Goal: Information Seeking & Learning: Get advice/opinions

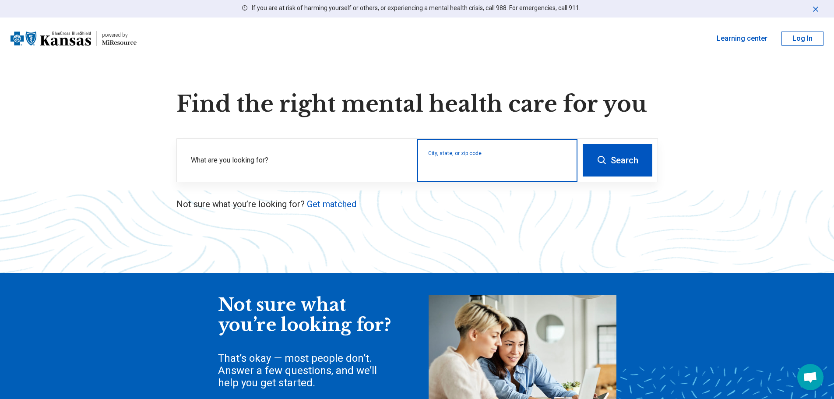
click at [446, 168] on input "City, state, or zip code" at bounding box center [497, 166] width 139 height 11
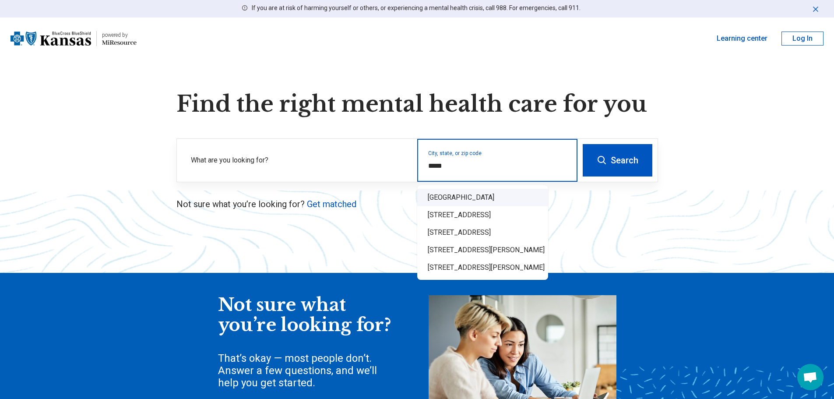
click at [445, 197] on div "[GEOGRAPHIC_DATA]" at bounding box center [482, 198] width 131 height 18
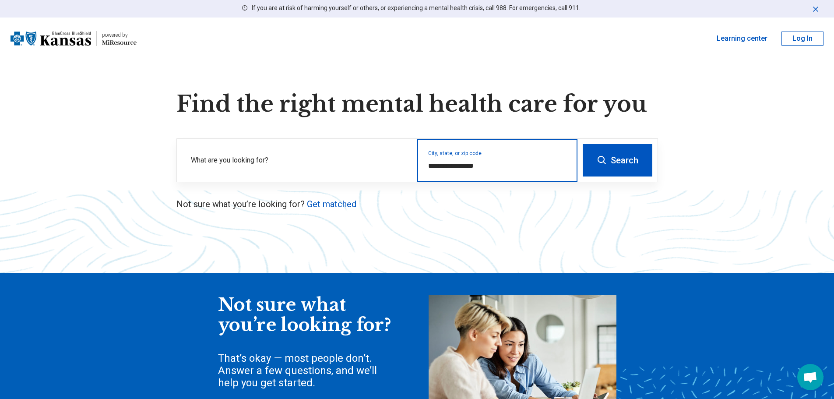
type input "**********"
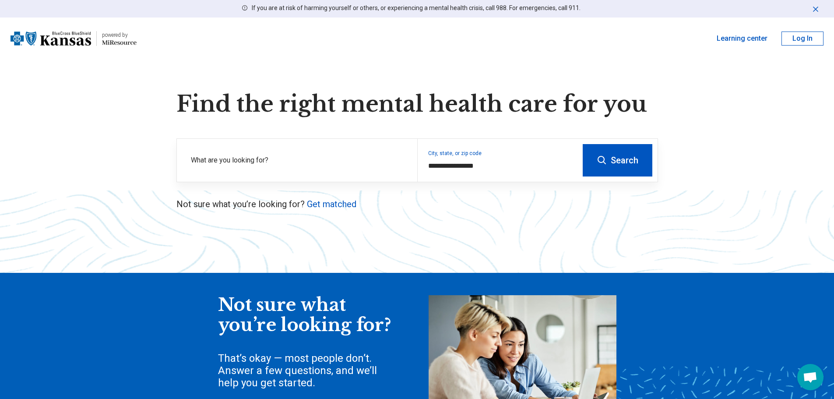
click at [612, 160] on button "Search" at bounding box center [618, 160] width 70 height 32
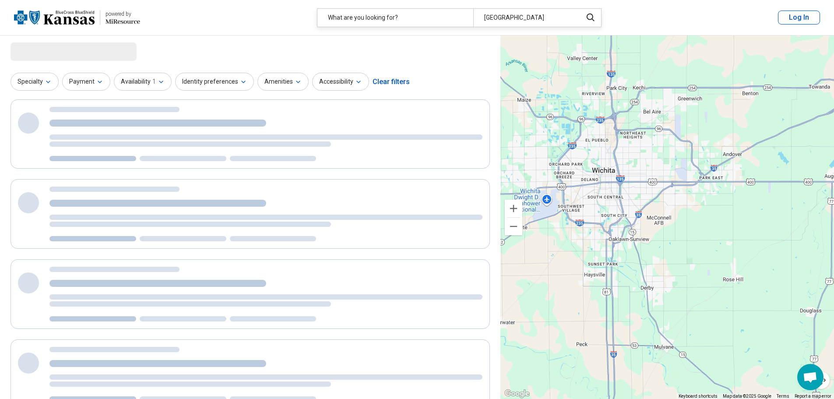
select select "***"
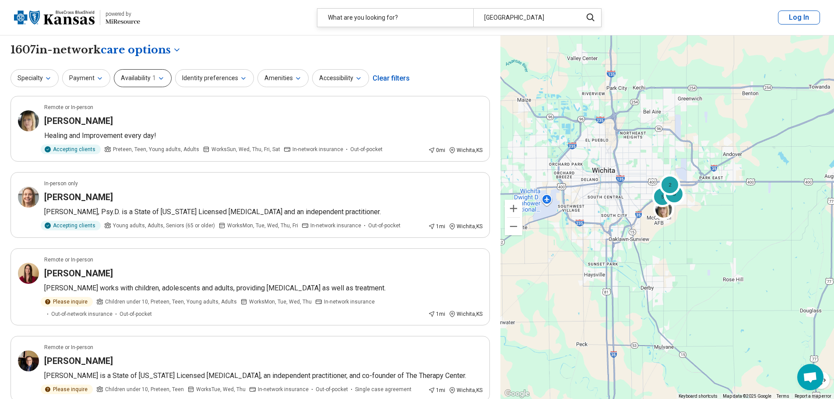
click at [155, 79] on button "Availability 1" at bounding box center [143, 78] width 58 height 18
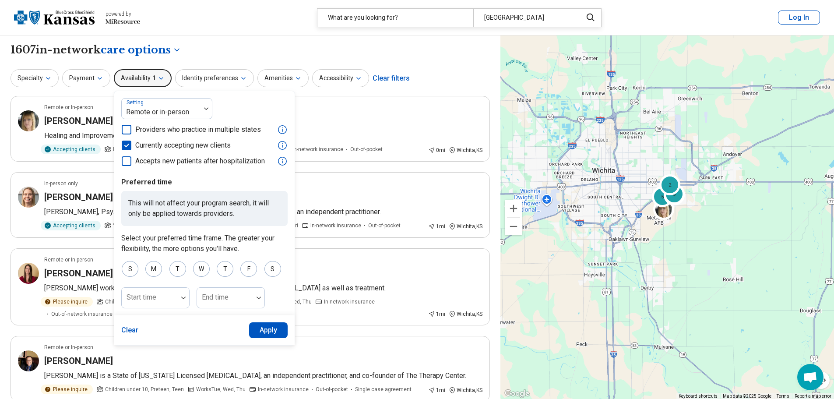
click at [275, 327] on button "Apply" at bounding box center [268, 330] width 39 height 16
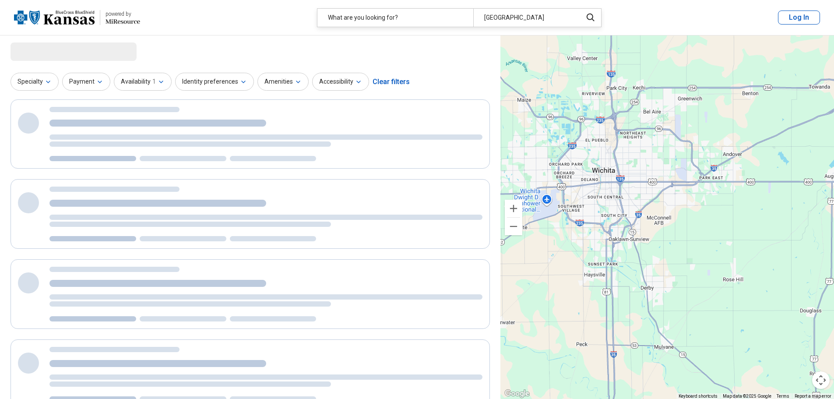
select select "***"
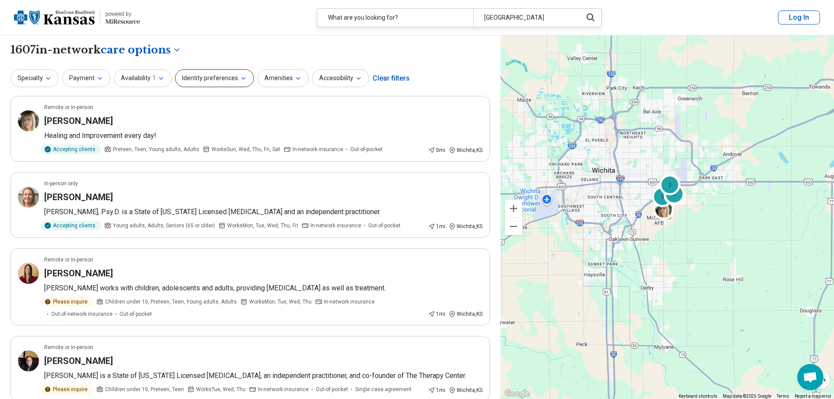
click at [240, 79] on icon "button" at bounding box center [243, 78] width 7 height 7
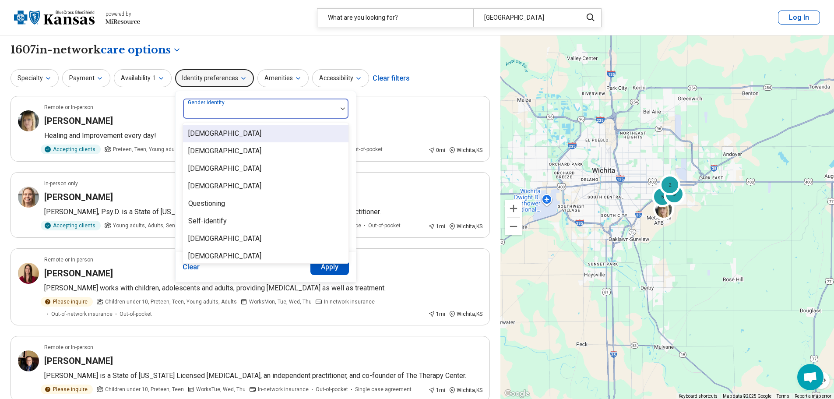
click at [248, 111] on div at bounding box center [259, 112] width 147 height 12
click at [440, 77] on div "Specialty Payment Availability 1 Identity preferences 8 results available. Use …" at bounding box center [250, 78] width 479 height 21
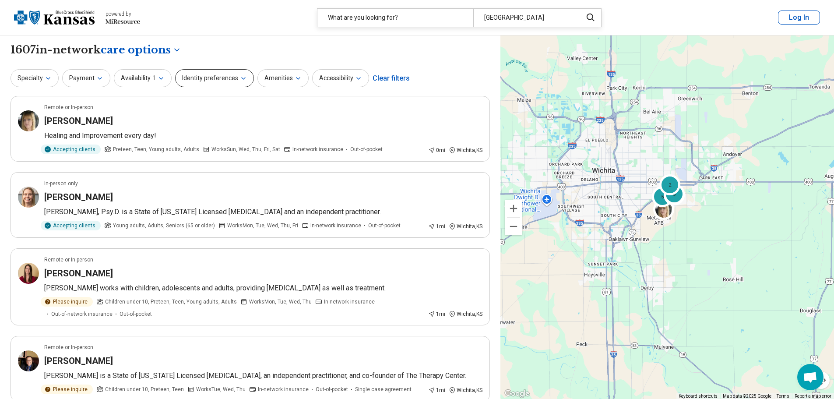
click at [226, 79] on button "Identity preferences" at bounding box center [214, 78] width 79 height 18
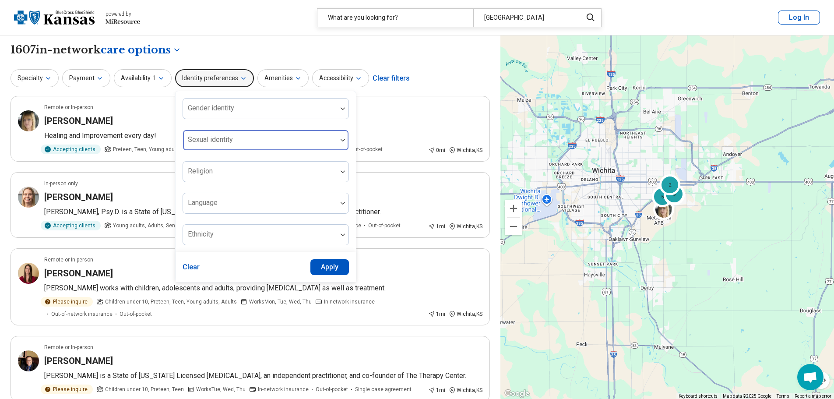
click at [222, 141] on div "Sexual identity" at bounding box center [266, 140] width 166 height 21
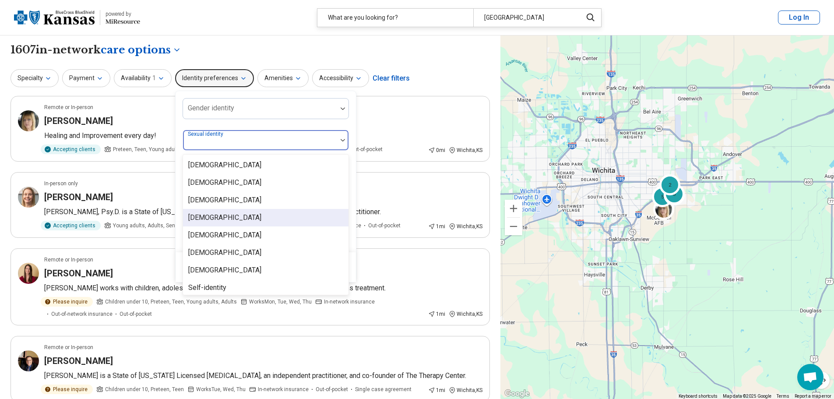
click at [211, 219] on div "Heterosexual" at bounding box center [224, 217] width 73 height 11
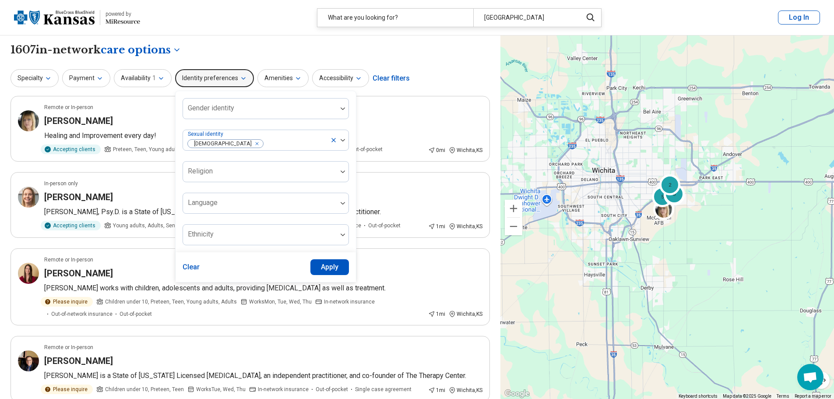
click at [348, 123] on div "Gender identity Sexual identity Heterosexual Religion Language Ethnicity" at bounding box center [266, 171] width 180 height 161
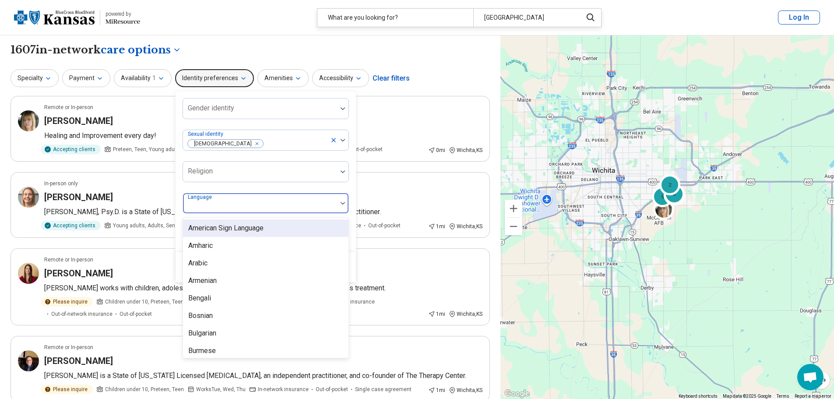
click at [305, 207] on div at bounding box center [259, 207] width 147 height 12
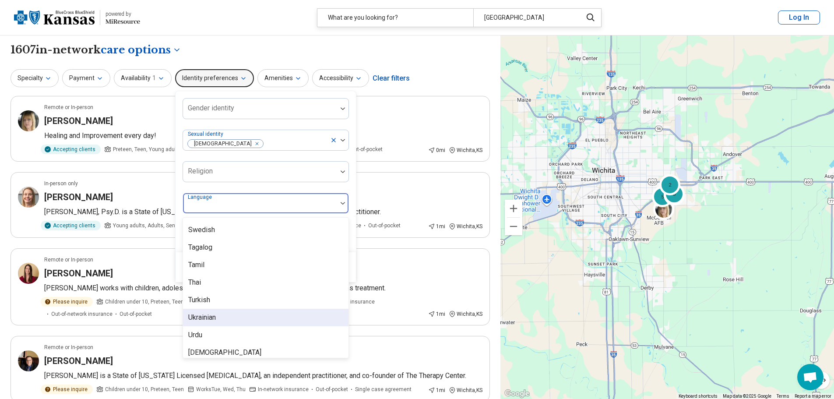
scroll to position [872, 0]
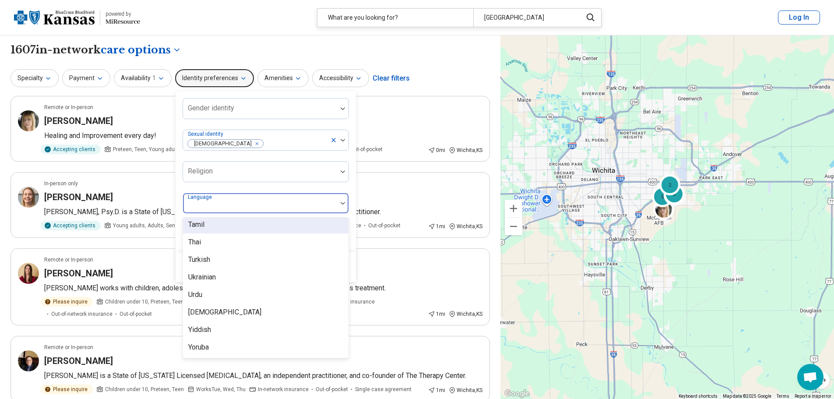
click at [348, 183] on div "Gender identity Sexual identity Heterosexual Religion 57 results available. Use…" at bounding box center [266, 171] width 180 height 161
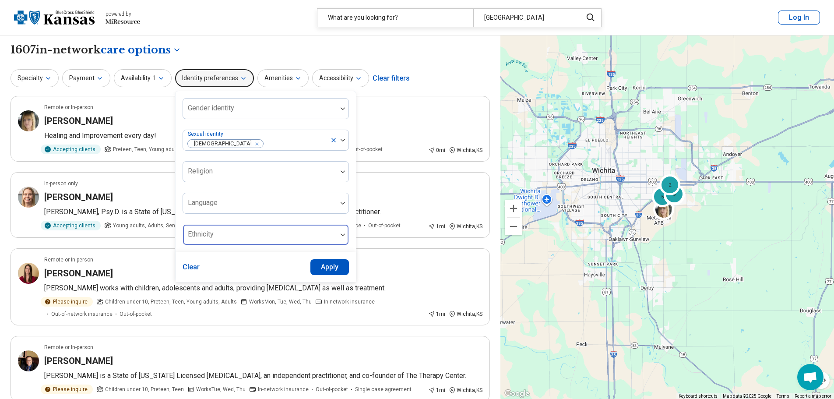
click at [337, 238] on div at bounding box center [342, 235] width 11 height 20
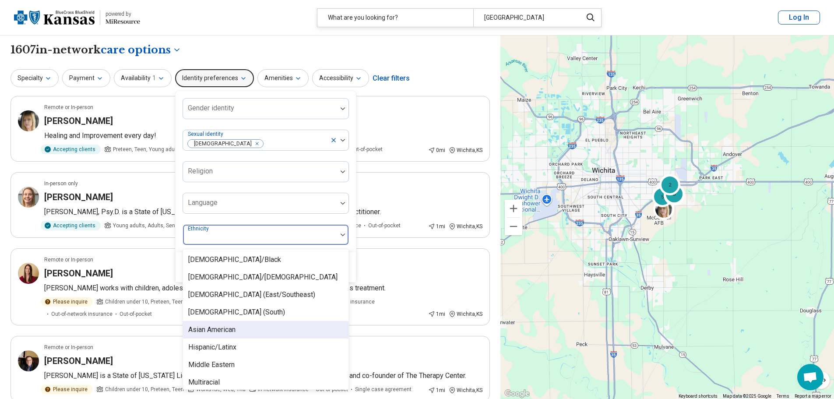
scroll to position [56, 0]
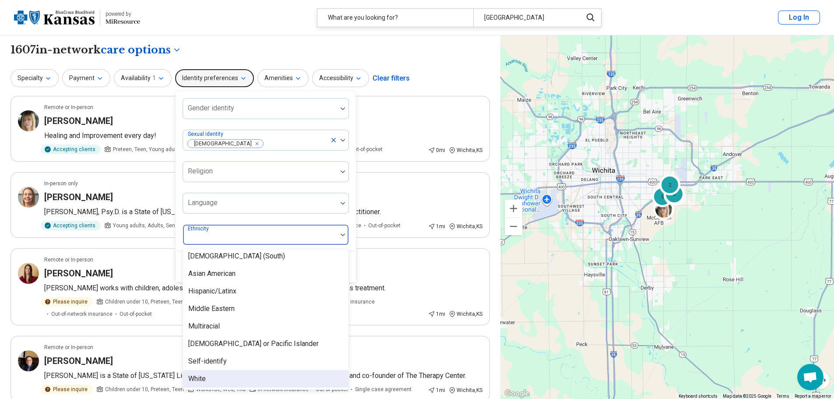
click at [196, 375] on div "White" at bounding box center [197, 378] width 18 height 11
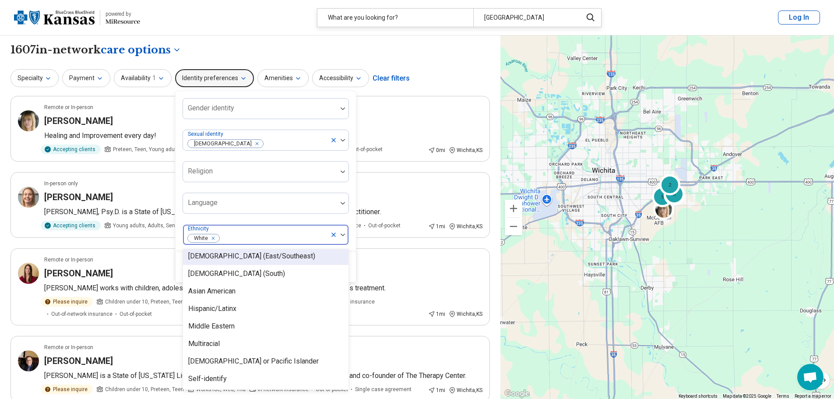
click at [331, 217] on div "Gender identity Sexual identity Heterosexual Religion Language option White, se…" at bounding box center [266, 171] width 166 height 147
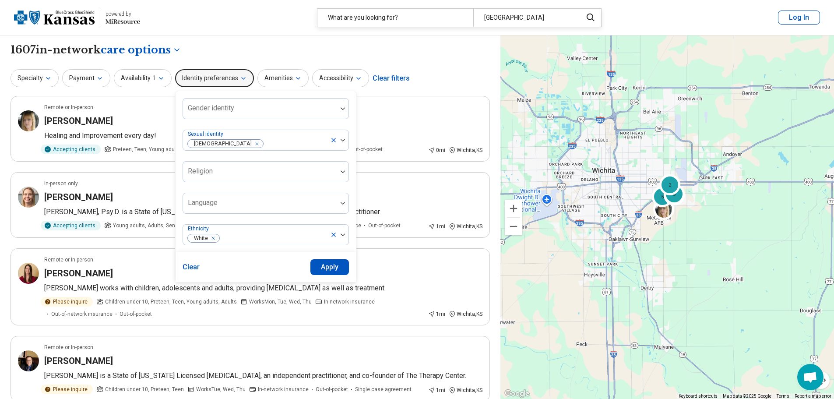
click at [327, 266] on button "Apply" at bounding box center [329, 267] width 39 height 16
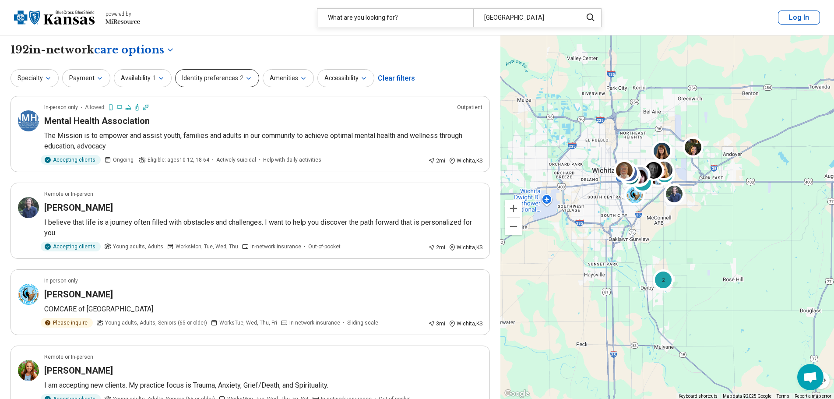
click at [246, 75] on icon "button" at bounding box center [248, 78] width 7 height 7
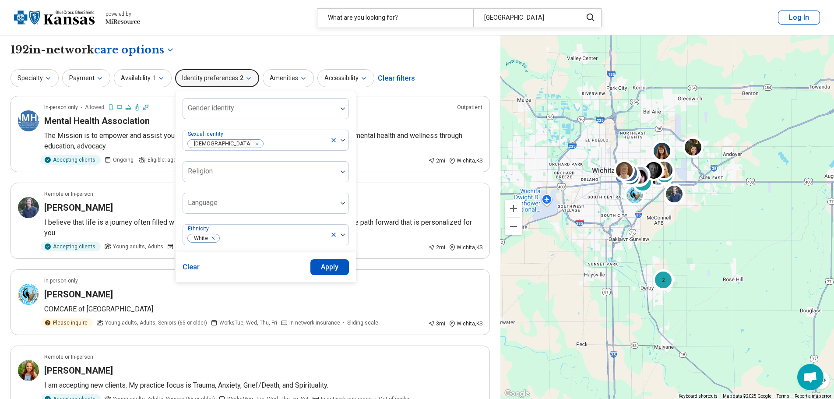
click at [194, 264] on button "Clear" at bounding box center [192, 267] width 18 height 16
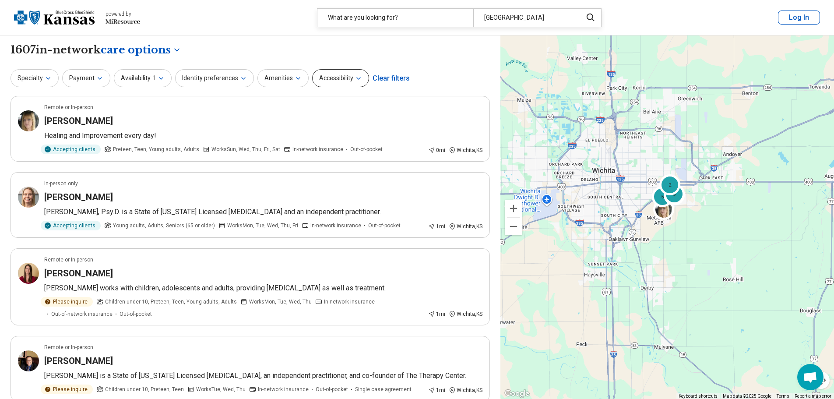
click at [342, 79] on button "Accessibility" at bounding box center [340, 78] width 57 height 18
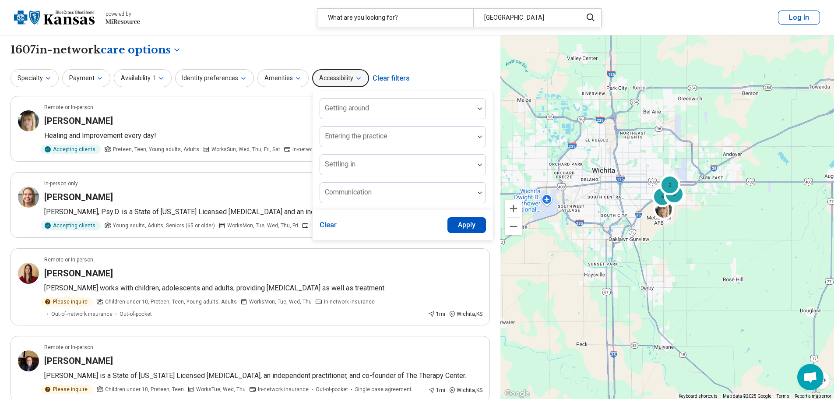
click at [342, 79] on button "Accessibility" at bounding box center [340, 78] width 57 height 18
click at [296, 79] on icon "button" at bounding box center [298, 78] width 7 height 7
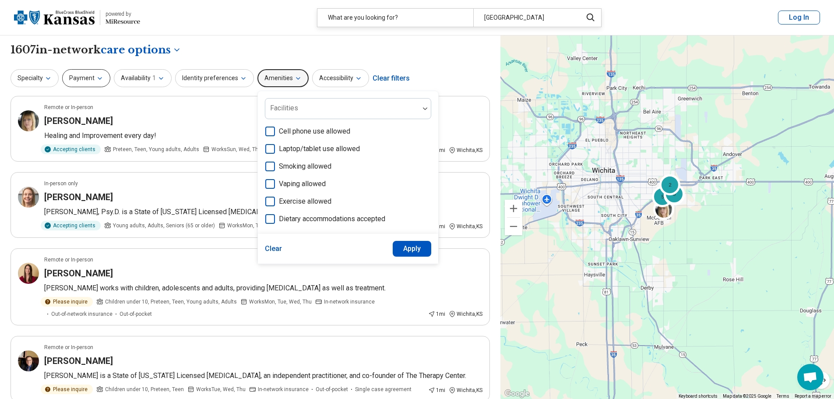
click at [102, 76] on button "Payment" at bounding box center [86, 78] width 48 height 18
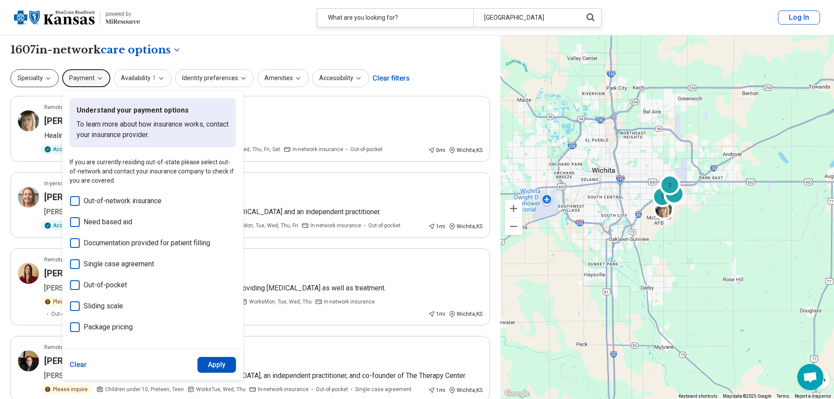
click at [49, 77] on icon "button" at bounding box center [48, 78] width 7 height 7
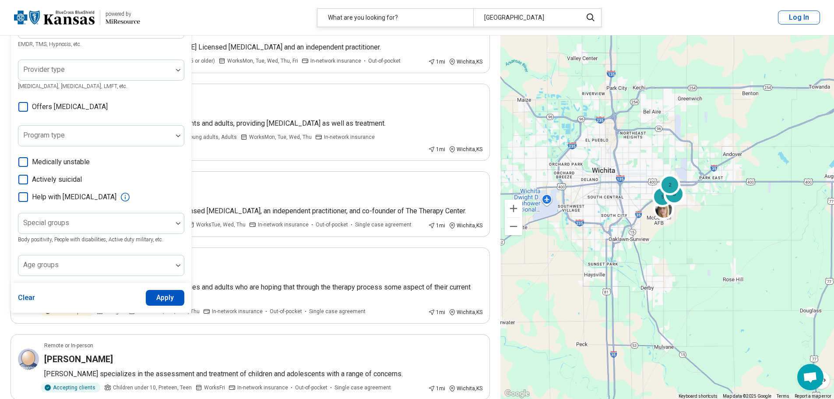
scroll to position [175, 0]
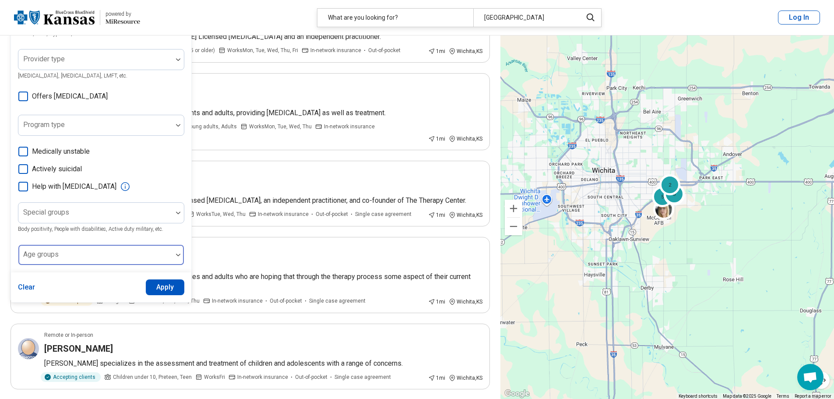
click at [149, 254] on div at bounding box center [95, 258] width 147 height 12
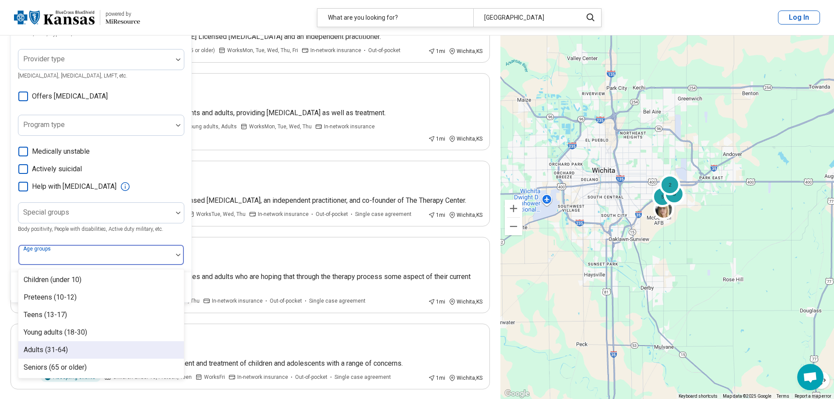
click at [93, 342] on div "Adults (31-64)" at bounding box center [100, 350] width 165 height 18
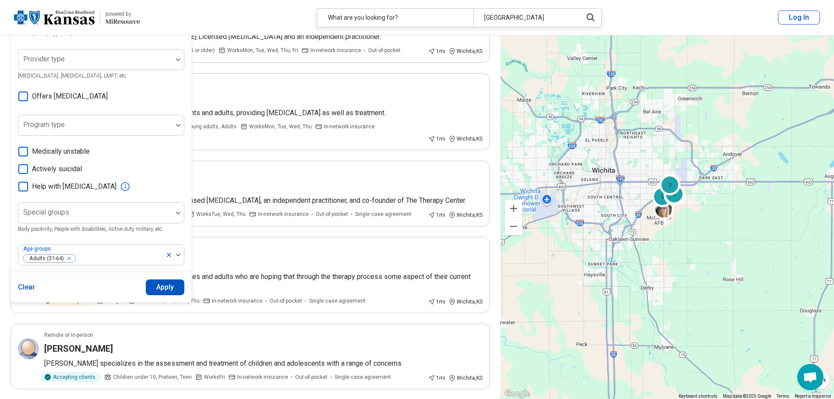
click at [178, 233] on div "Special groups Body positivity, People with disabilities, Active duty military,…" at bounding box center [101, 218] width 166 height 32
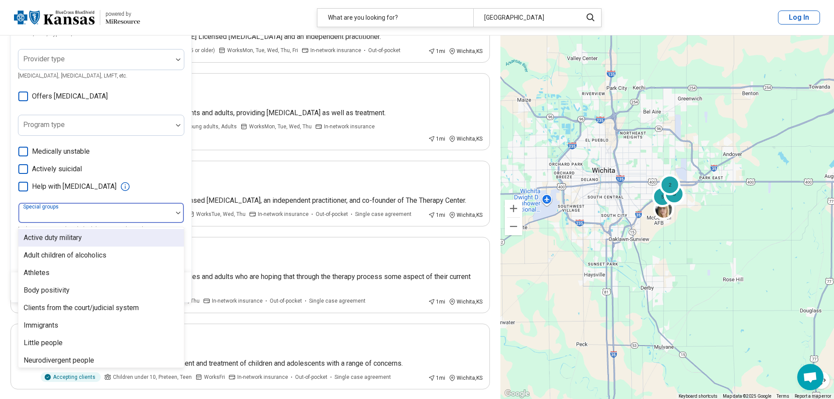
click at [168, 214] on div at bounding box center [95, 216] width 147 height 12
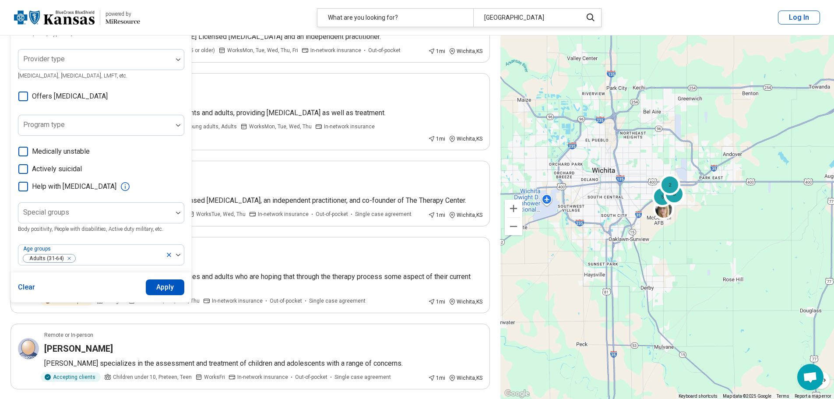
click at [168, 174] on label "Actively suicidal" at bounding box center [101, 169] width 166 height 11
click at [27, 169] on icon at bounding box center [23, 169] width 10 height 10
click at [175, 286] on button "Apply" at bounding box center [165, 287] width 39 height 16
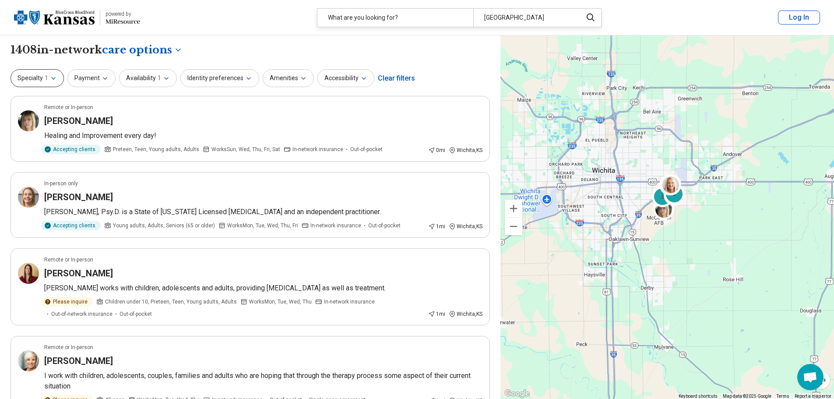
click at [52, 76] on icon "button" at bounding box center [53, 78] width 7 height 7
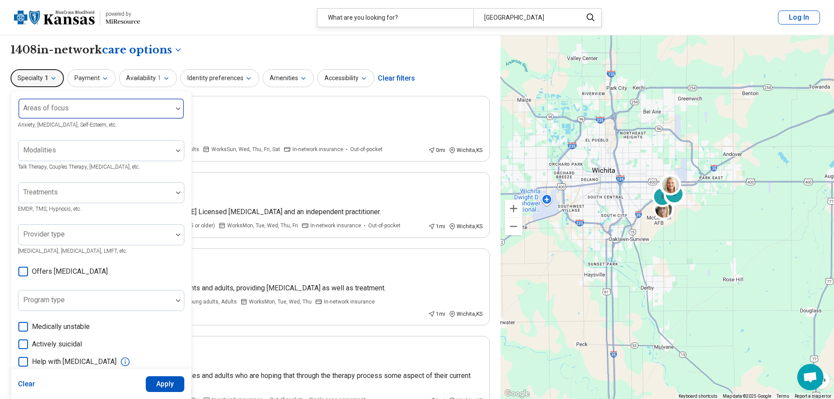
click at [102, 109] on div at bounding box center [95, 112] width 147 height 12
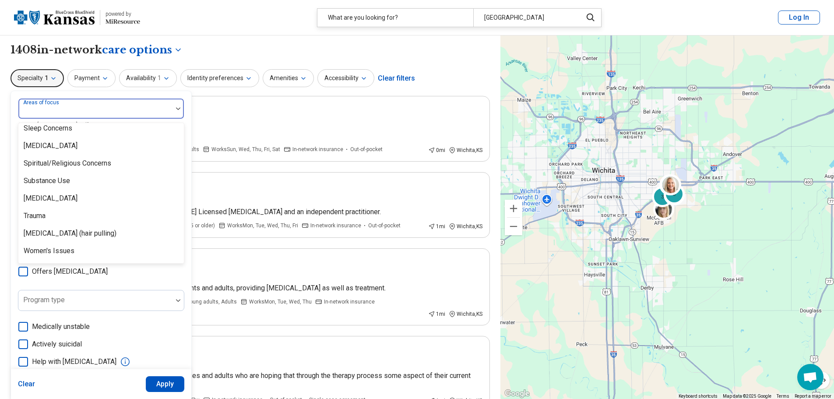
scroll to position [1636, 0]
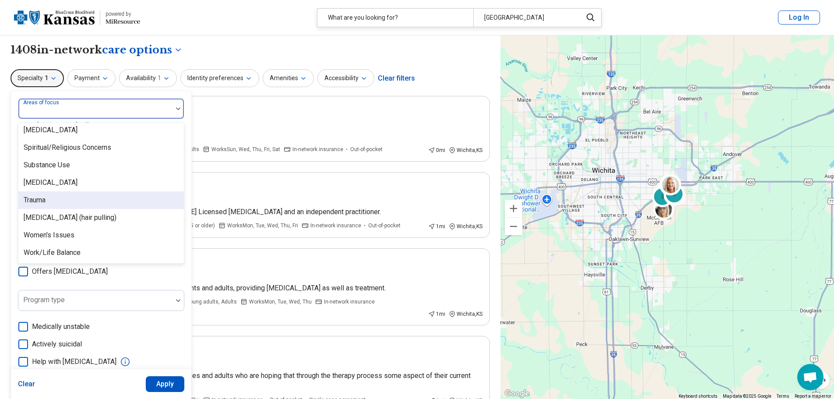
click at [46, 198] on div "Trauma" at bounding box center [35, 200] width 22 height 11
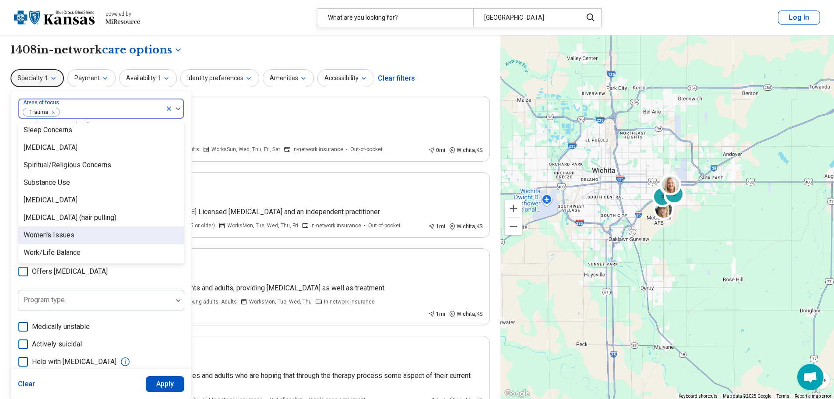
click at [164, 380] on button "Apply" at bounding box center [165, 384] width 39 height 16
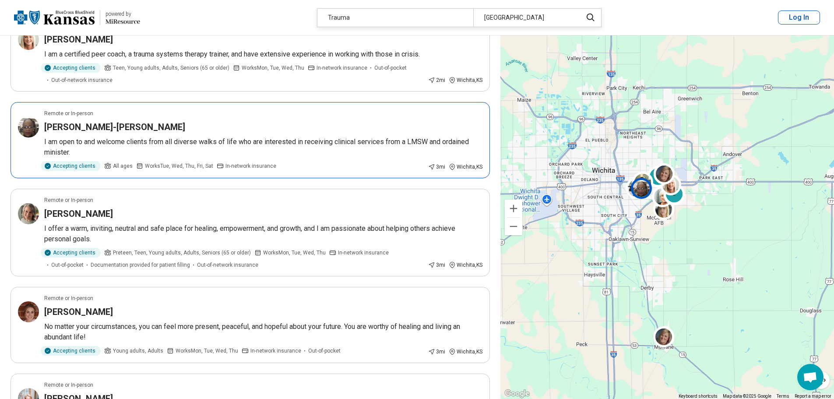
scroll to position [744, 0]
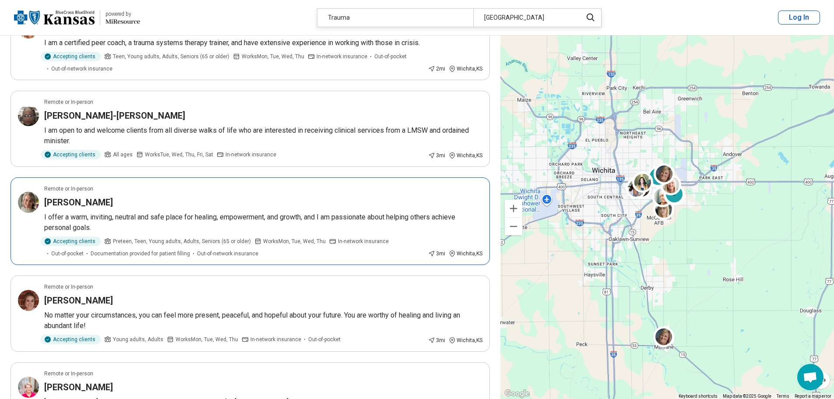
drag, startPoint x: 94, startPoint y: 215, endPoint x: 313, endPoint y: 205, distance: 219.1
click at [313, 205] on div "Michelle Roberson" at bounding box center [263, 202] width 438 height 12
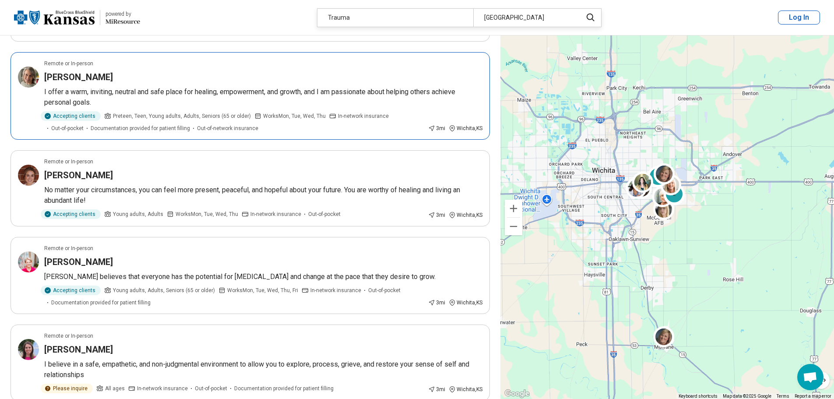
scroll to position [876, 0]
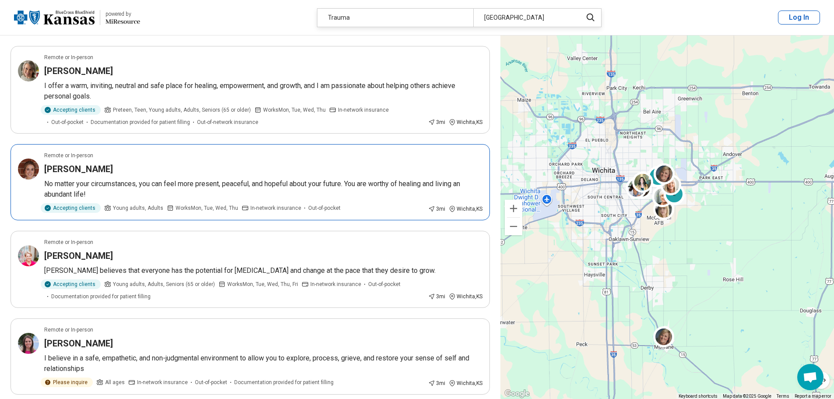
drag, startPoint x: 158, startPoint y: 181, endPoint x: 114, endPoint y: 185, distance: 43.9
click at [114, 185] on p "No matter your circumstances, you can feel more present, peaceful, and hopeful …" at bounding box center [263, 189] width 438 height 21
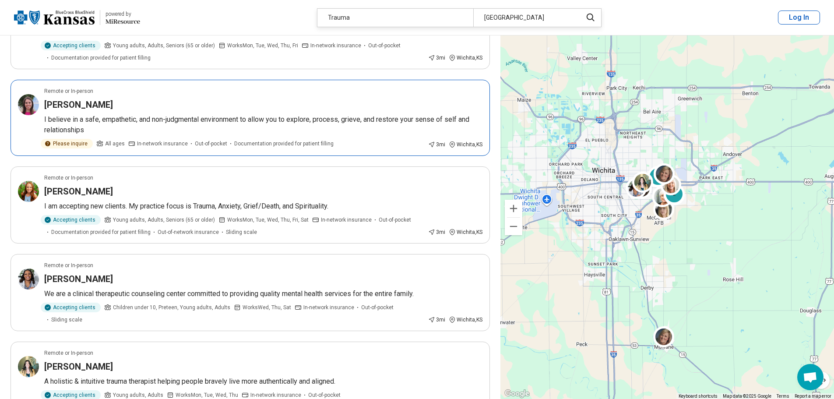
scroll to position [1138, 0]
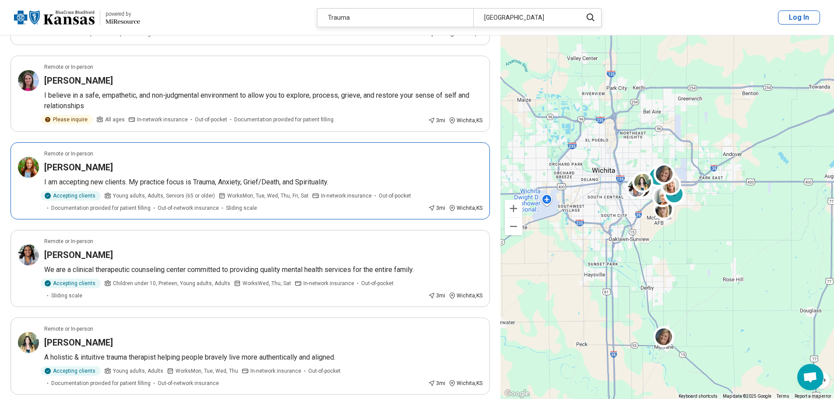
click at [92, 168] on h3 "Amanda Grover" at bounding box center [78, 167] width 69 height 12
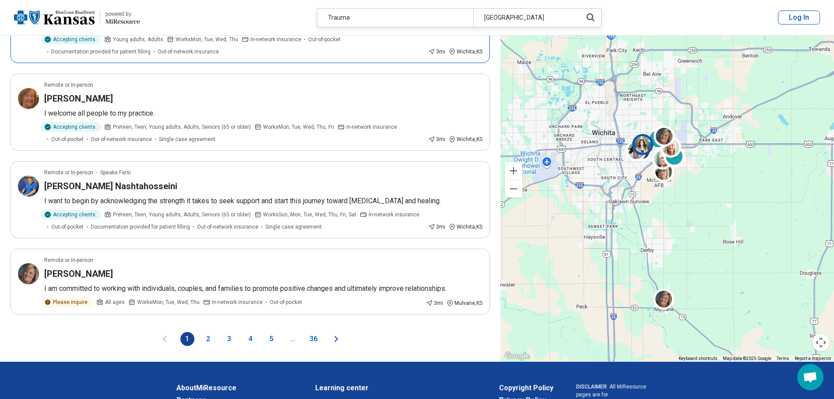
scroll to position [1488, 0]
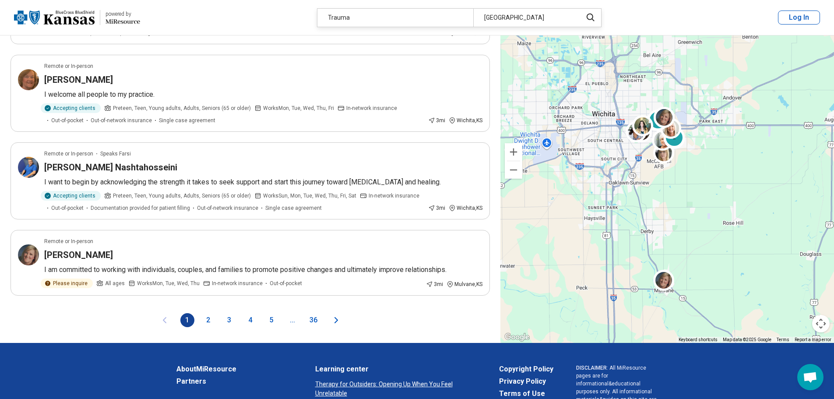
click at [208, 313] on button "2" at bounding box center [208, 320] width 14 height 14
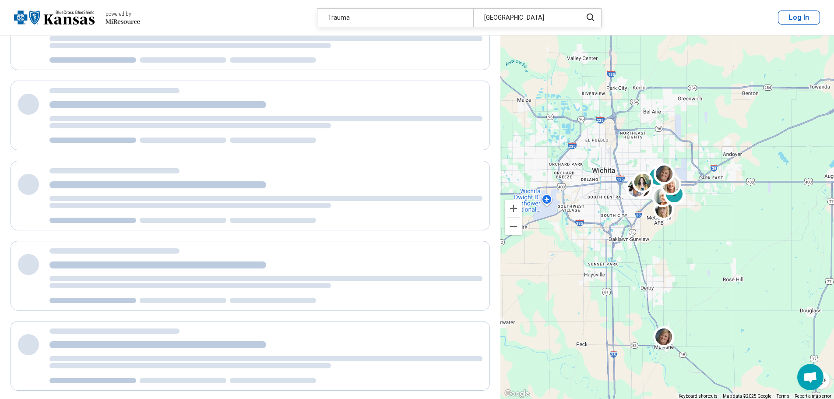
scroll to position [0, 0]
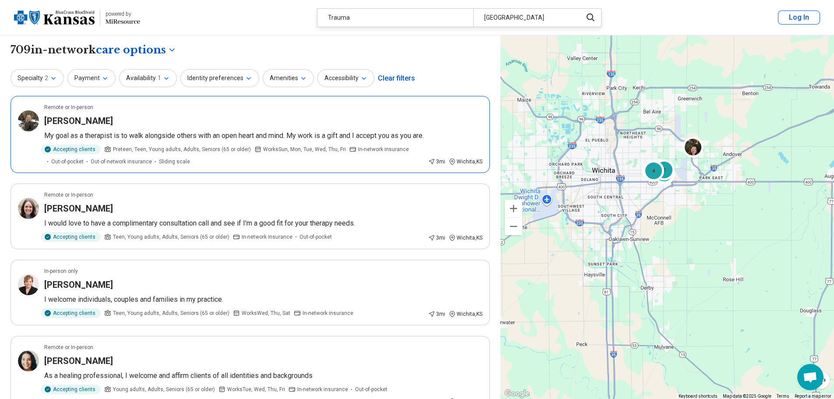
click at [195, 137] on p "My goal as a therapist is to walk alongside others with an open heart and mind.…" at bounding box center [263, 135] width 438 height 11
click at [124, 225] on p "I would love to have a complimentary consultation call and see if I'm a good fi…" at bounding box center [263, 223] width 438 height 11
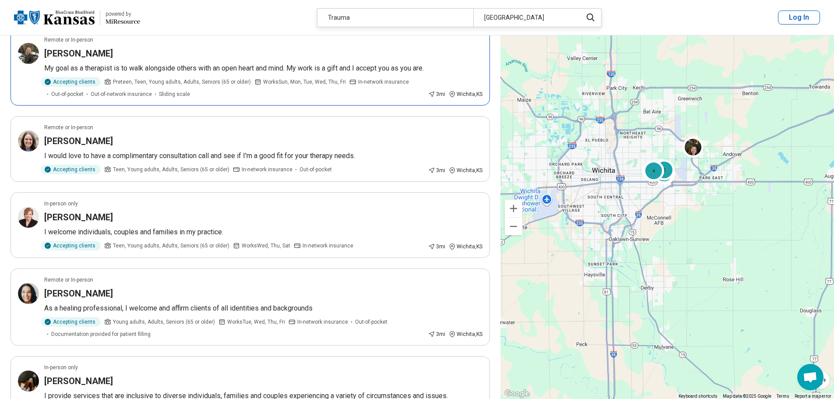
scroll to position [88, 0]
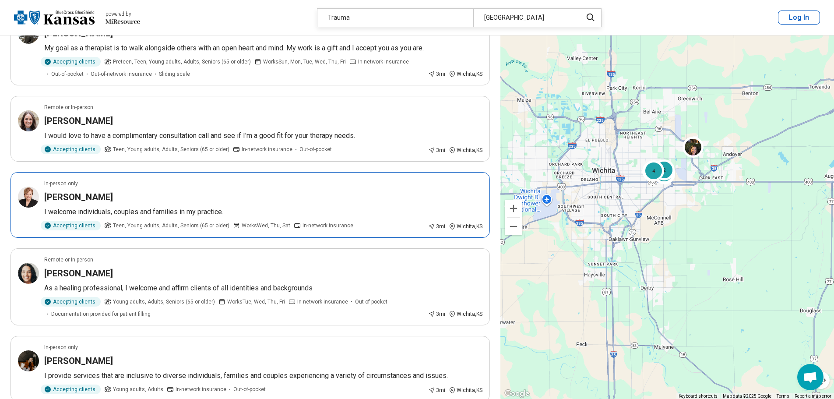
click at [71, 194] on h3 "Alisha Bond" at bounding box center [78, 197] width 69 height 12
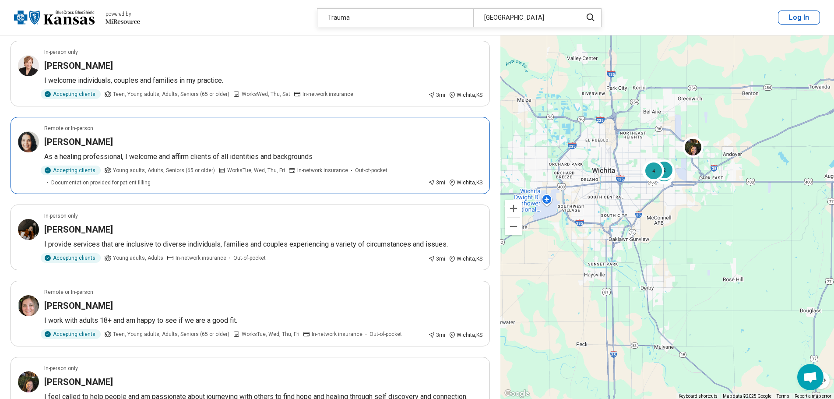
scroll to position [263, 0]
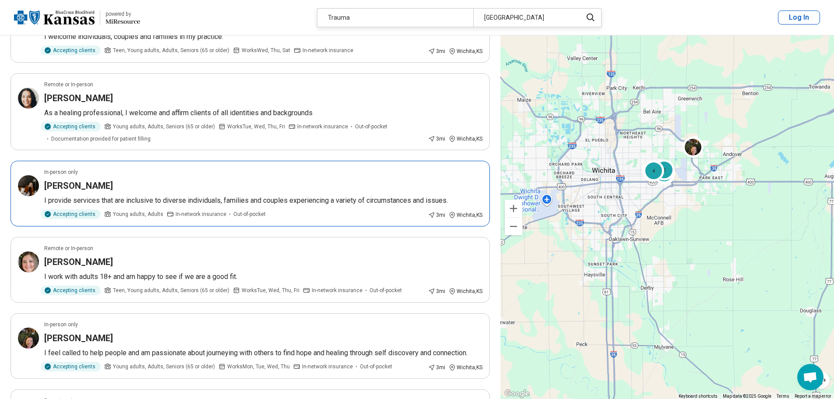
click at [70, 185] on h3 "Madison Welch" at bounding box center [78, 185] width 69 height 12
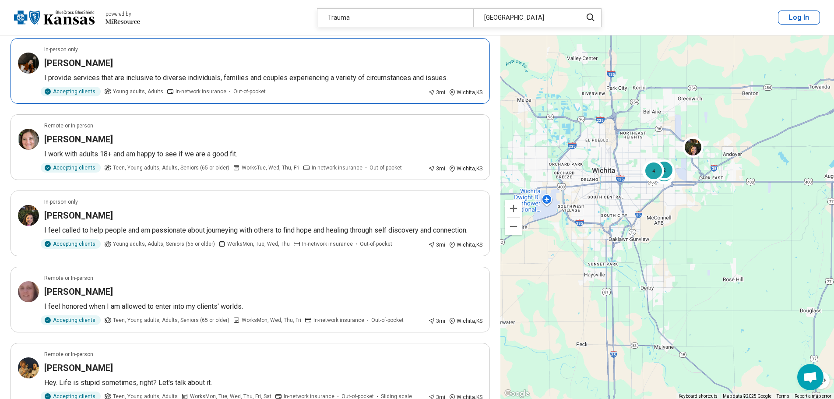
scroll to position [438, 0]
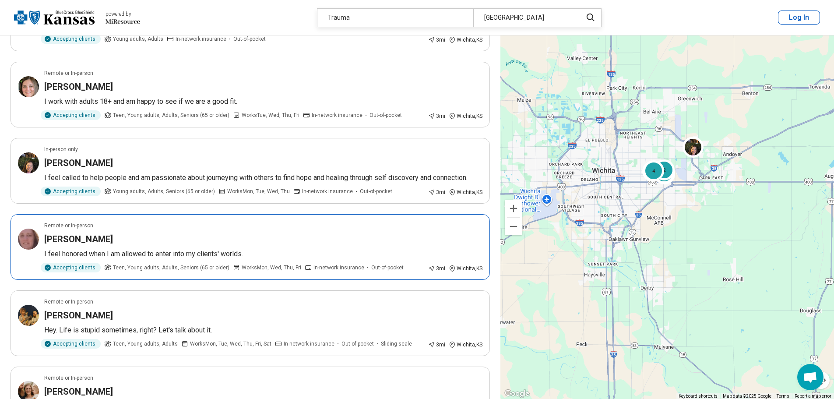
click at [95, 239] on h3 "shawna latimer" at bounding box center [78, 239] width 69 height 12
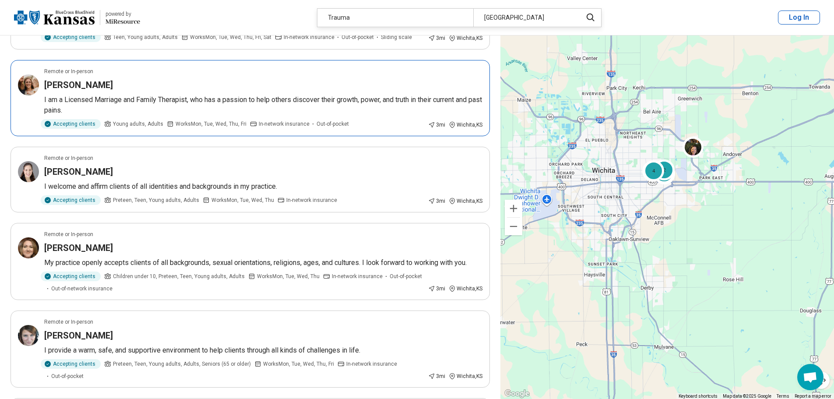
scroll to position [832, 0]
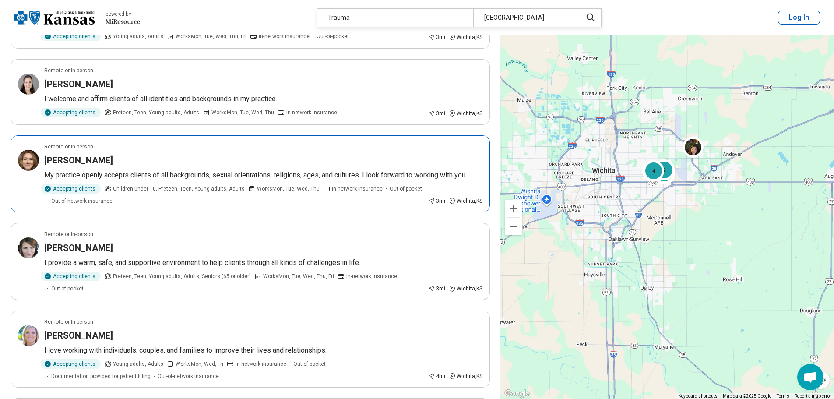
click at [91, 173] on p "My practice openly accepts clients of all backgrounds, sexual orientations, rel…" at bounding box center [263, 175] width 438 height 11
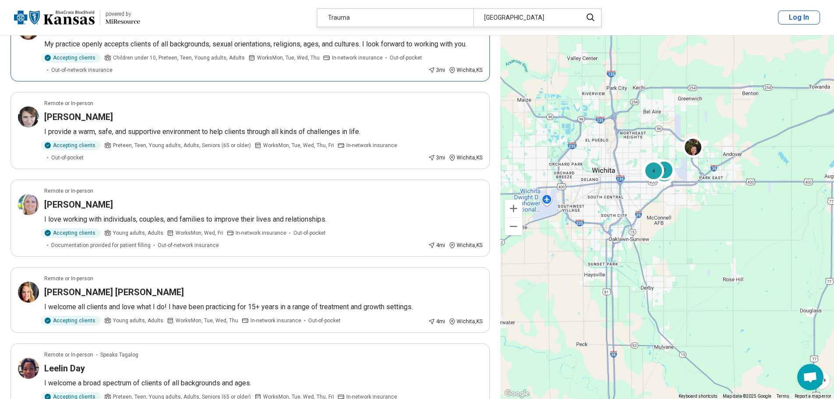
scroll to position [1007, 0]
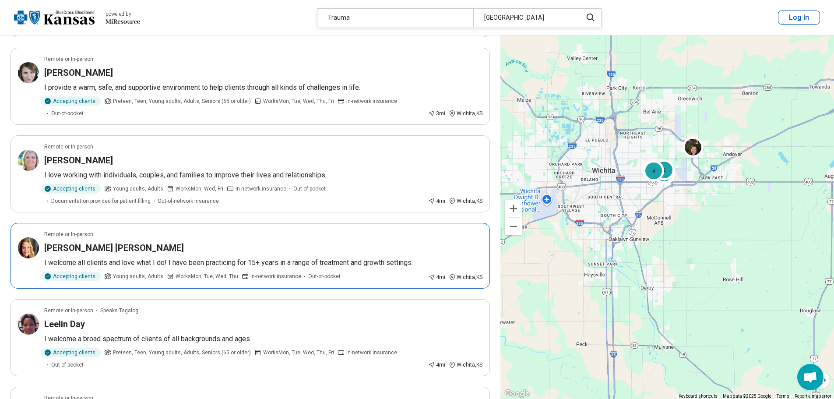
click at [96, 249] on h3 "Rebecca Brown Gordon" at bounding box center [114, 248] width 140 height 12
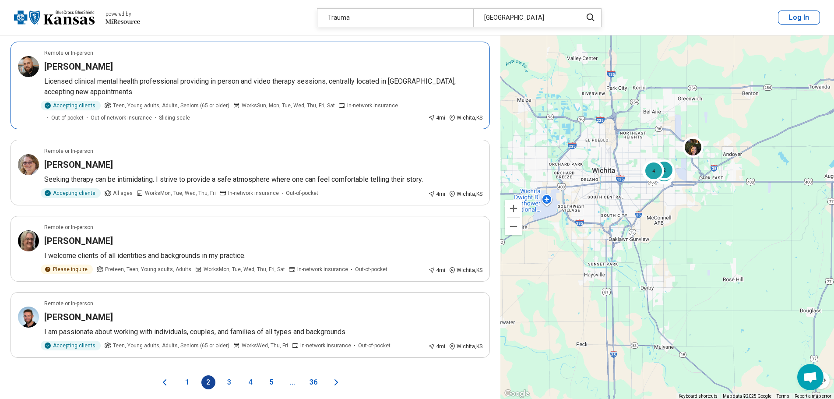
scroll to position [1357, 0]
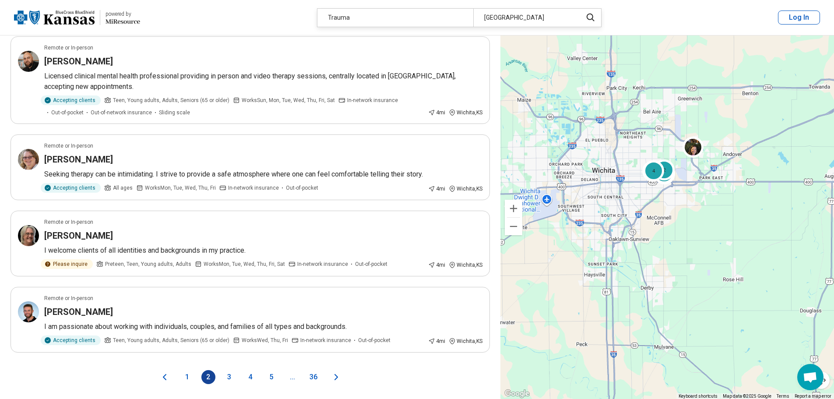
click at [230, 376] on button "3" at bounding box center [229, 377] width 14 height 14
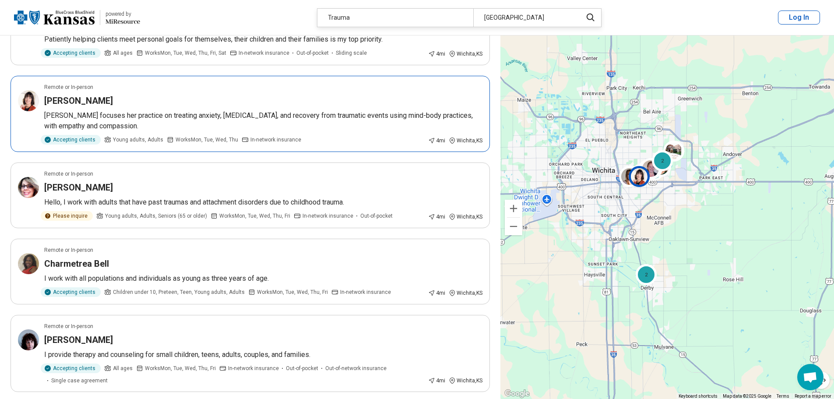
scroll to position [263, 0]
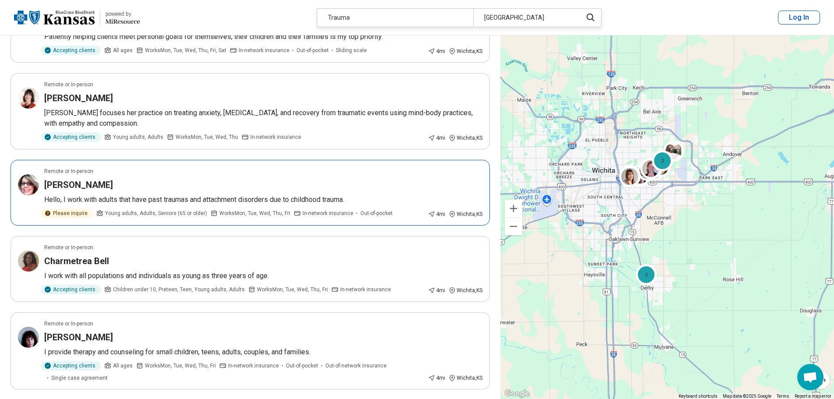
click at [84, 179] on h3 "Michelle Oliphant" at bounding box center [78, 185] width 69 height 12
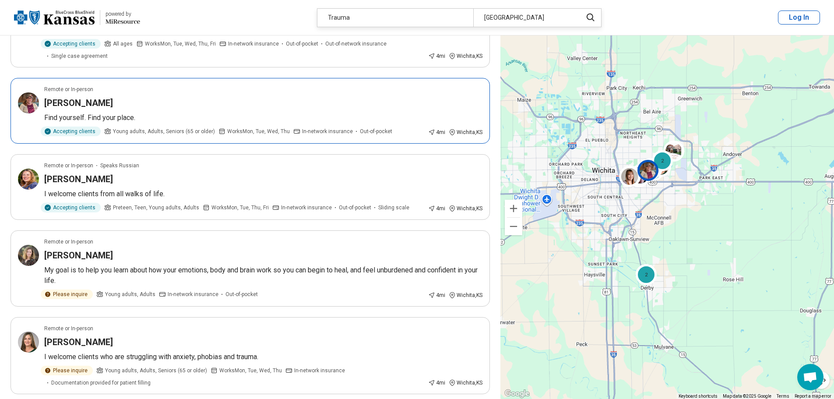
scroll to position [613, 0]
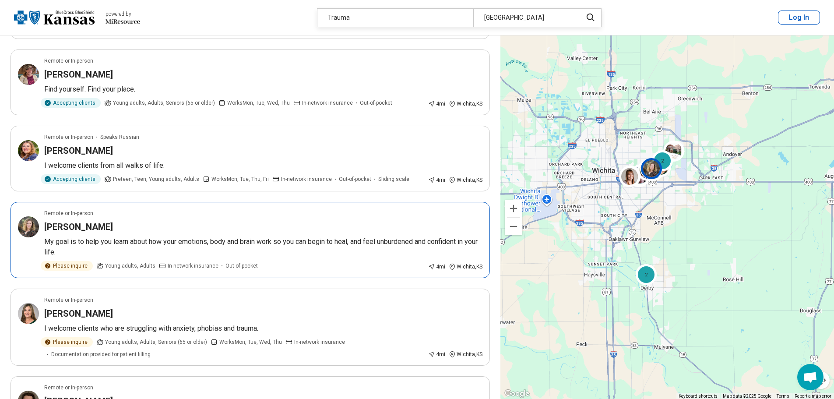
click at [90, 221] on h3 "Kristin Rose" at bounding box center [78, 227] width 69 height 12
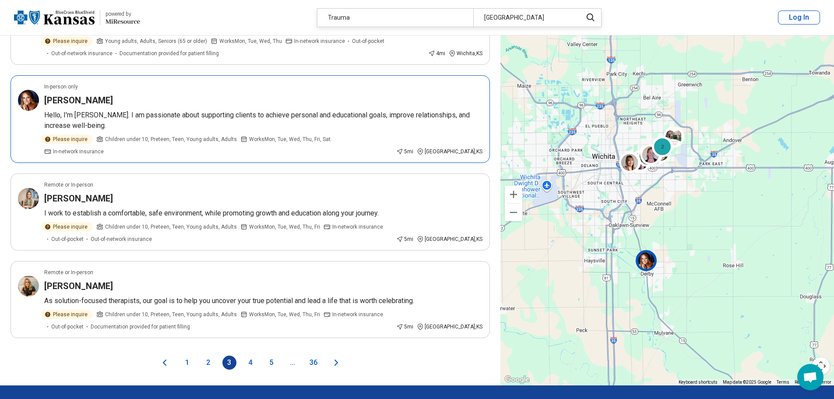
scroll to position [1445, 0]
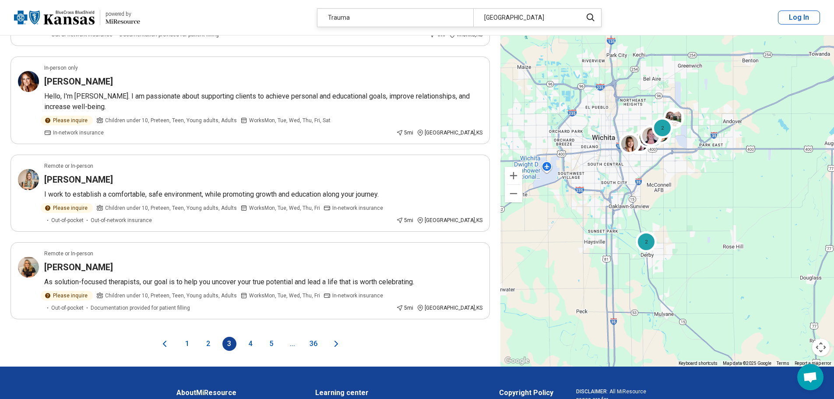
click at [253, 337] on button "4" at bounding box center [250, 344] width 14 height 14
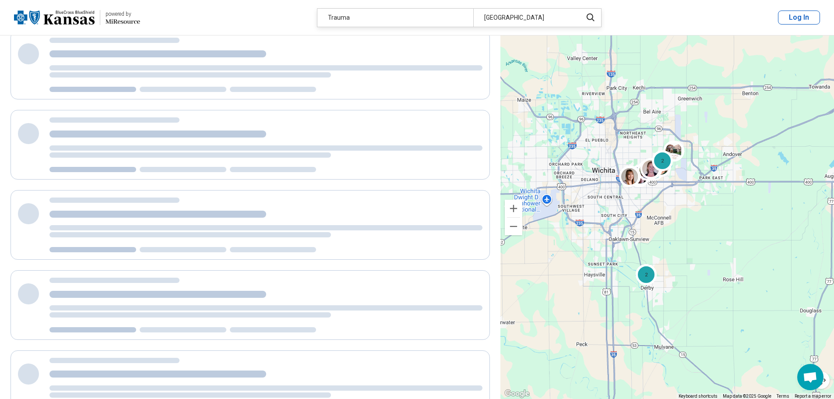
scroll to position [0, 0]
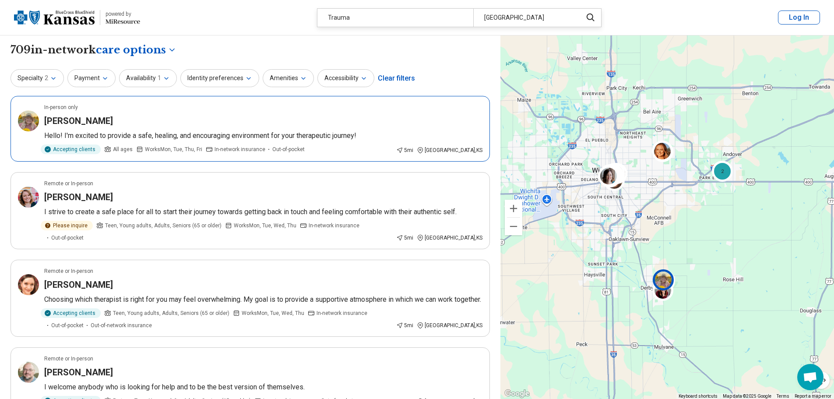
click at [88, 123] on h3 "Grace Alspaw" at bounding box center [78, 121] width 69 height 12
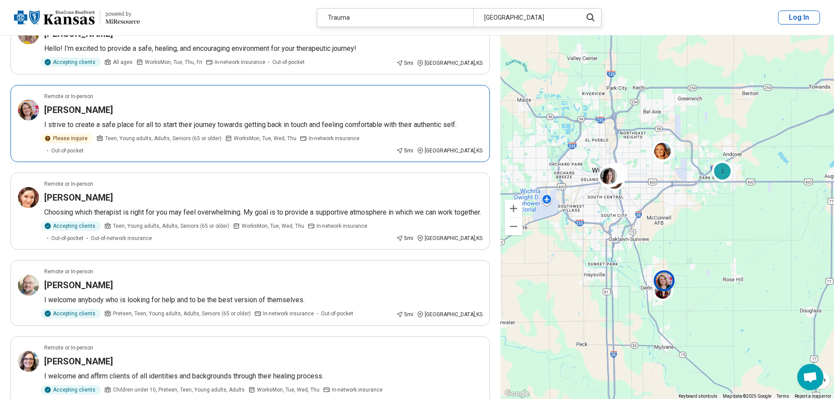
scroll to position [88, 0]
click at [70, 207] on p "Choosing which therapist is right for you may feel overwhelming. My goal is to …" at bounding box center [263, 212] width 438 height 11
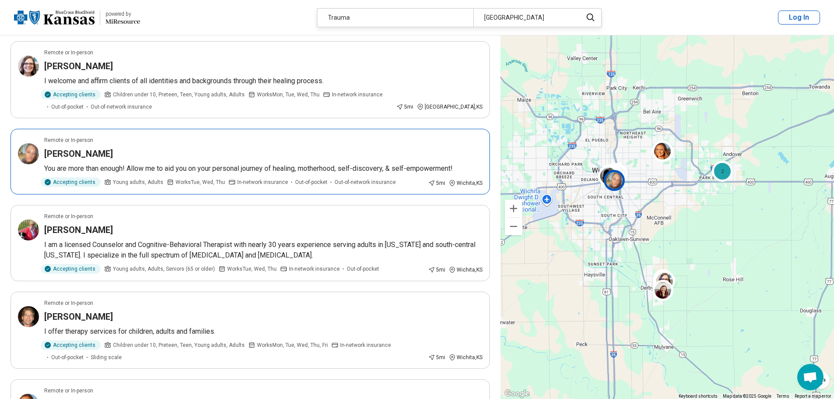
scroll to position [394, 0]
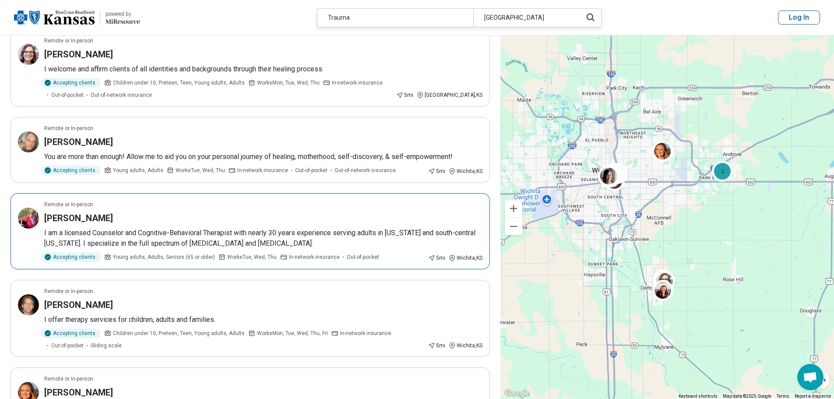
click at [87, 214] on h3 "Marilyn Possett" at bounding box center [78, 218] width 69 height 12
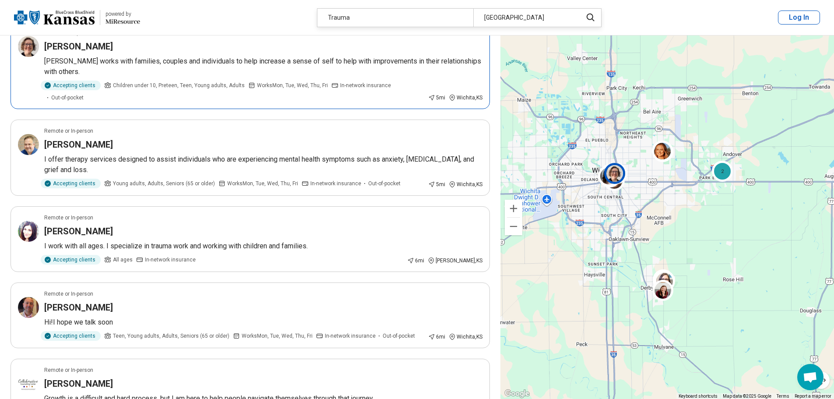
scroll to position [919, 0]
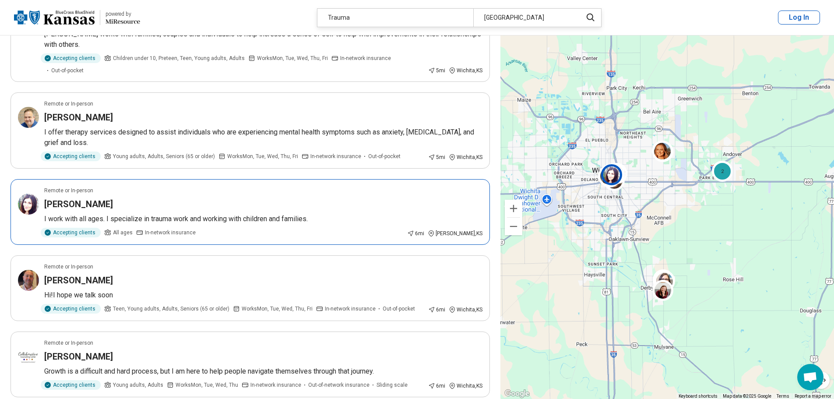
click at [75, 198] on h3 "Rebeca Sandoval" at bounding box center [78, 204] width 69 height 12
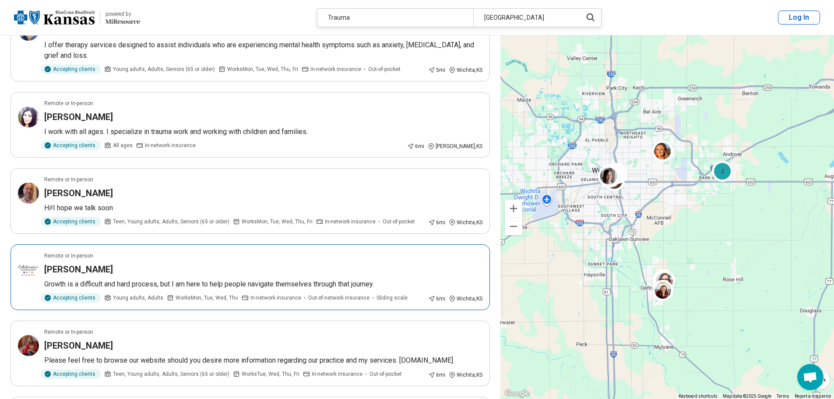
scroll to position [1007, 0]
click at [83, 263] on h3 "Kristina Naillieux" at bounding box center [78, 269] width 69 height 12
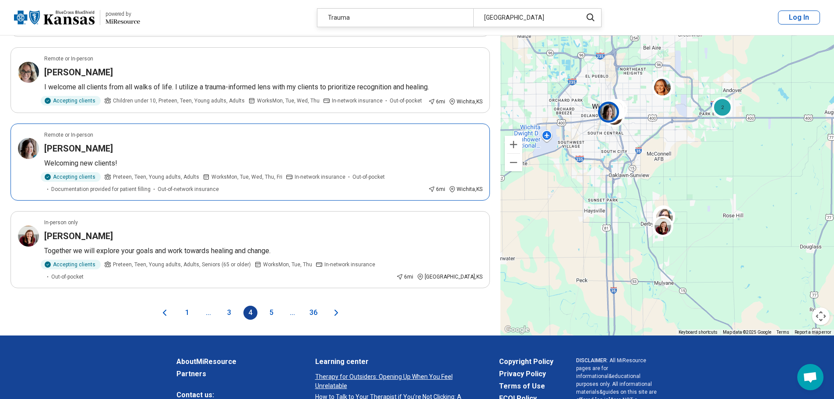
scroll to position [1488, 0]
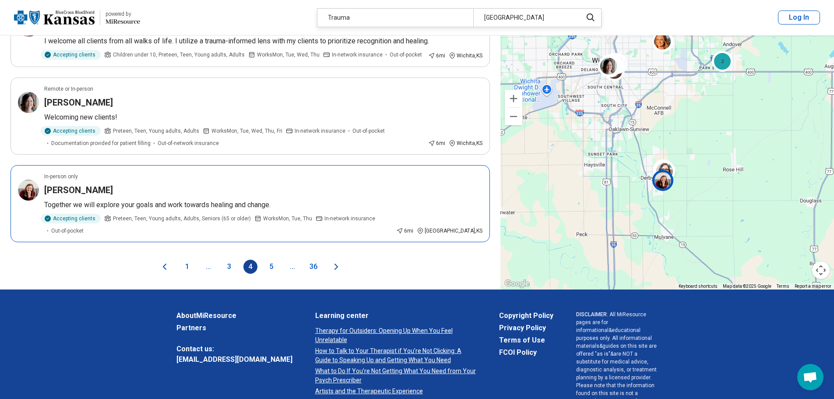
click at [177, 201] on article "In-person only Miranda McDonald Together we will explore your goals and work to…" at bounding box center [250, 203] width 479 height 77
click at [271, 260] on button "5" at bounding box center [271, 267] width 14 height 14
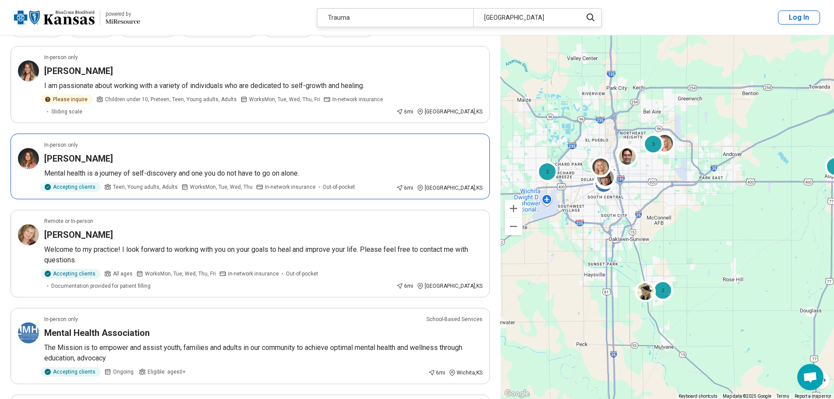
scroll to position [88, 0]
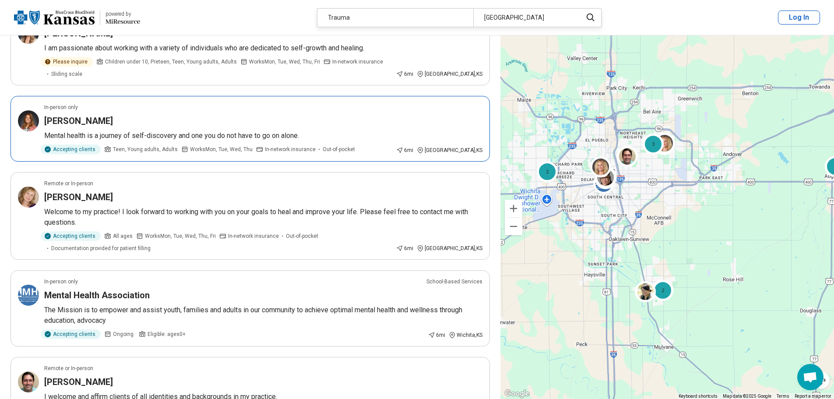
click at [81, 115] on h3 "Penny Tofflemeyer" at bounding box center [78, 121] width 69 height 12
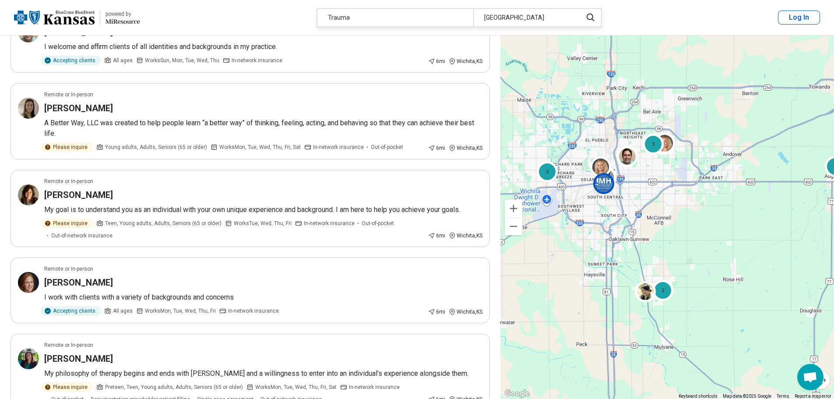
scroll to position [438, 0]
click at [68, 276] on h3 "Shelby Evans" at bounding box center [78, 282] width 69 height 12
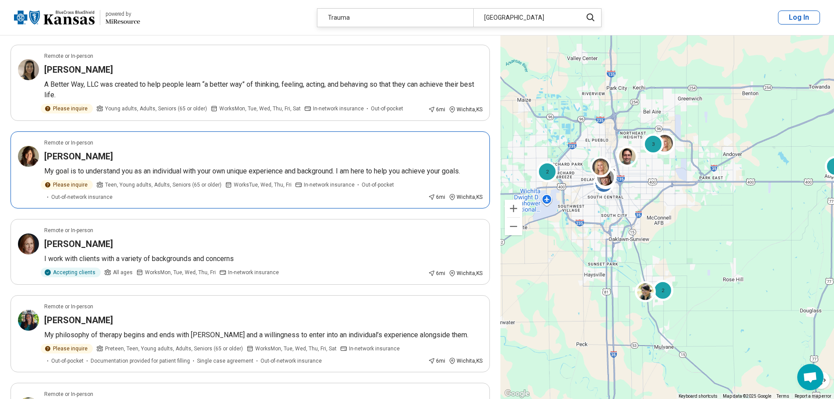
scroll to position [613, 0]
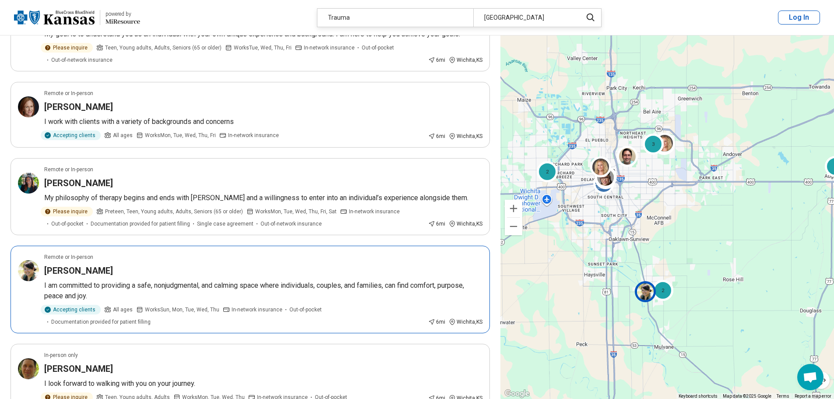
click at [112, 264] on h3 "ANA LIZA SCULLY-SKINNER" at bounding box center [78, 270] width 69 height 12
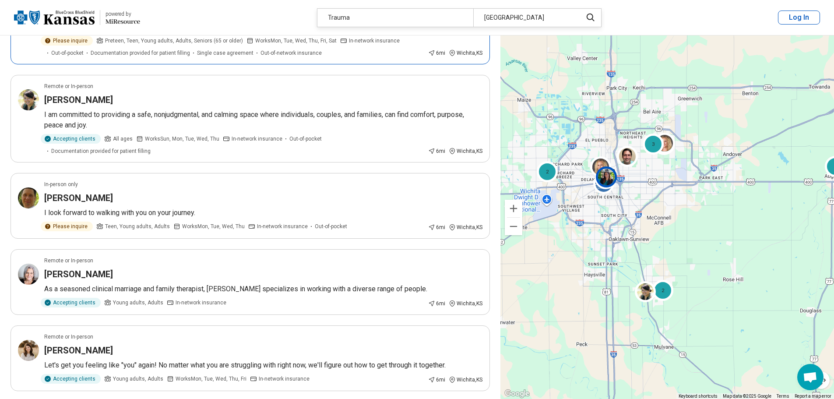
scroll to position [788, 0]
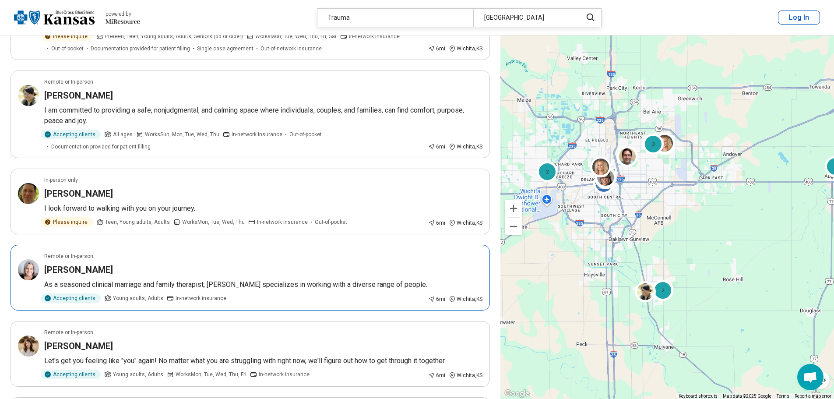
click at [91, 279] on p "As a seasoned clinical marriage and family therapist, Mary specializes in worki…" at bounding box center [263, 284] width 438 height 11
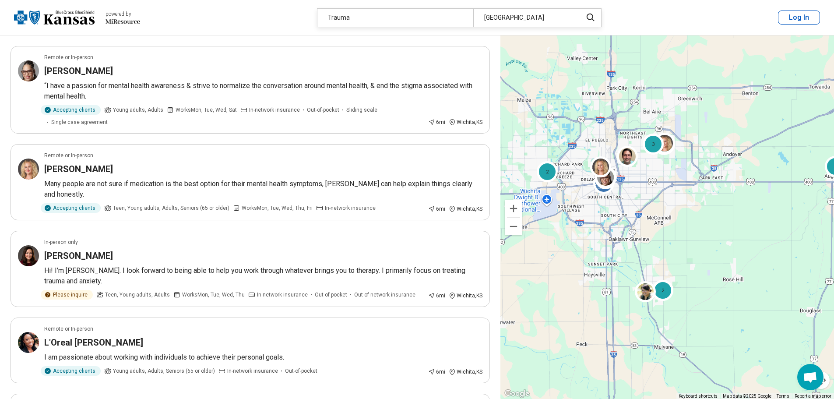
scroll to position [1313, 0]
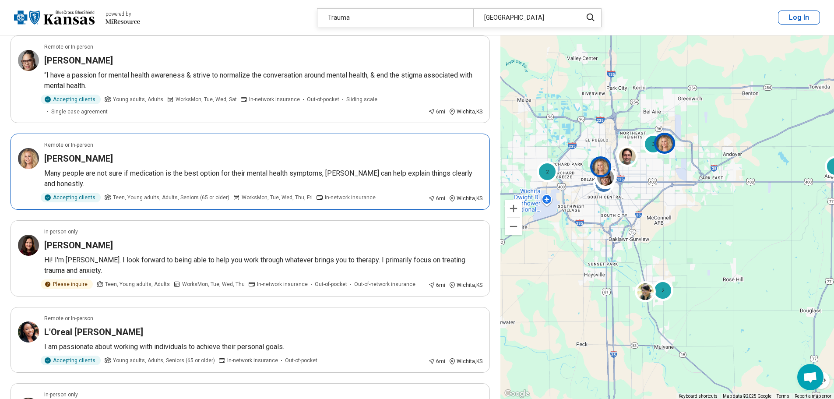
drag, startPoint x: 71, startPoint y: 127, endPoint x: 53, endPoint y: 143, distance: 24.2
click at [53, 168] on p "Many people are not sure if medication is the best option for their mental heal…" at bounding box center [263, 178] width 438 height 21
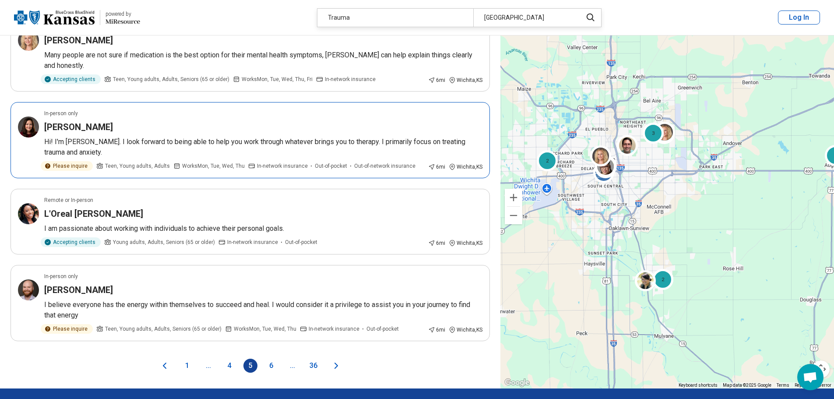
scroll to position [1445, 0]
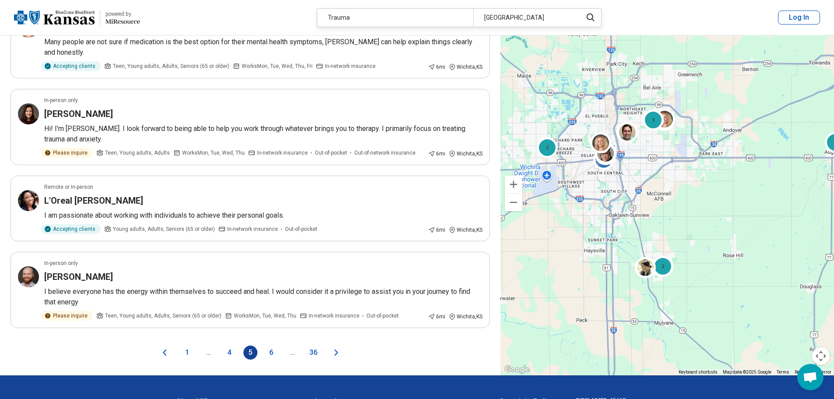
click at [271, 345] on button "6" at bounding box center [271, 352] width 14 height 14
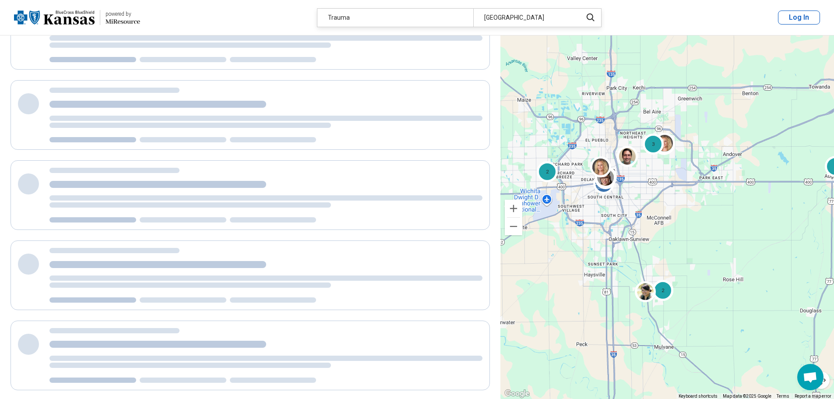
scroll to position [0, 0]
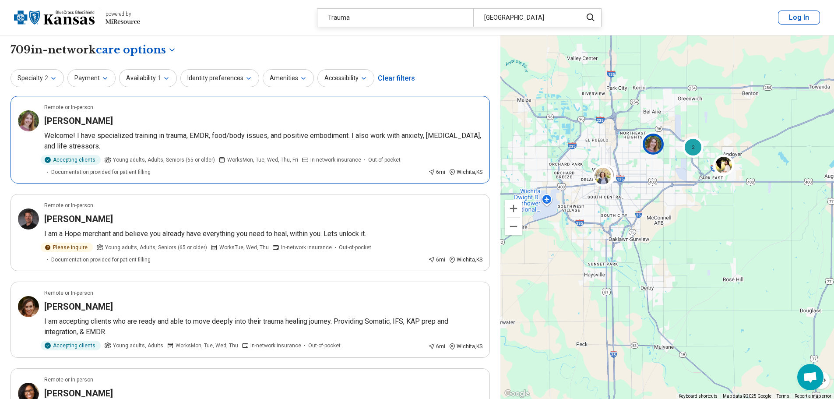
click at [106, 120] on h3 "Michele Meinhardt" at bounding box center [78, 121] width 69 height 12
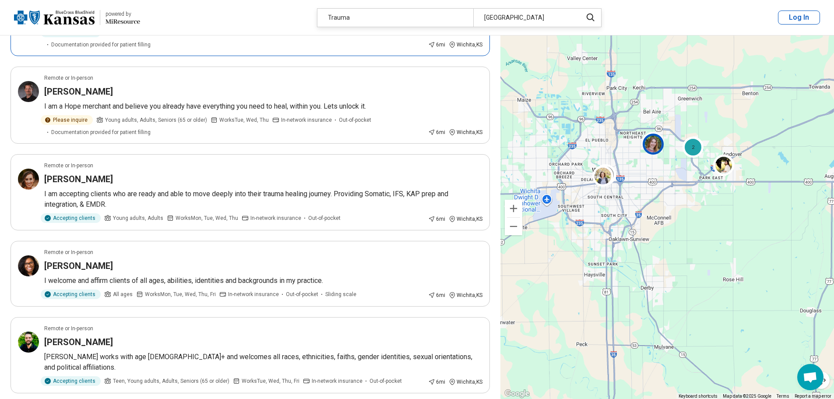
scroll to position [131, 0]
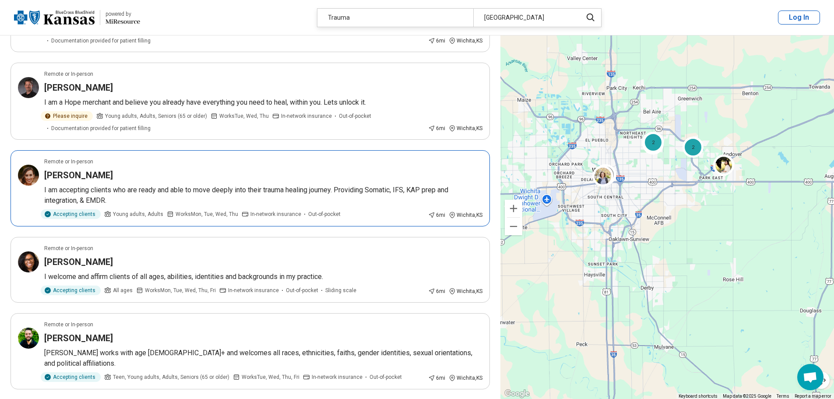
drag, startPoint x: 74, startPoint y: 180, endPoint x: 49, endPoint y: 181, distance: 25.0
click at [49, 181] on article "Remote or In-person Ashley Brockus I am accepting clients who are ready and abl…" at bounding box center [250, 188] width 479 height 76
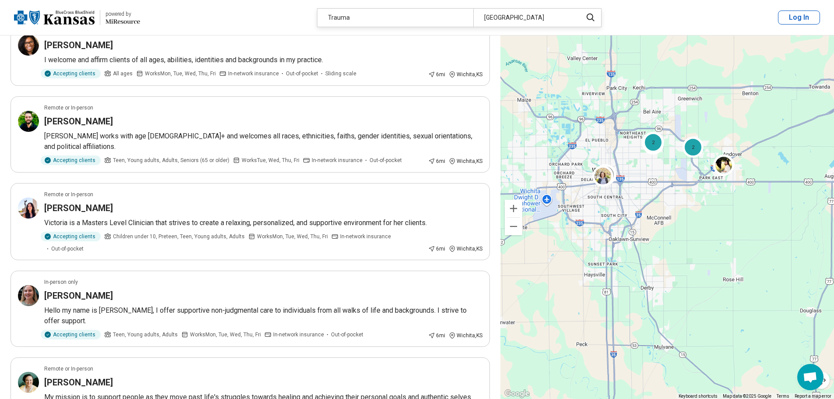
scroll to position [350, 0]
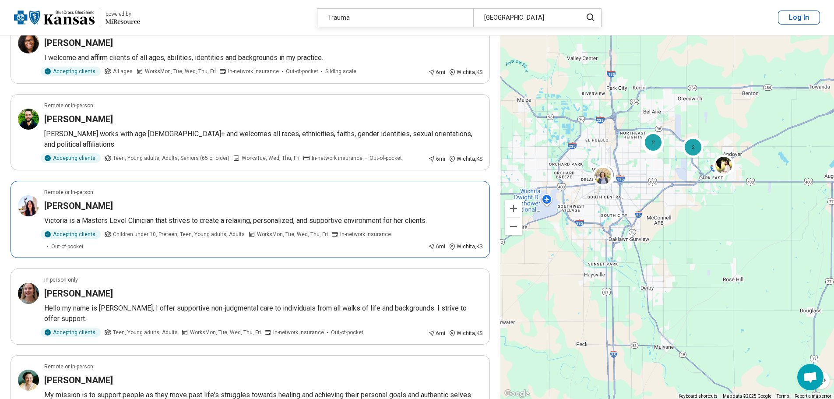
click at [84, 200] on h3 "Victoria Gardner" at bounding box center [78, 206] width 69 height 12
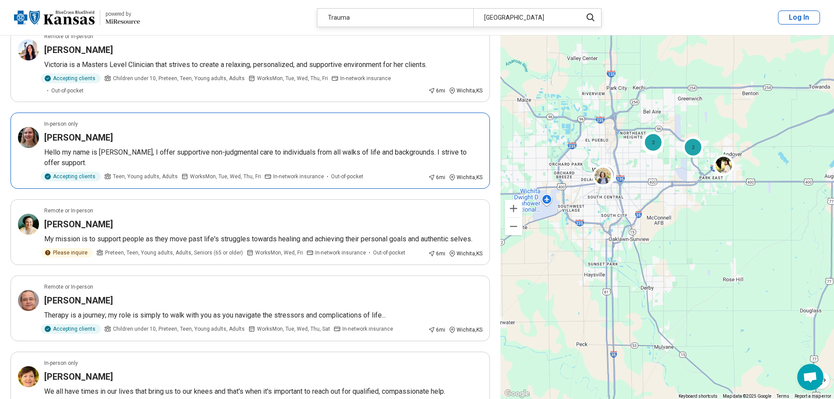
scroll to position [569, 0]
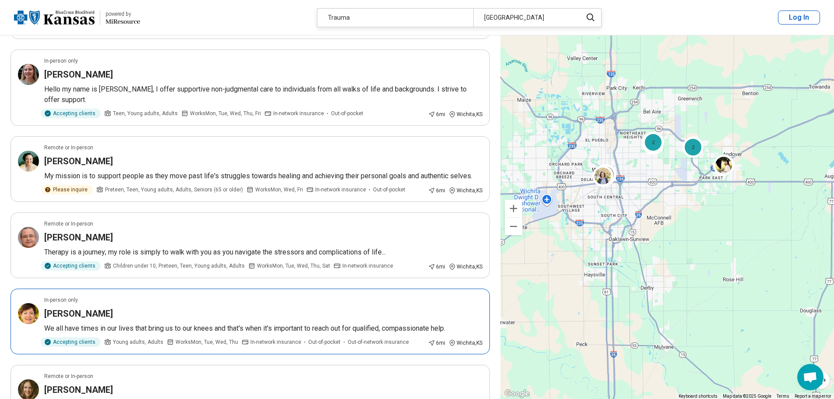
click at [73, 323] on p "We all have times in our lives that bring us to our knees and that's when it's …" at bounding box center [263, 328] width 438 height 11
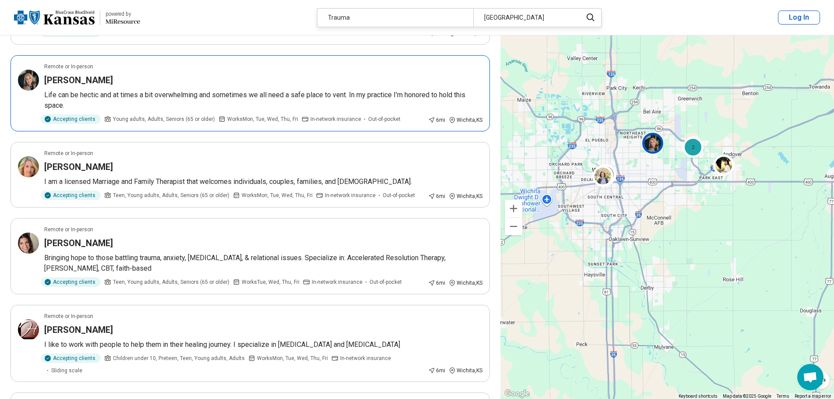
scroll to position [1007, 0]
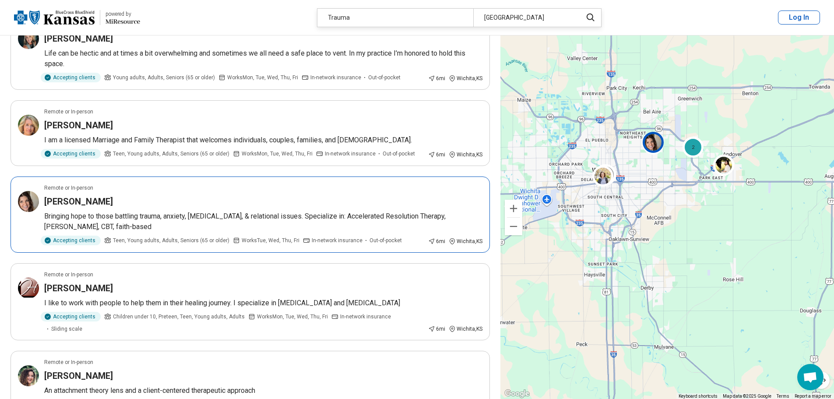
click at [81, 195] on h3 "Amber Coughlin" at bounding box center [78, 201] width 69 height 12
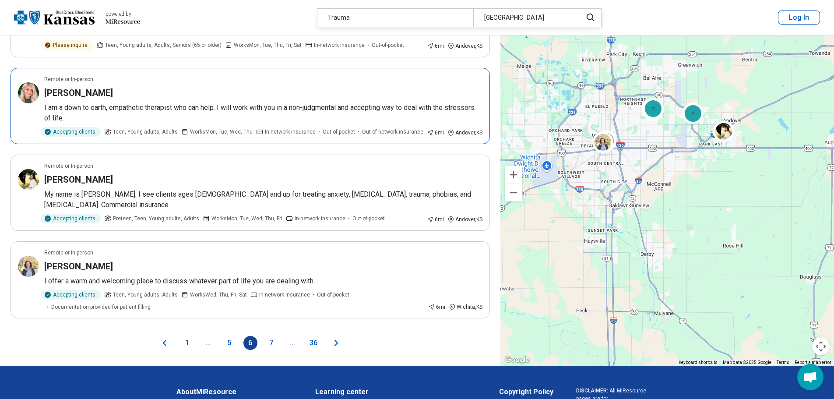
scroll to position [1445, 0]
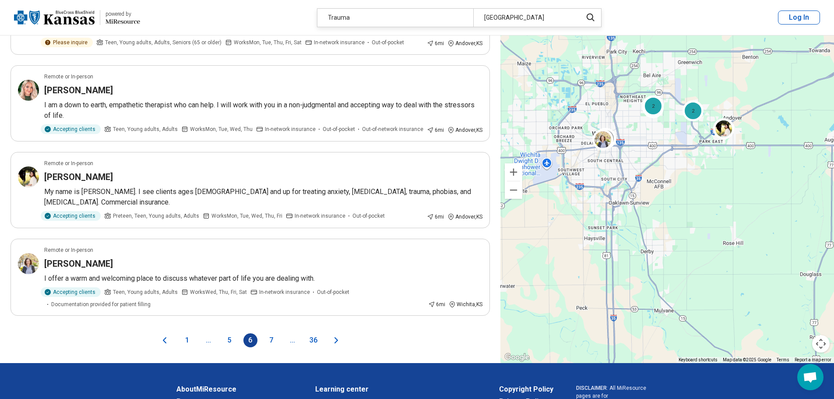
click at [274, 333] on button "7" at bounding box center [271, 340] width 14 height 14
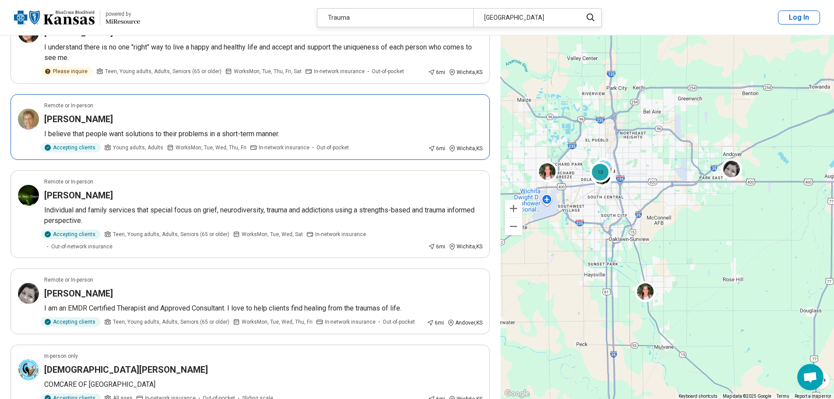
scroll to position [525, 0]
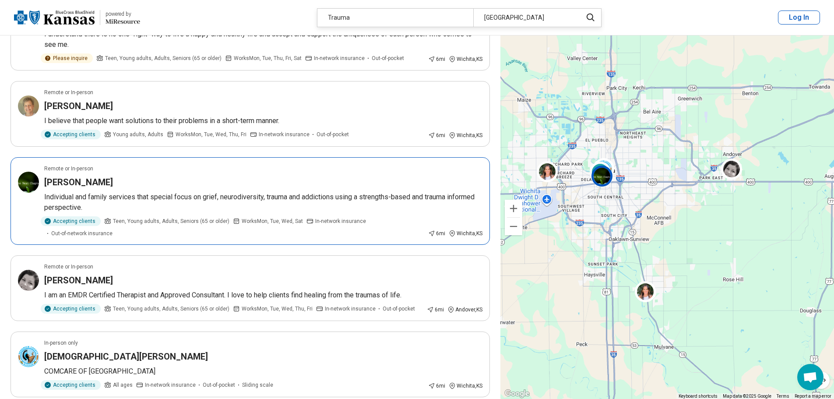
click at [65, 180] on article "Remote or In-person Janel Sanford Individual and family services that special f…" at bounding box center [250, 201] width 479 height 88
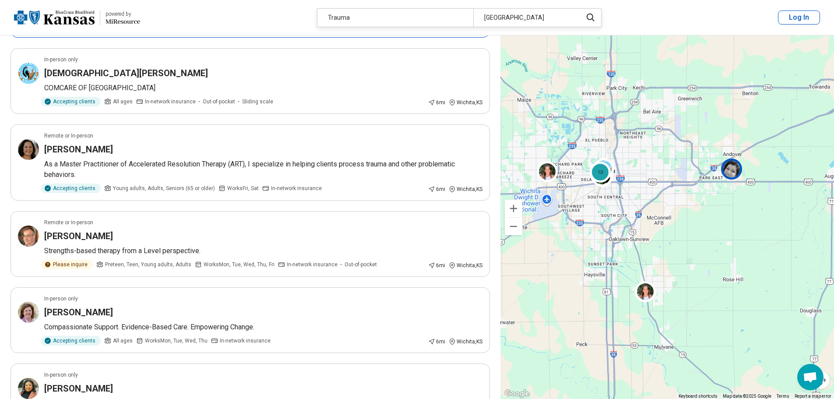
scroll to position [832, 0]
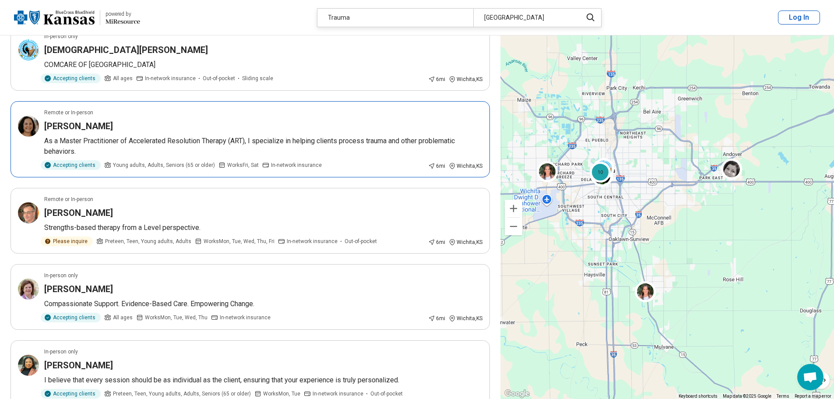
click at [67, 136] on p "As a Master Practitioner of Accelerated Resolution Therapy (ART), I specialize …" at bounding box center [263, 146] width 438 height 21
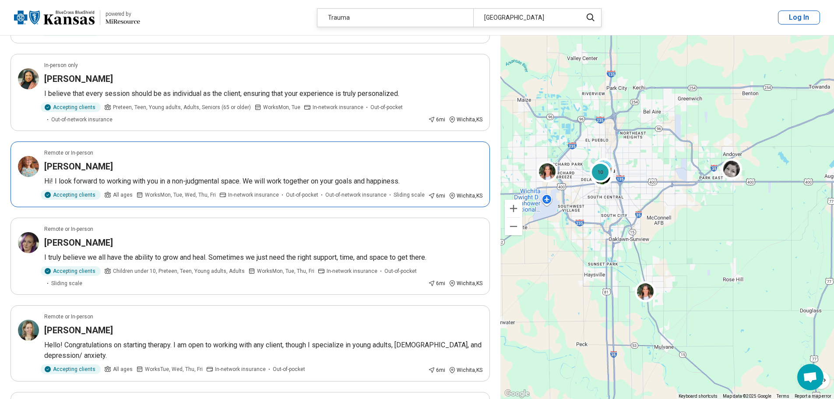
scroll to position [1138, 0]
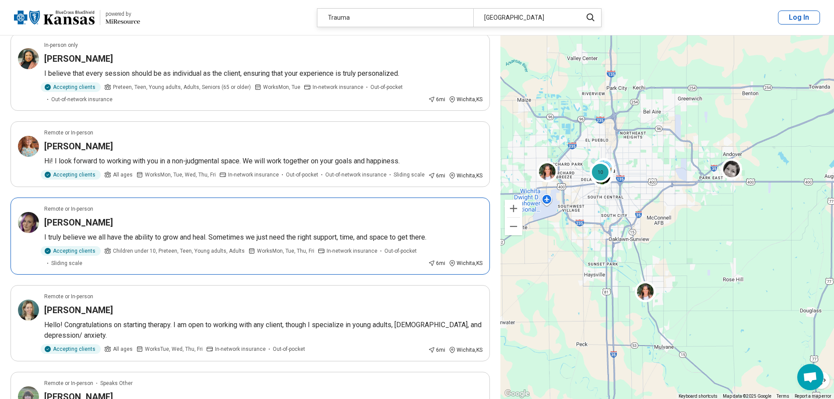
click at [68, 216] on h3 "Karen Chandler" at bounding box center [78, 222] width 69 height 12
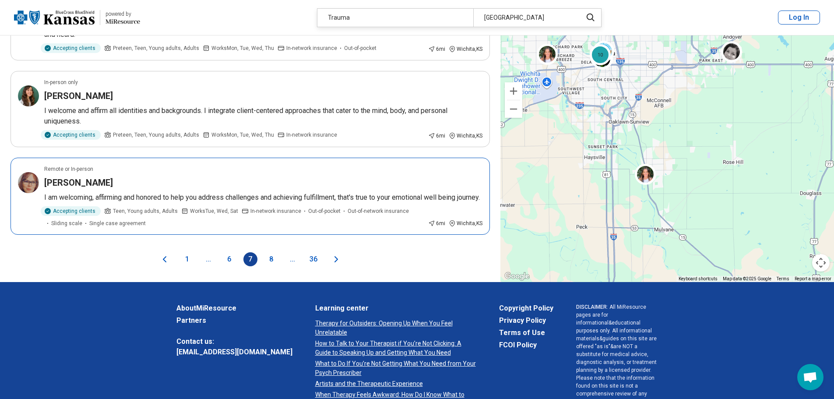
scroll to position [1532, 0]
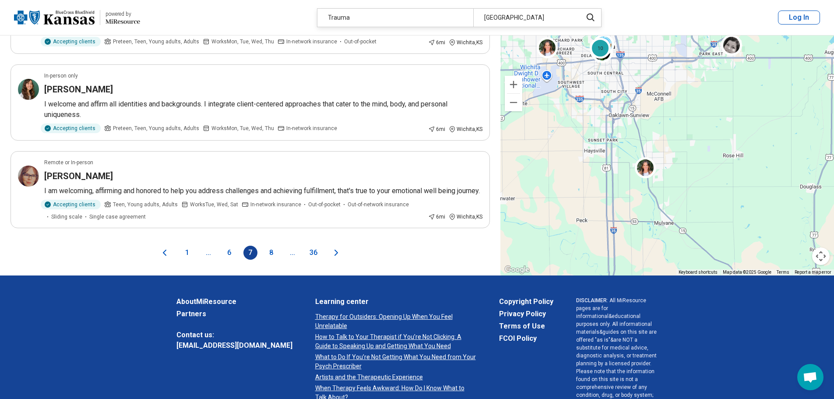
click at [272, 246] on button "8" at bounding box center [271, 253] width 14 height 14
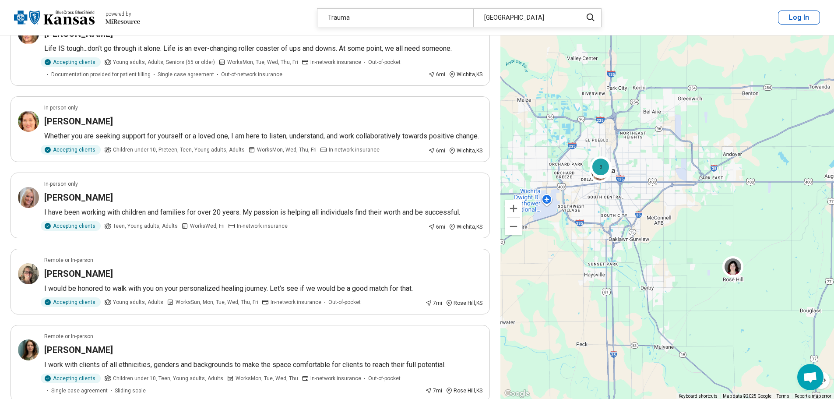
scroll to position [788, 0]
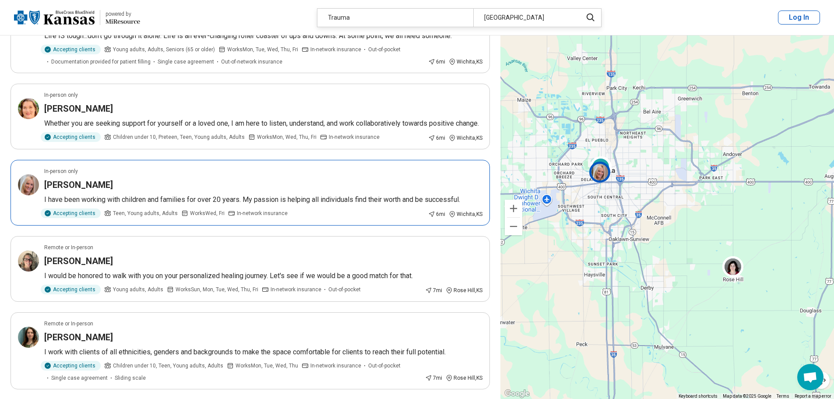
click at [94, 205] on p "I have been working with children and families for over 20 years. My passion is…" at bounding box center [263, 199] width 438 height 11
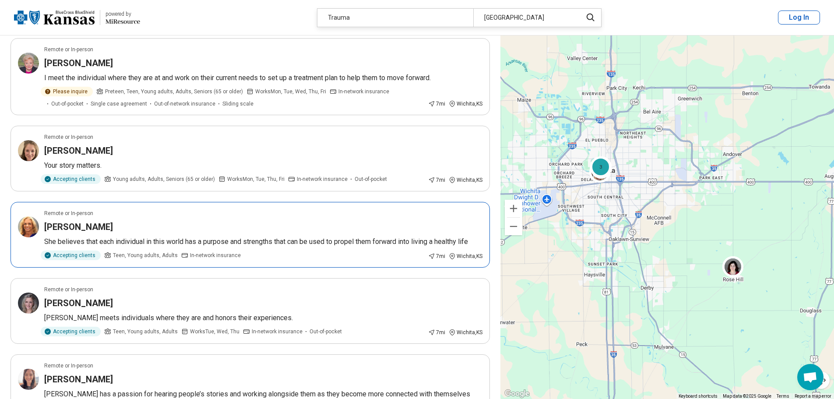
scroll to position [1445, 0]
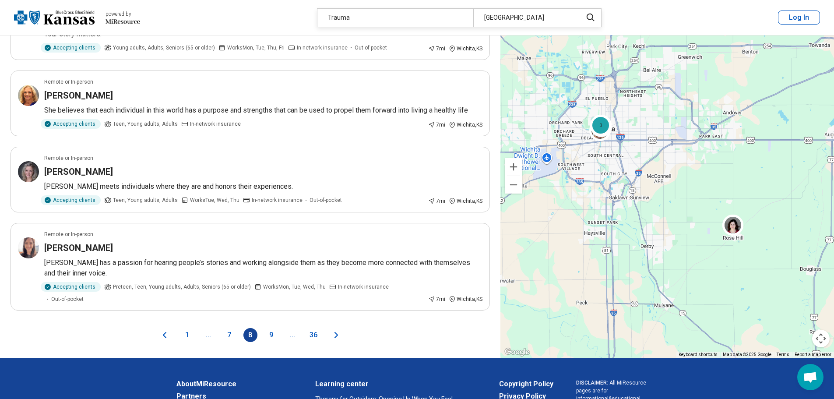
click at [273, 336] on button "9" at bounding box center [271, 335] width 14 height 14
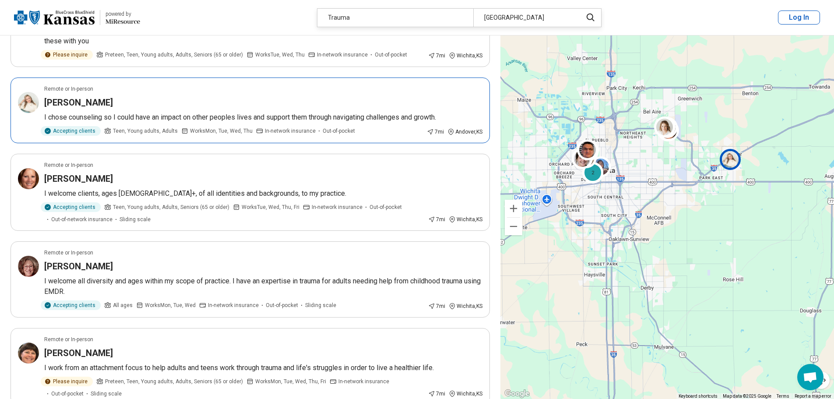
scroll to position [131, 0]
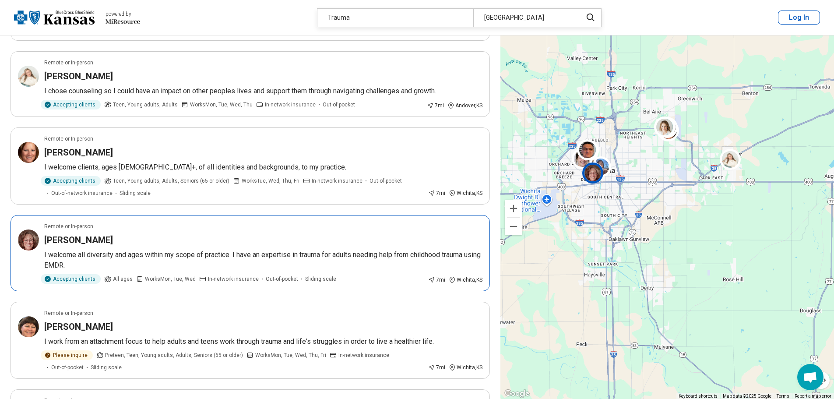
click at [67, 239] on h3 "Gail Bussart" at bounding box center [78, 240] width 69 height 12
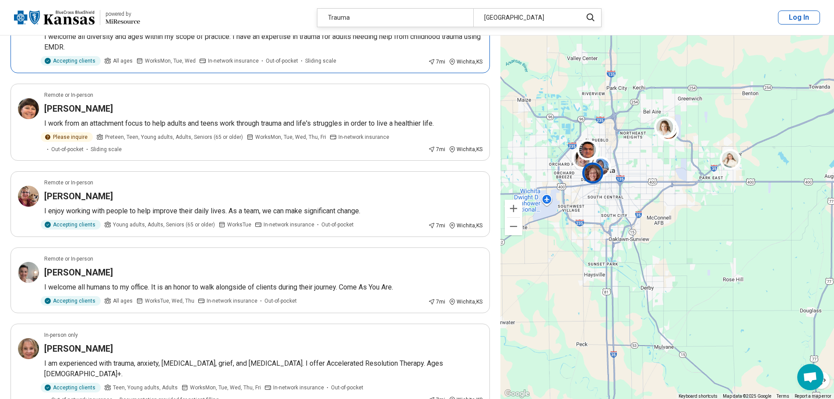
scroll to position [350, 0]
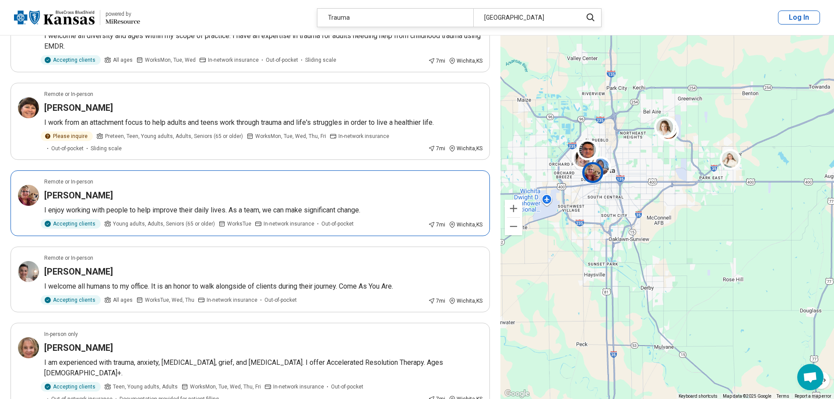
click at [93, 200] on h3 "Michelle Davis" at bounding box center [78, 195] width 69 height 12
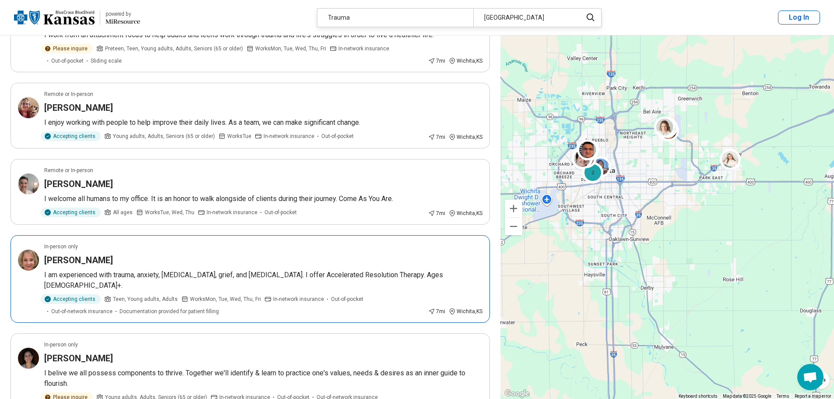
click at [71, 271] on p "I am experienced with trauma, anxiety, depression, grief, and autism. I offer A…" at bounding box center [263, 280] width 438 height 21
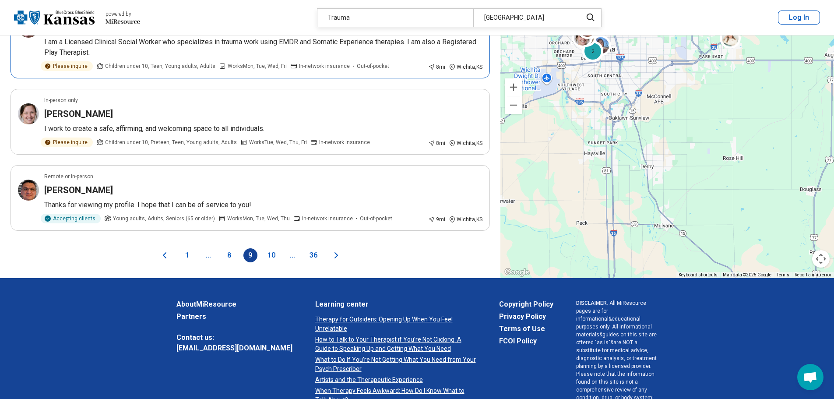
scroll to position [1532, 0]
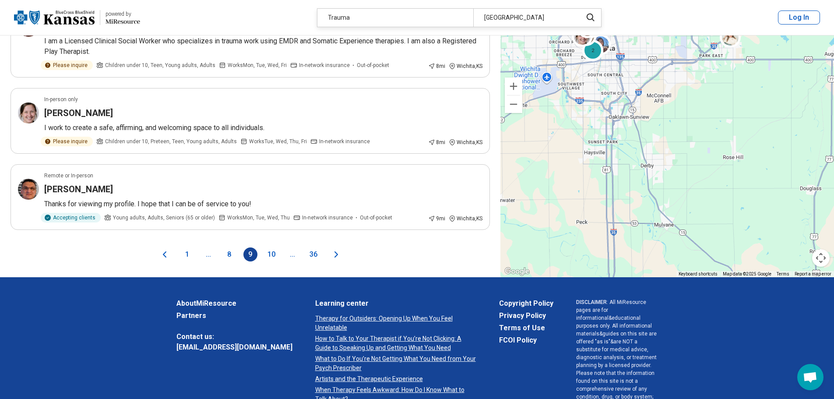
click at [269, 253] on button "10" at bounding box center [271, 254] width 14 height 14
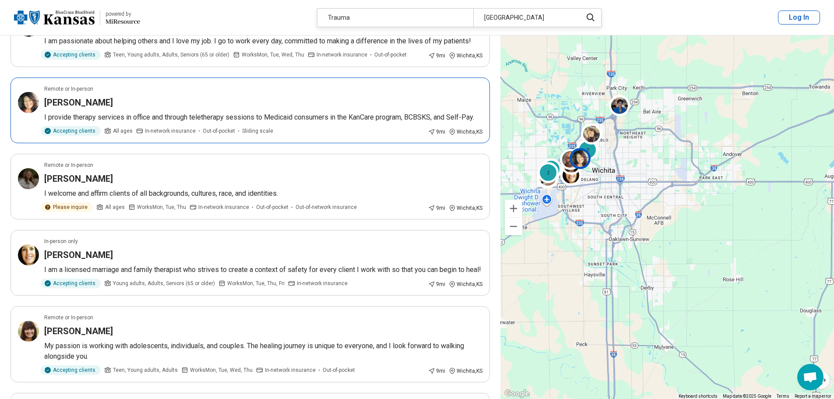
scroll to position [263, 0]
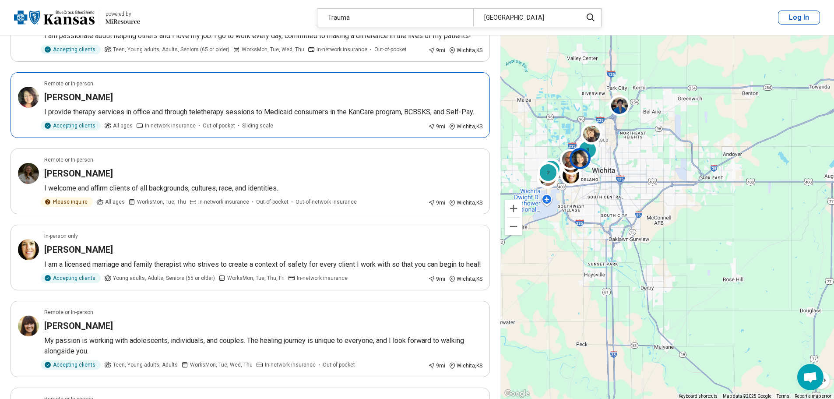
click at [93, 98] on h3 "Brooke Winslow" at bounding box center [78, 97] width 69 height 12
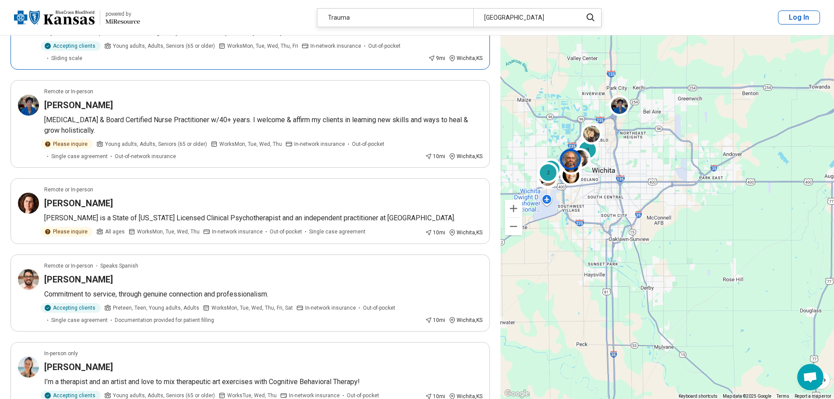
scroll to position [744, 0]
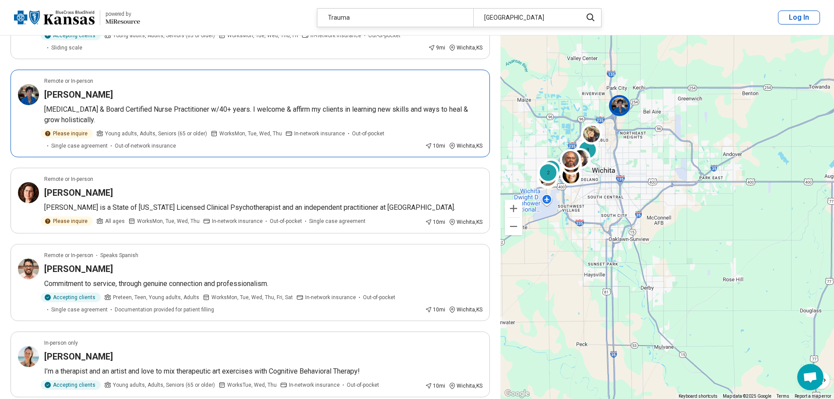
click at [74, 101] on h3 "Carol Paulson" at bounding box center [78, 94] width 69 height 12
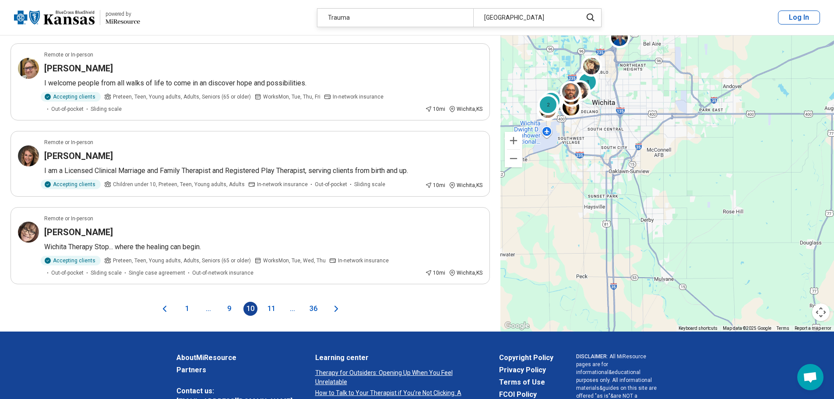
scroll to position [1445, 0]
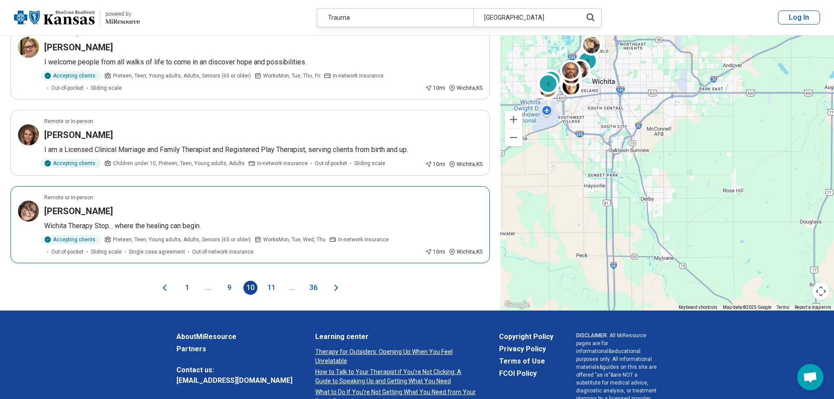
click at [77, 217] on h3 "Brenda Brown" at bounding box center [78, 211] width 69 height 12
click at [273, 295] on button "11" at bounding box center [271, 288] width 14 height 14
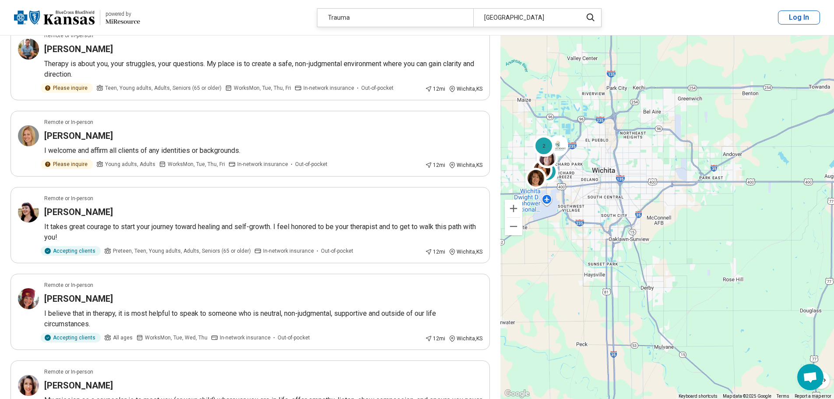
scroll to position [1182, 0]
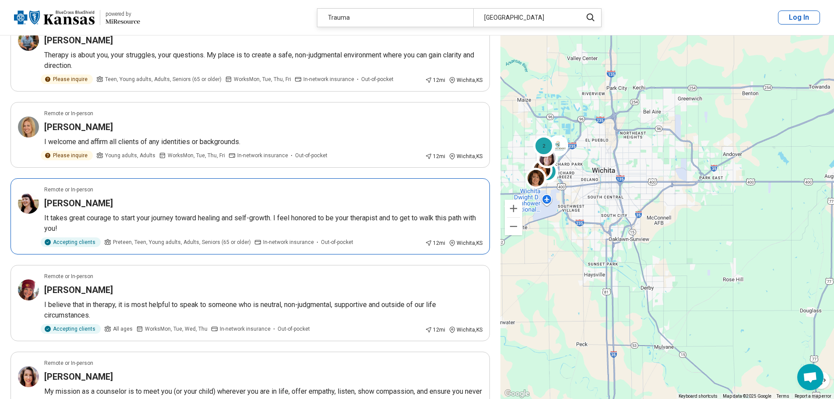
click at [95, 197] on h3 "Heather Wooldridge" at bounding box center [78, 203] width 69 height 12
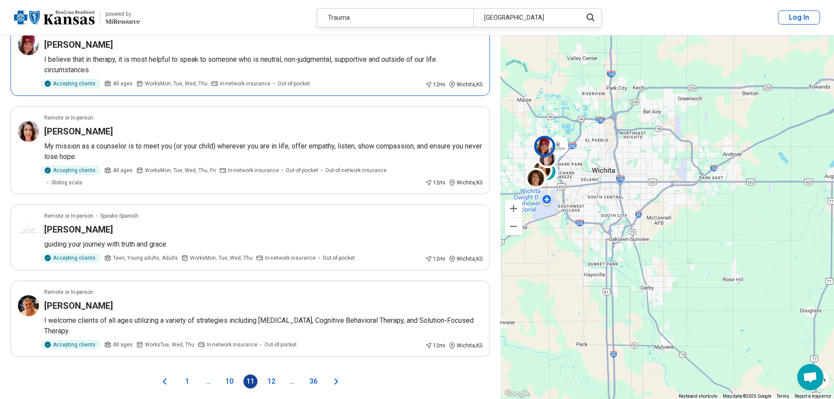
scroll to position [1488, 0]
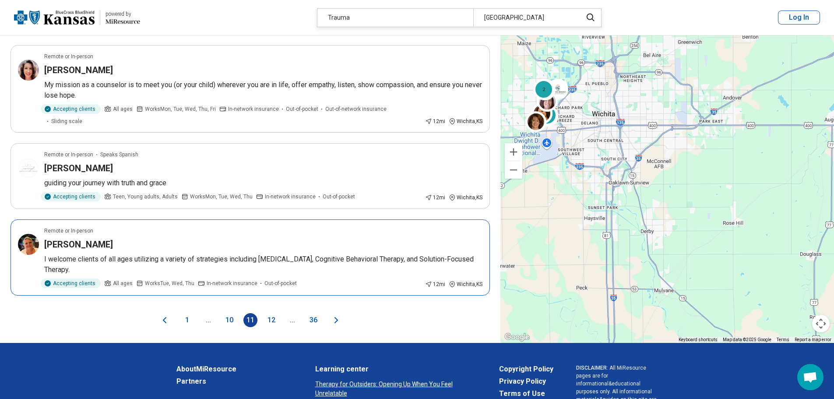
click at [92, 238] on h3 "Lanice Reiswig" at bounding box center [78, 244] width 69 height 12
click at [274, 313] on button "12" at bounding box center [271, 320] width 14 height 14
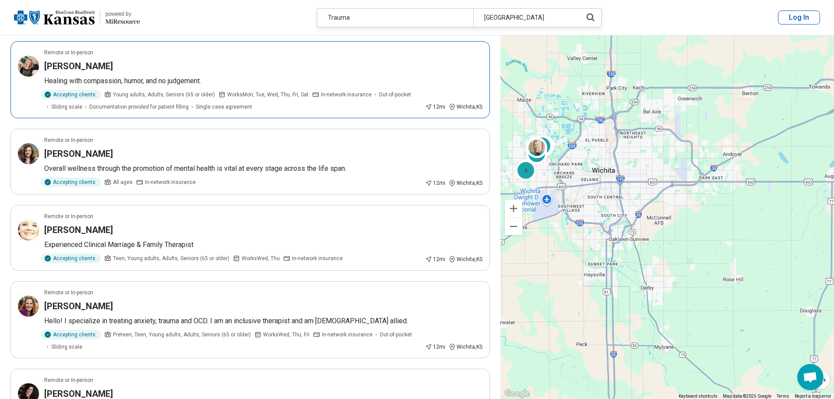
scroll to position [175, 0]
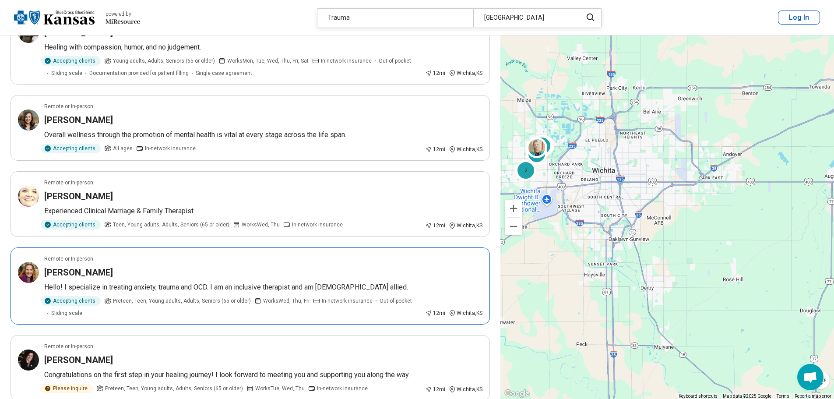
click at [60, 301] on div "Accepting clients" at bounding box center [71, 301] width 60 height 10
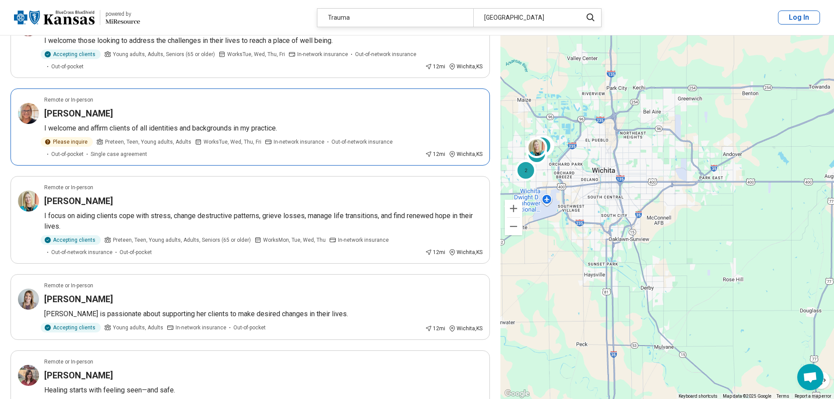
scroll to position [1357, 0]
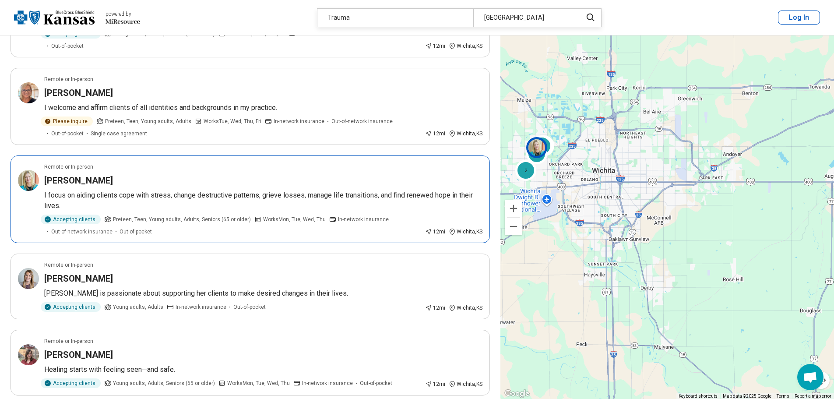
click at [63, 174] on h3 "[PERSON_NAME]" at bounding box center [78, 180] width 69 height 12
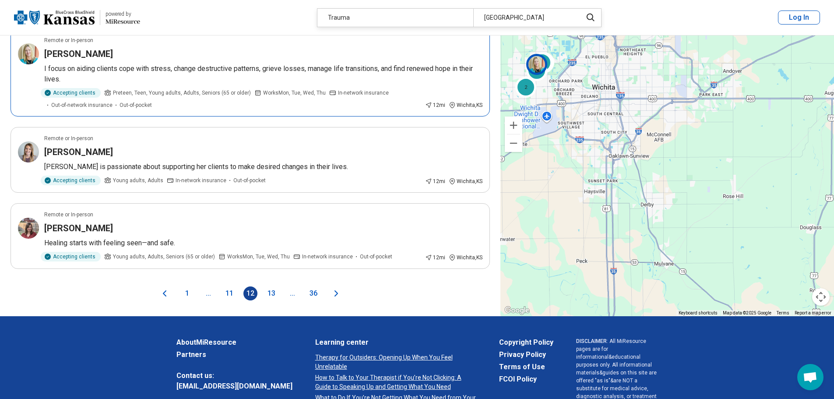
scroll to position [1488, 0]
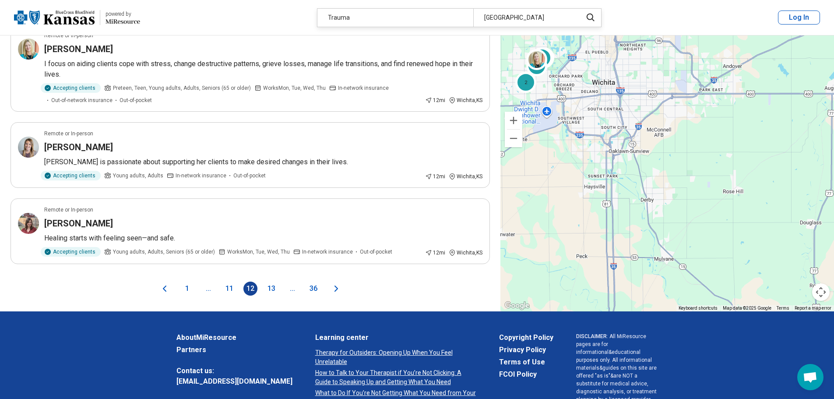
click at [273, 281] on button "13" at bounding box center [271, 288] width 14 height 14
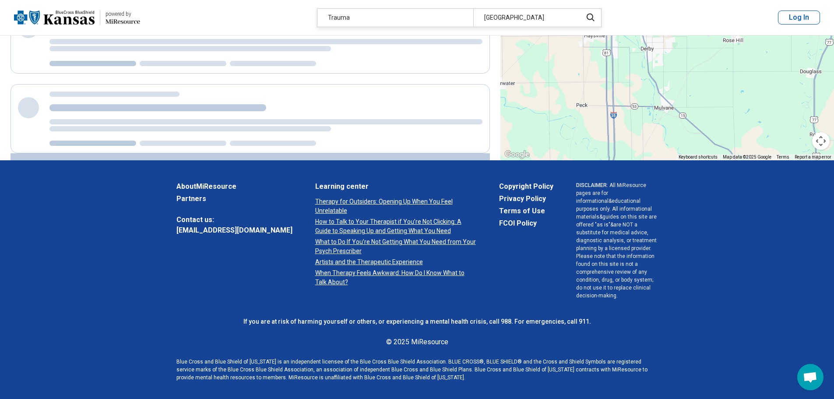
scroll to position [0, 0]
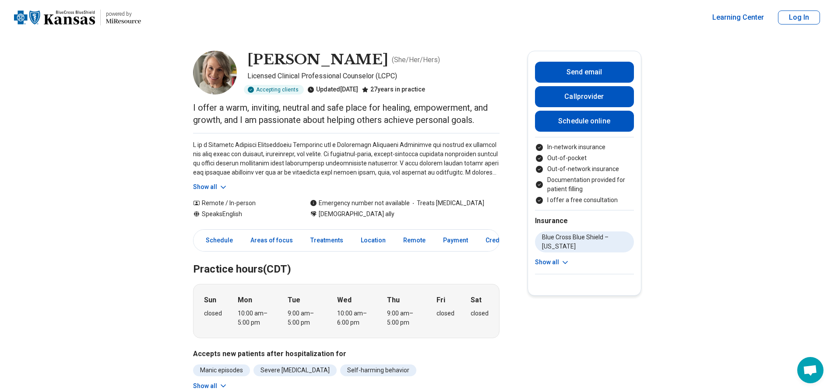
click at [211, 188] on button "Show all" at bounding box center [210, 187] width 35 height 9
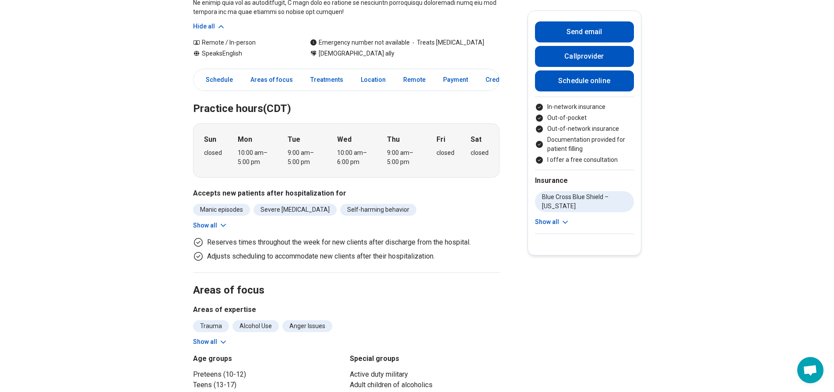
scroll to position [263, 0]
click at [218, 342] on button "Show all" at bounding box center [210, 341] width 35 height 9
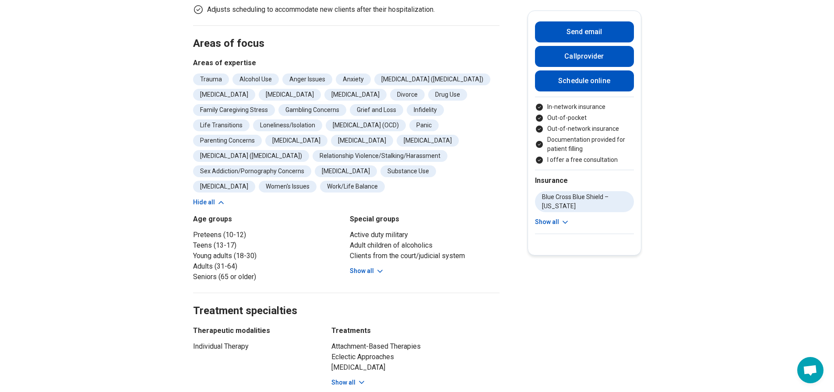
scroll to position [525, 0]
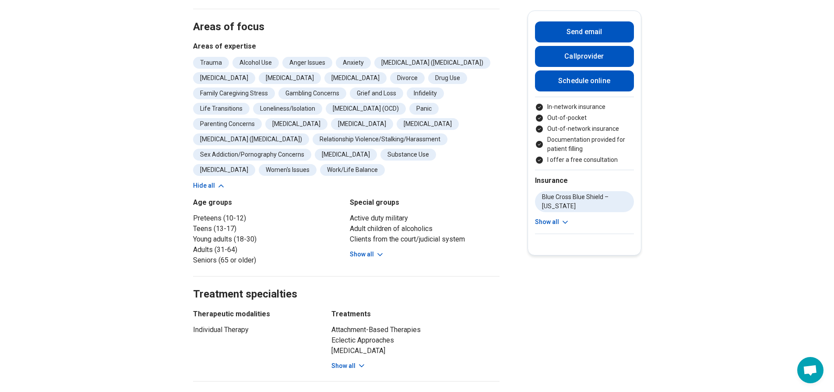
click at [373, 253] on button "Show all" at bounding box center [367, 254] width 35 height 9
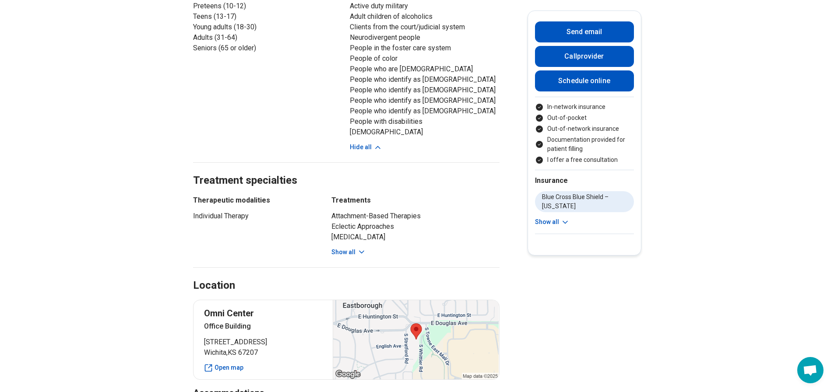
scroll to position [744, 0]
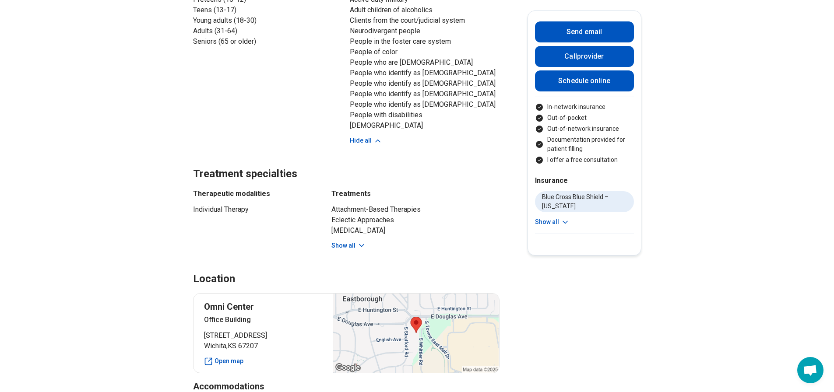
click at [349, 243] on button "Show all" at bounding box center [348, 245] width 35 height 9
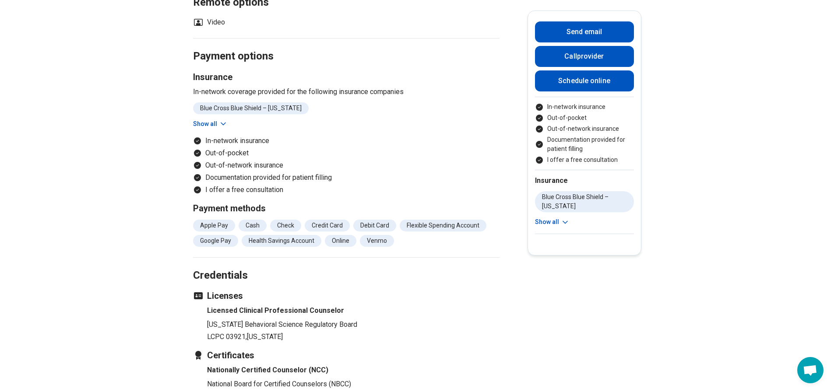
scroll to position [1401, 0]
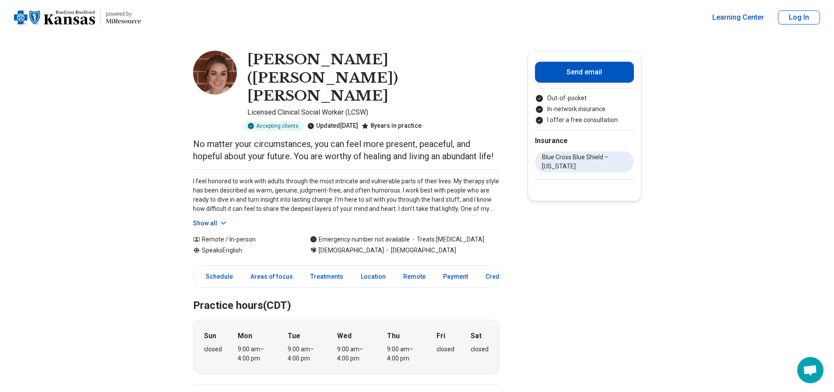
click at [215, 219] on button "Show all" at bounding box center [210, 223] width 35 height 9
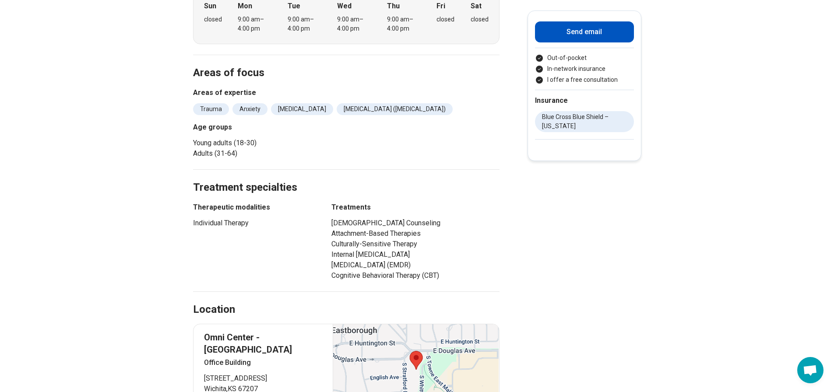
scroll to position [525, 0]
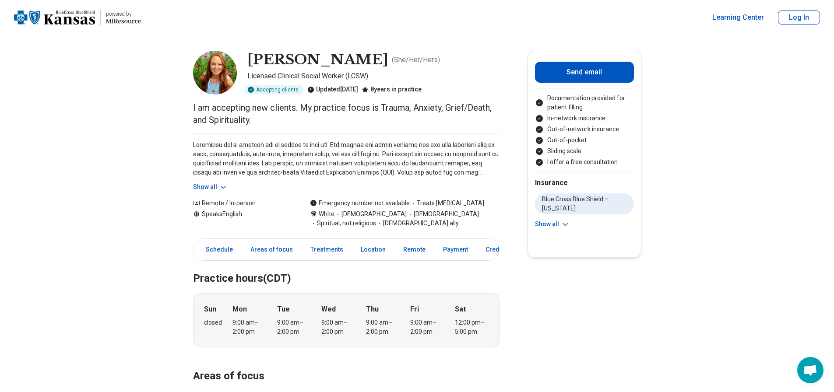
click at [204, 186] on button "Show all" at bounding box center [210, 187] width 35 height 9
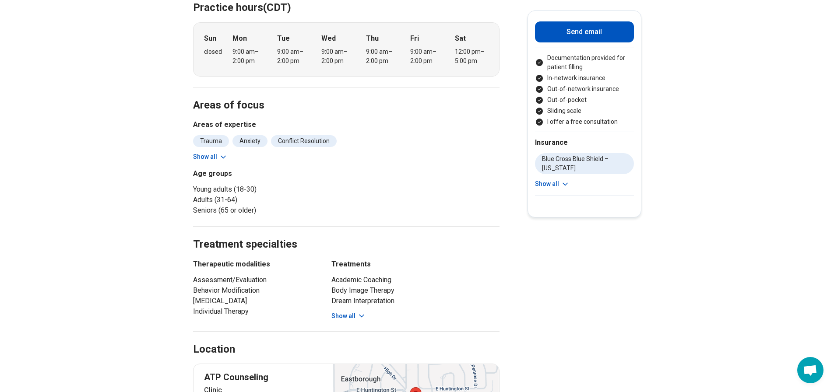
scroll to position [394, 0]
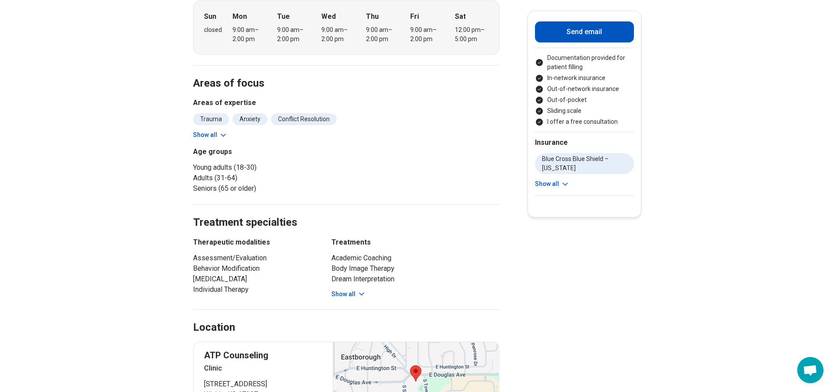
click at [224, 139] on icon at bounding box center [223, 135] width 9 height 9
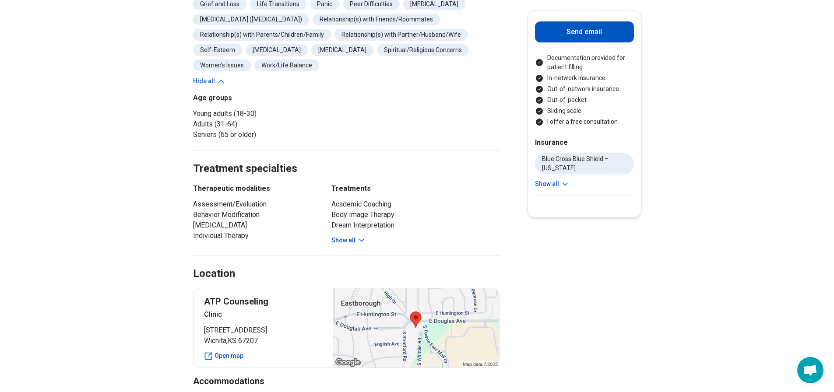
scroll to position [525, 0]
click at [348, 239] on button "Show all" at bounding box center [348, 239] width 35 height 9
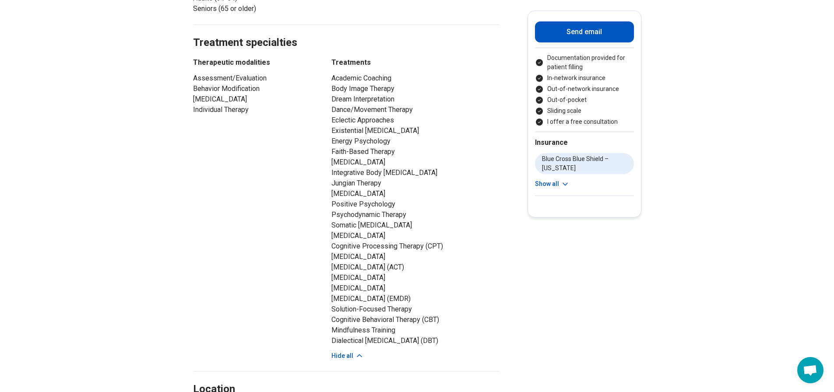
scroll to position [657, 0]
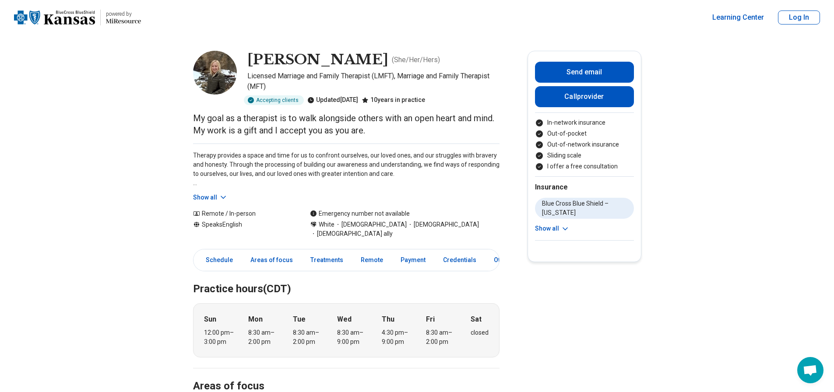
click at [211, 198] on button "Show all" at bounding box center [210, 197] width 35 height 9
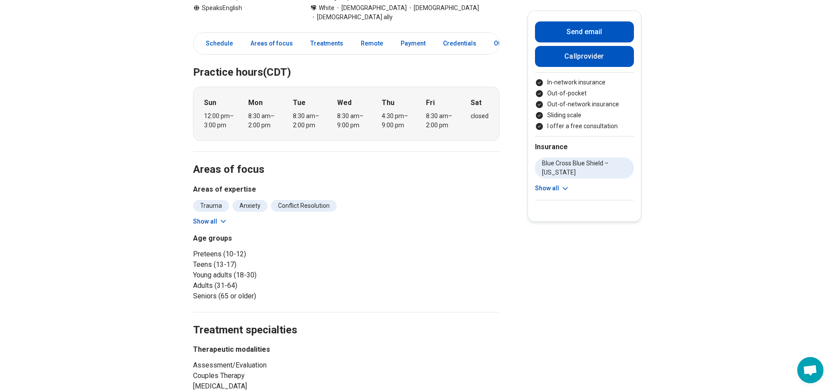
scroll to position [306, 0]
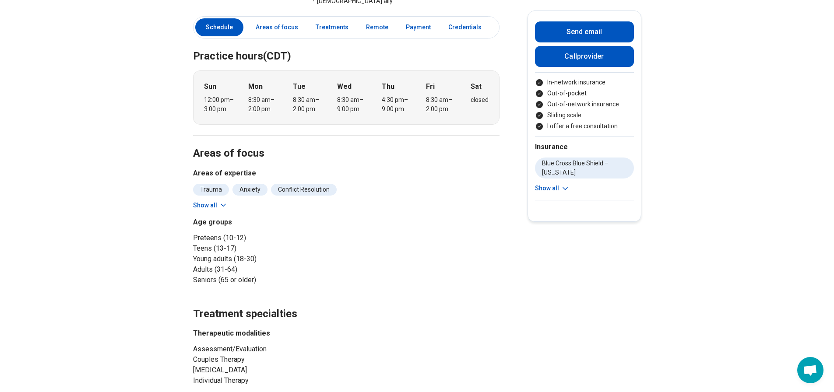
click at [204, 201] on button "Show all" at bounding box center [210, 205] width 35 height 9
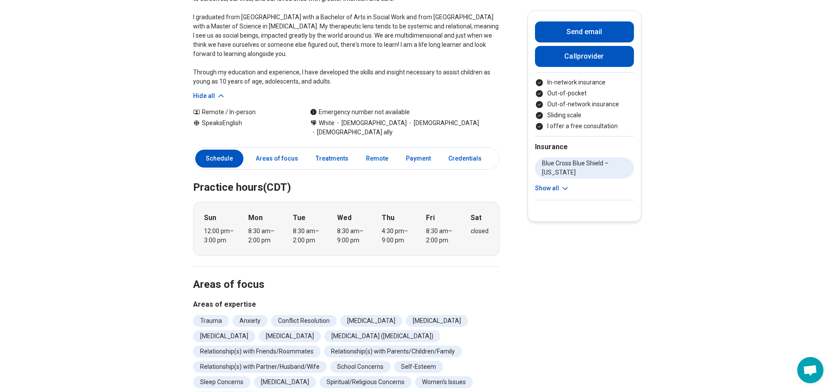
scroll to position [0, 0]
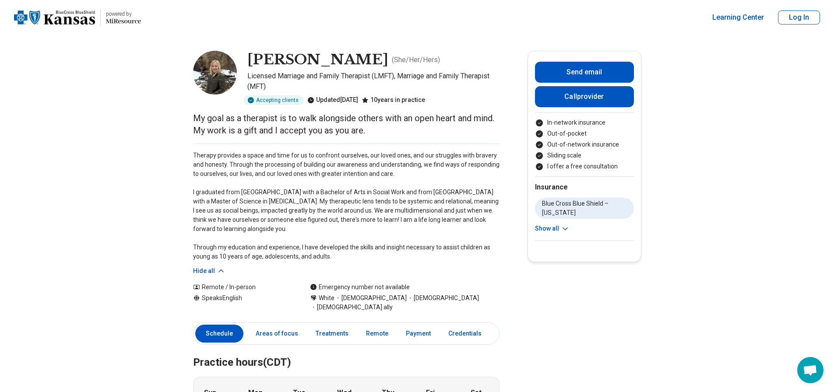
click at [461, 85] on p "Licensed Marriage and Family Therapist (LMFT), Marriage and Family Therapist (M…" at bounding box center [373, 81] width 252 height 21
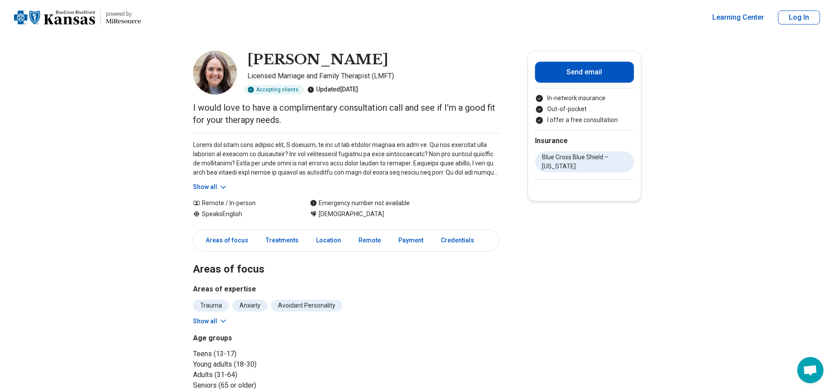
click at [215, 187] on button "Show all" at bounding box center [210, 187] width 35 height 9
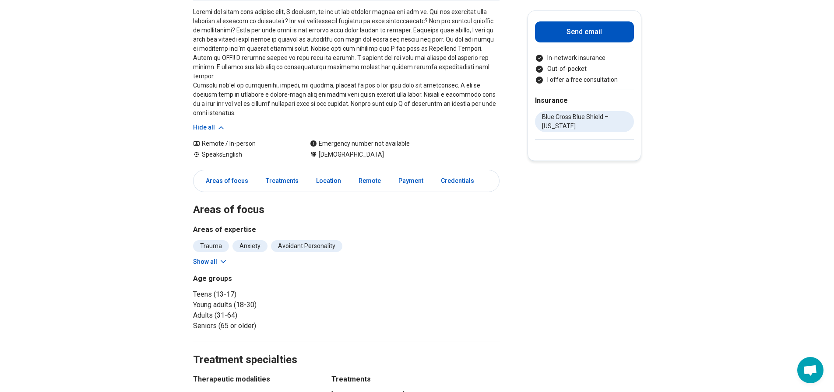
scroll to position [175, 0]
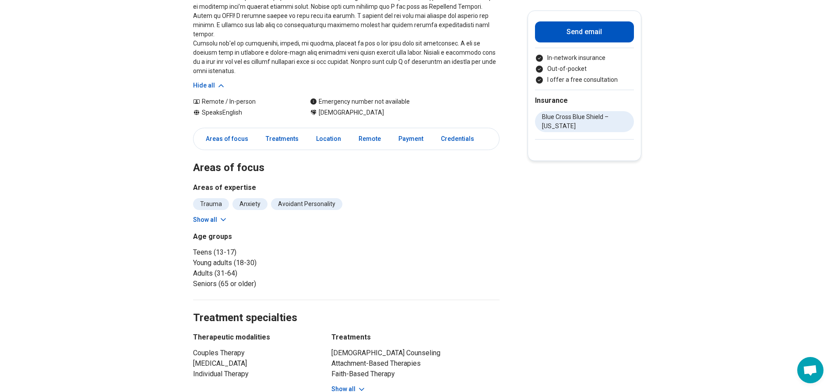
click at [211, 215] on button "Show all" at bounding box center [210, 219] width 35 height 9
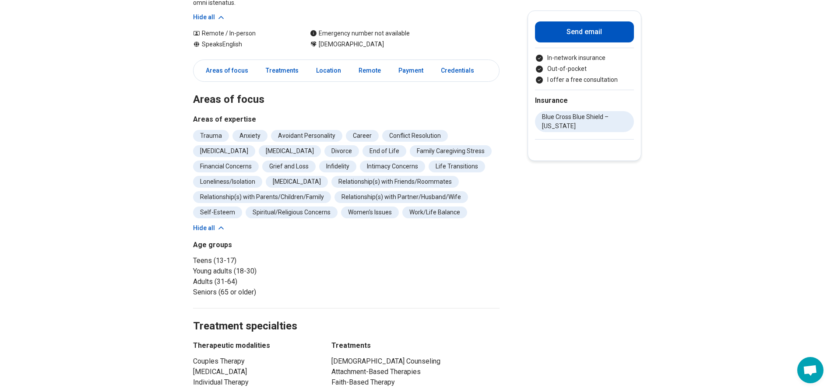
scroll to position [306, 0]
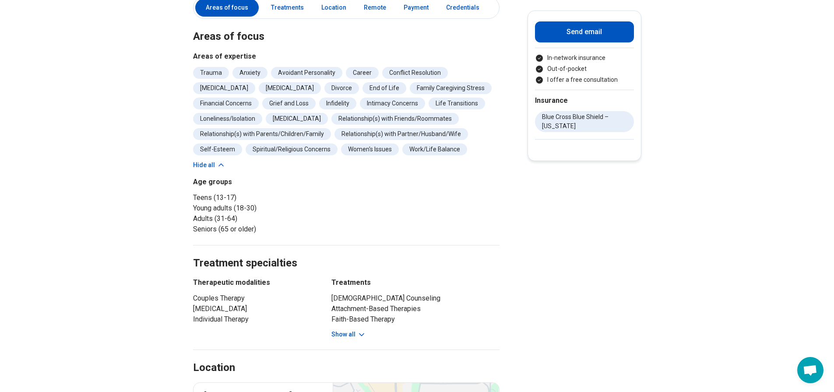
click at [354, 330] on button "Show all" at bounding box center [348, 334] width 35 height 9
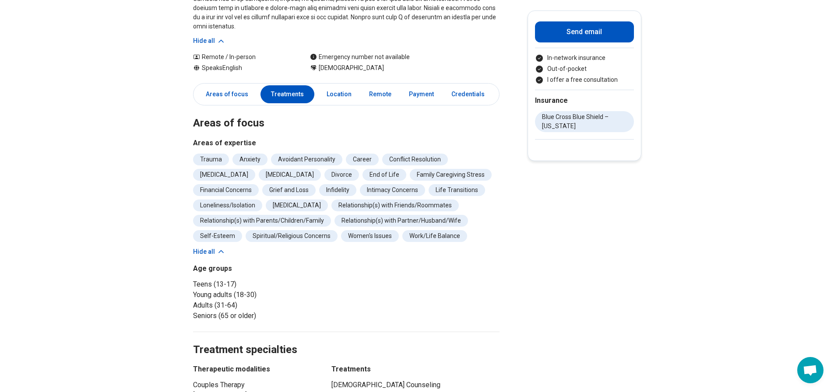
scroll to position [219, 0]
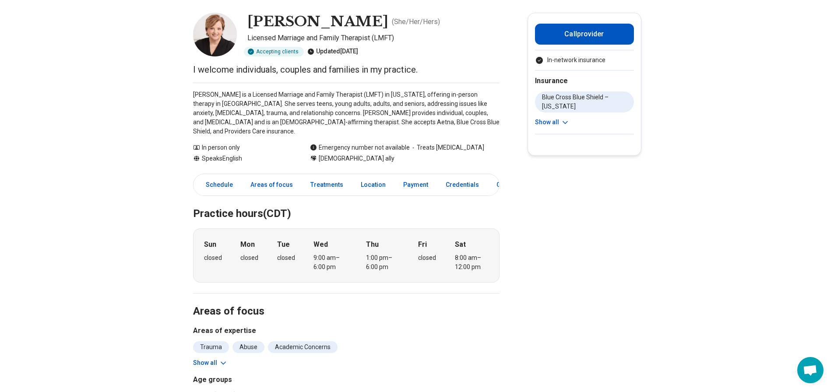
scroll to position [131, 0]
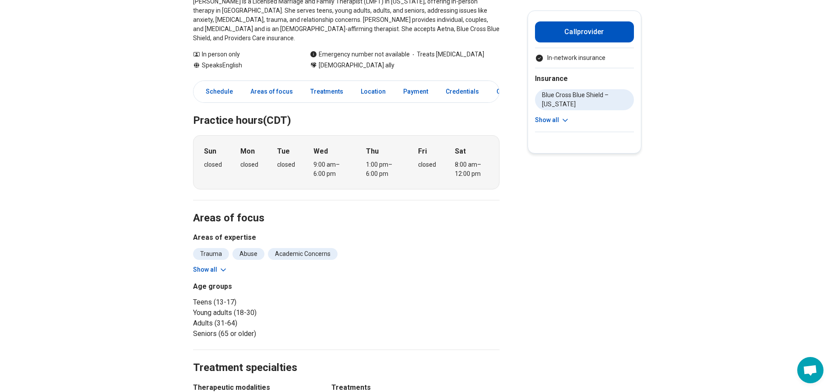
click at [218, 265] on button "Show all" at bounding box center [210, 269] width 35 height 9
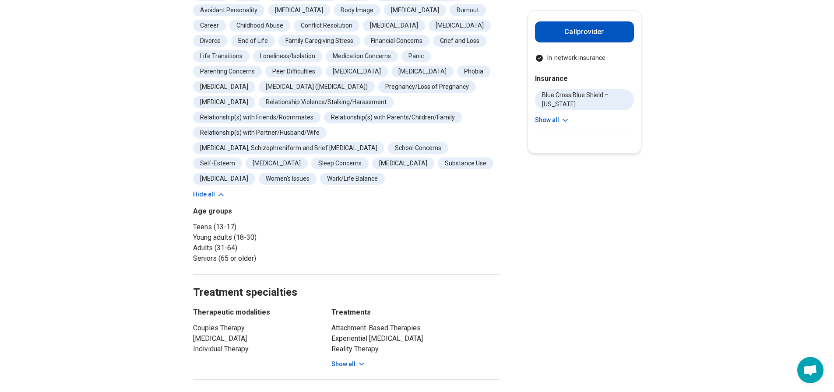
scroll to position [394, 0]
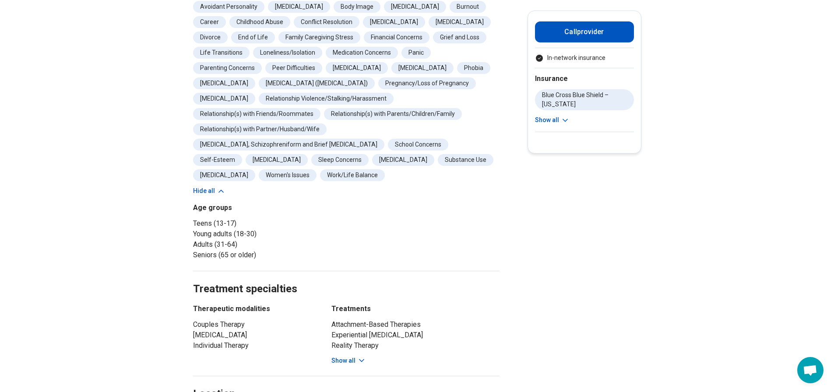
click at [352, 356] on button "Show all" at bounding box center [348, 360] width 35 height 9
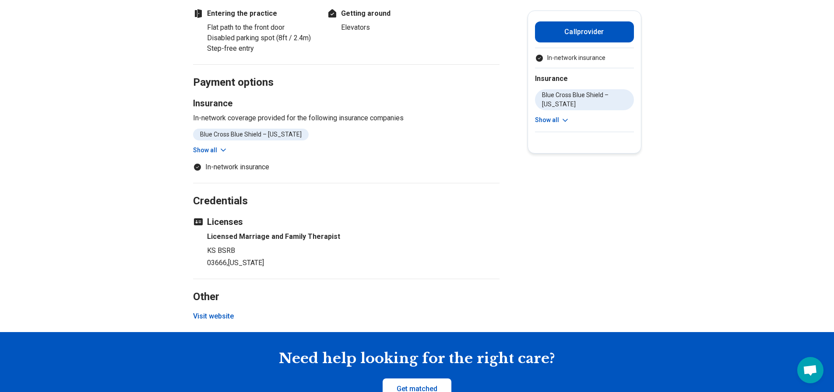
scroll to position [919, 0]
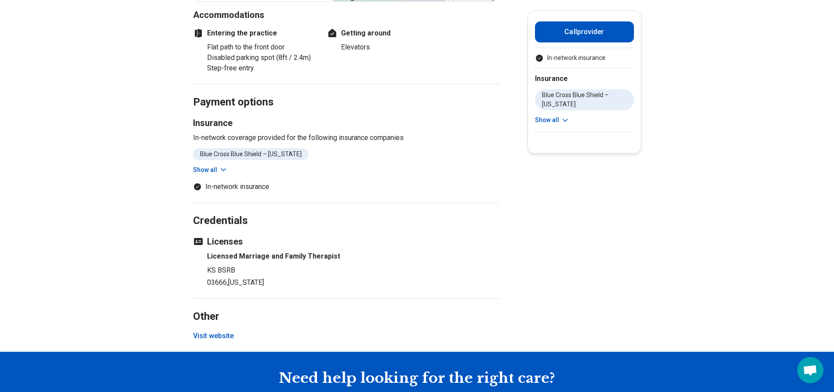
drag, startPoint x: 220, startPoint y: 310, endPoint x: 206, endPoint y: 315, distance: 15.2
click at [206, 331] on button "Visit website" at bounding box center [213, 336] width 41 height 11
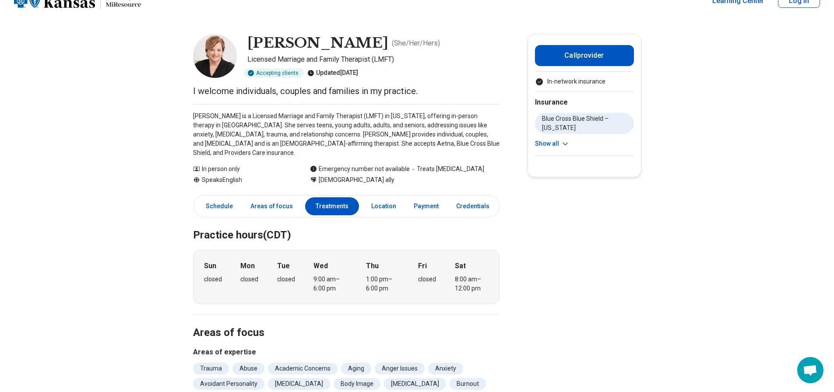
scroll to position [0, 0]
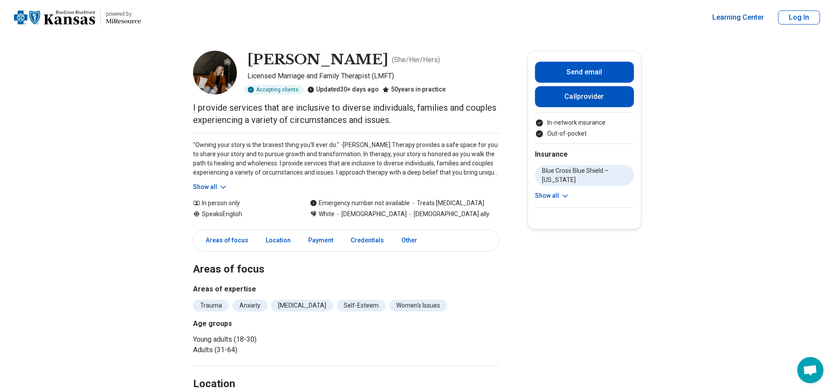
click at [207, 186] on button "Show all" at bounding box center [210, 187] width 35 height 9
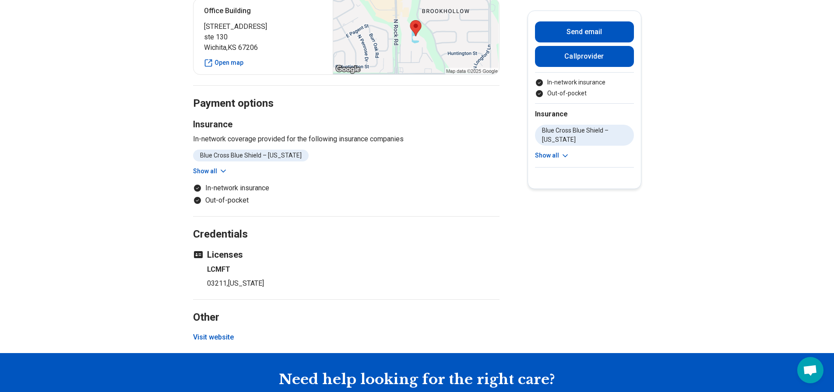
scroll to position [438, 0]
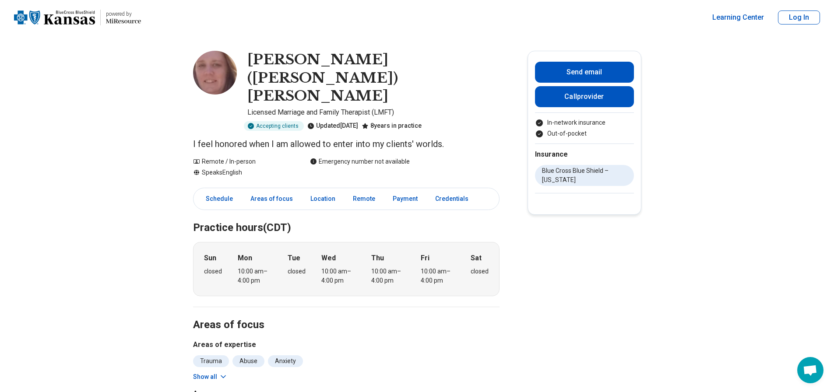
click at [203, 373] on button "Show all" at bounding box center [210, 377] width 35 height 9
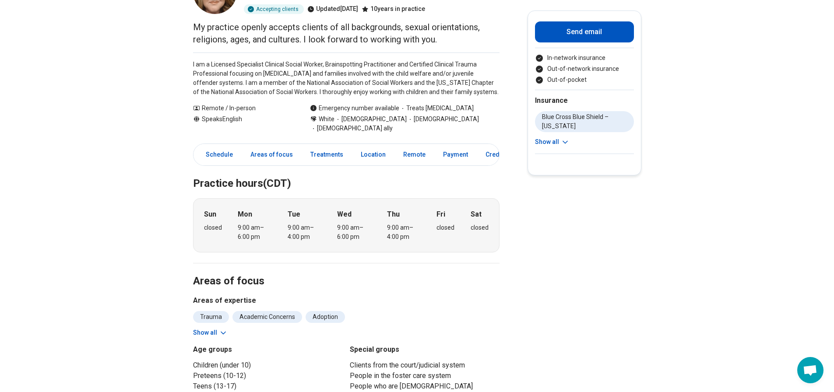
scroll to position [88, 0]
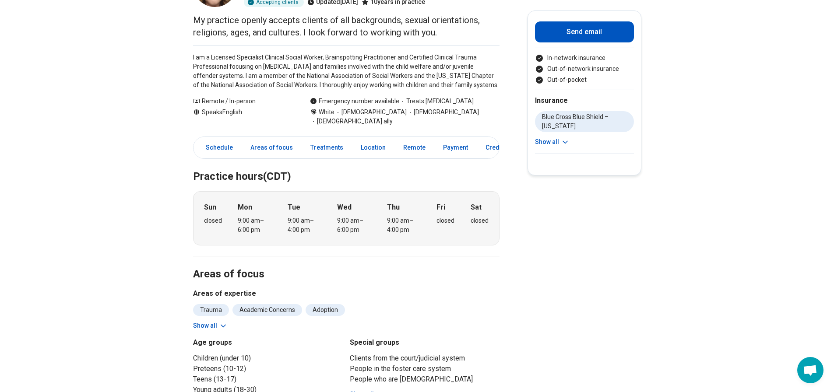
click at [208, 321] on button "Show all" at bounding box center [210, 325] width 35 height 9
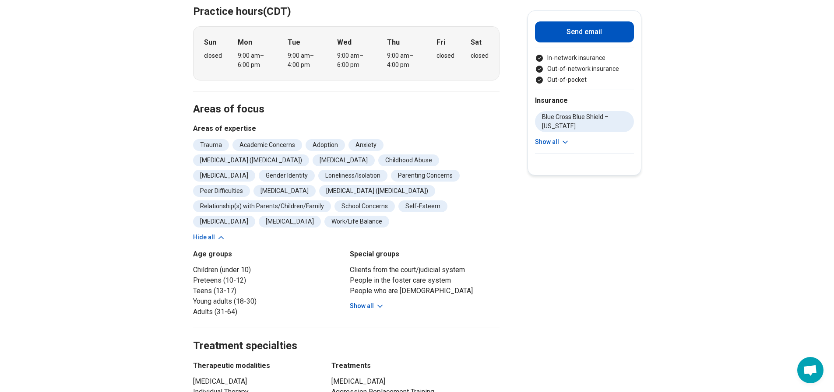
scroll to position [263, 0]
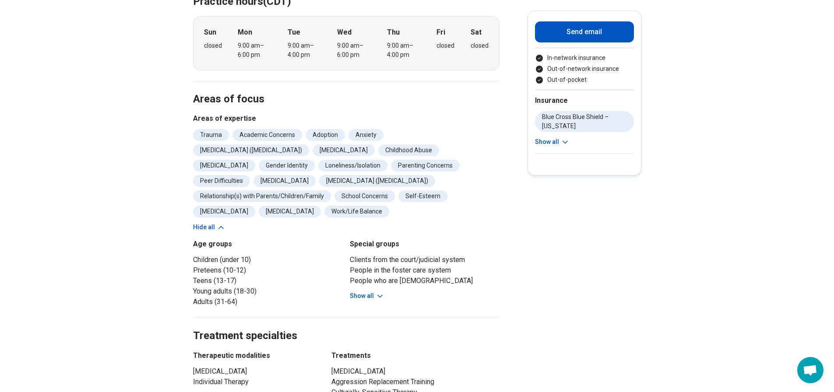
click at [366, 292] on button "Show all" at bounding box center [367, 296] width 35 height 9
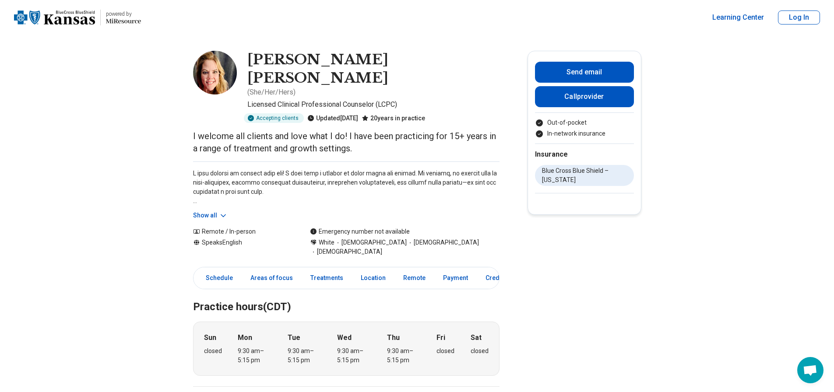
click at [217, 211] on button "Show all" at bounding box center [210, 215] width 35 height 9
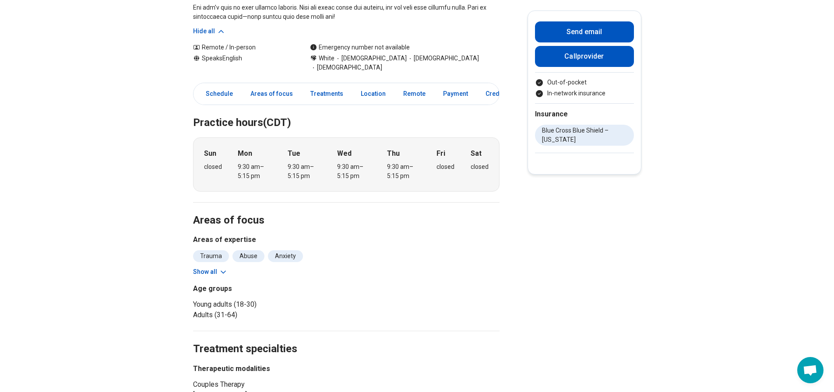
scroll to position [306, 0]
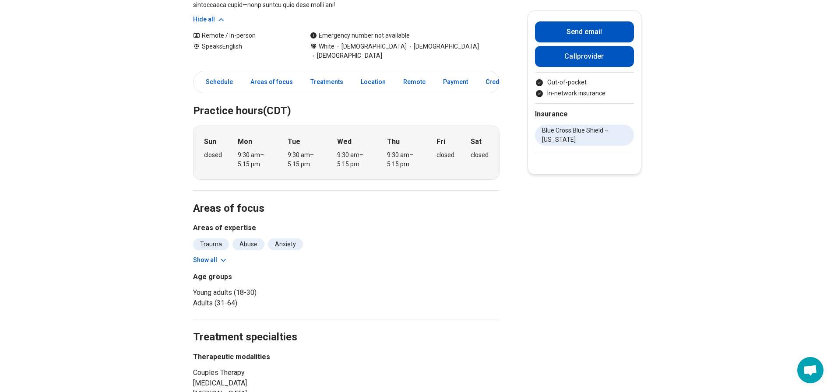
click at [222, 256] on icon at bounding box center [223, 260] width 9 height 9
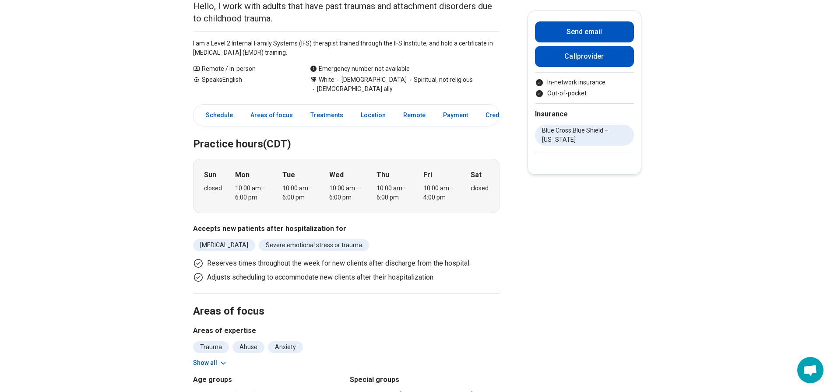
scroll to position [131, 0]
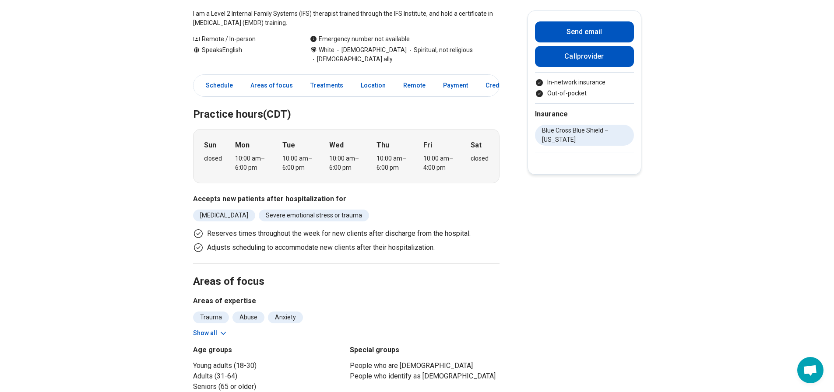
click at [208, 330] on button "Show all" at bounding box center [210, 333] width 35 height 9
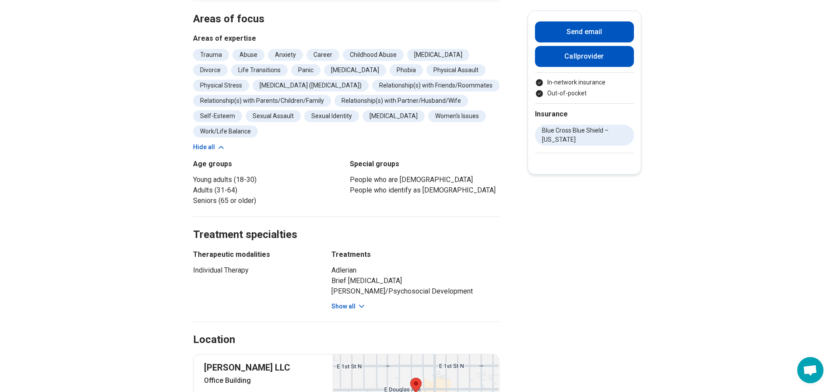
scroll to position [438, 0]
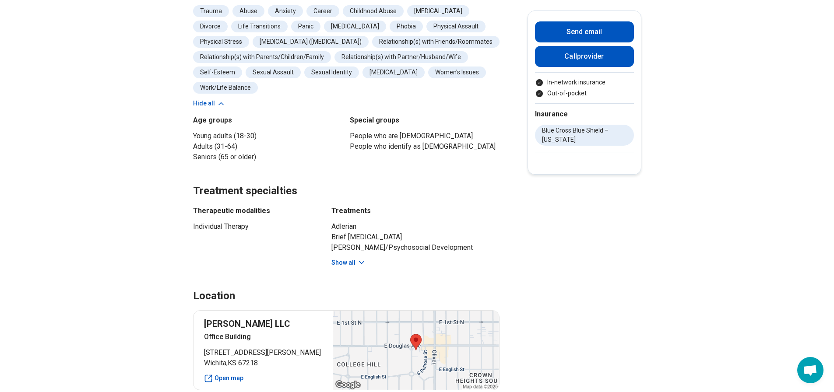
click at [338, 264] on button "Show all" at bounding box center [348, 262] width 35 height 9
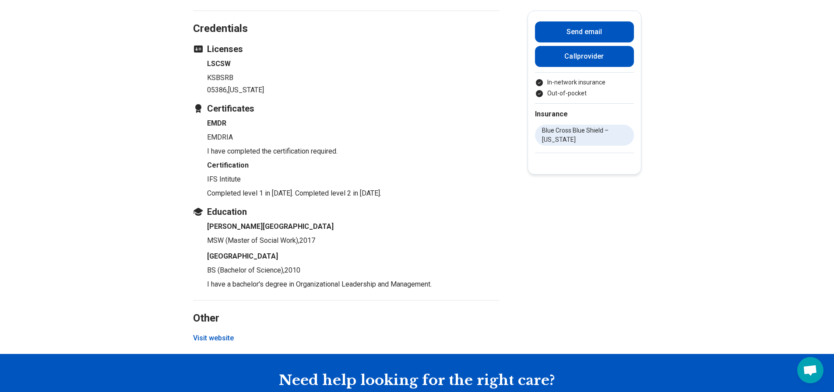
scroll to position [1226, 0]
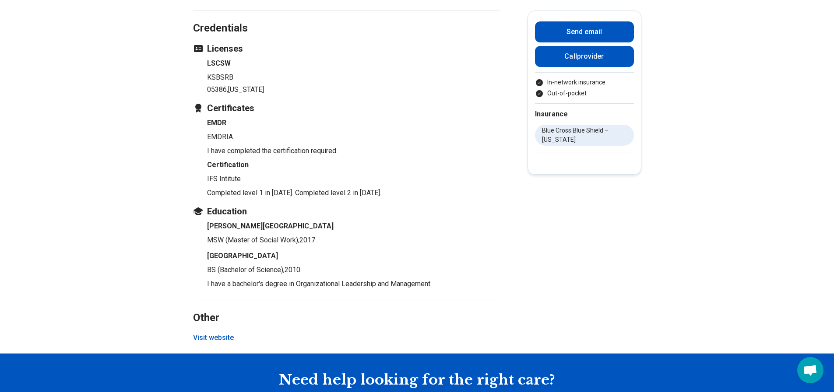
click at [220, 343] on button "Visit website" at bounding box center [213, 338] width 41 height 11
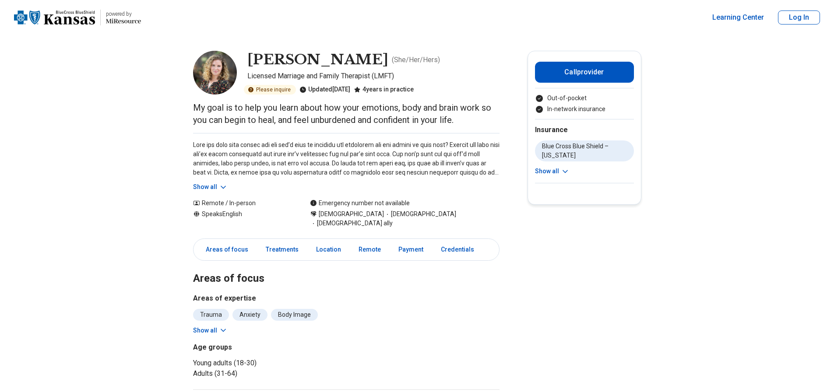
click at [220, 187] on button "Show all" at bounding box center [210, 187] width 35 height 9
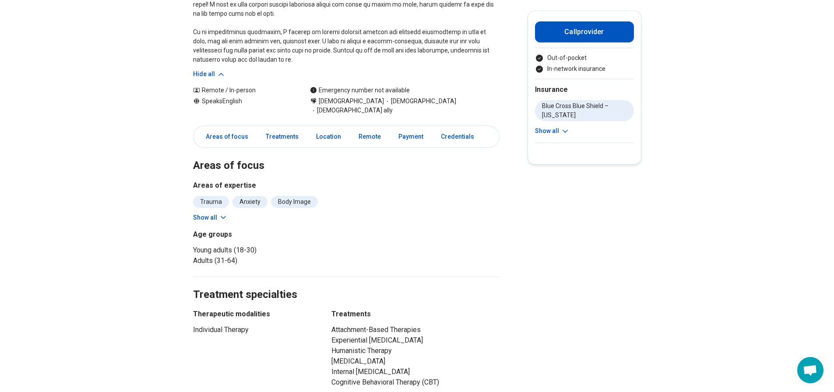
scroll to position [219, 0]
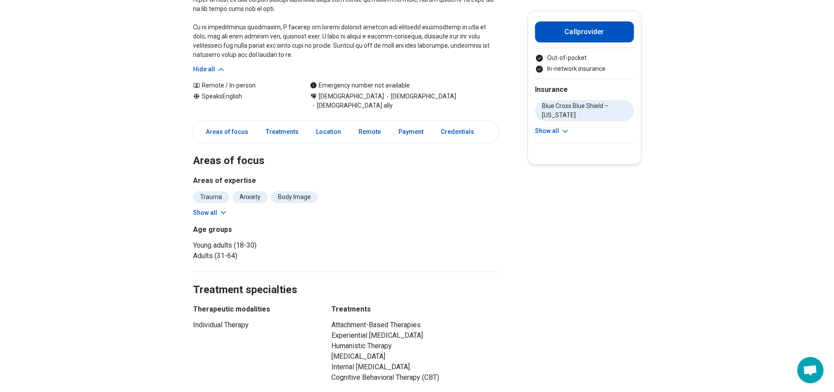
click at [220, 208] on button "Show all" at bounding box center [210, 212] width 35 height 9
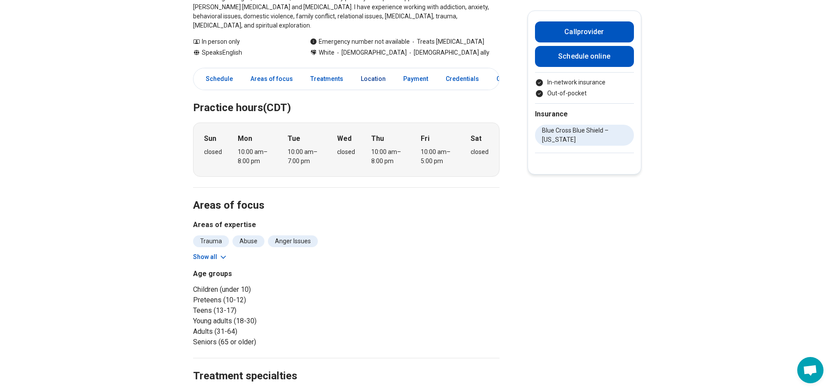
scroll to position [175, 0]
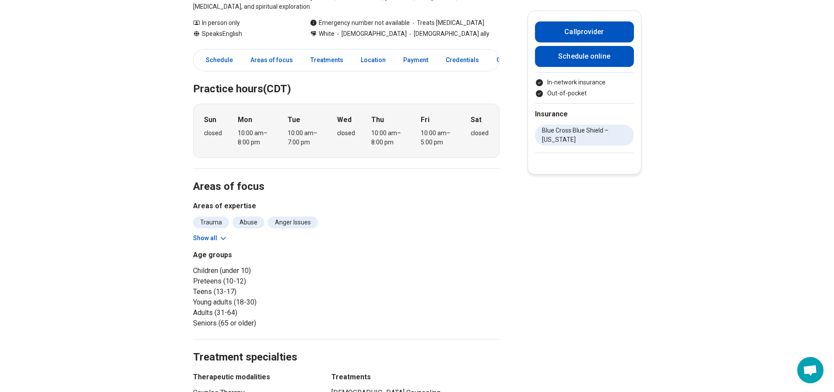
click at [209, 234] on button "Show all" at bounding box center [210, 238] width 35 height 9
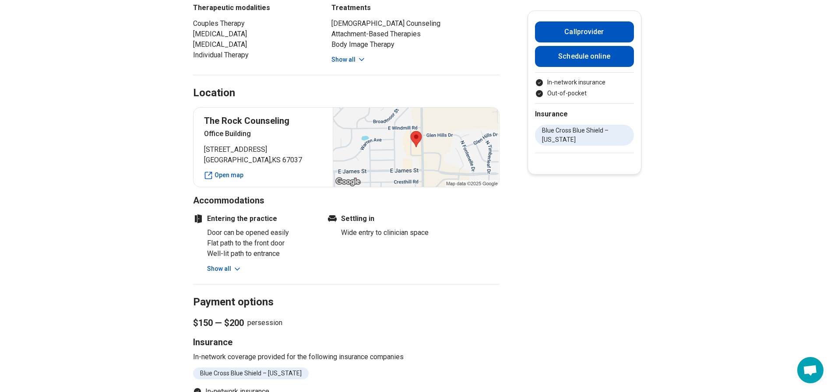
scroll to position [657, 0]
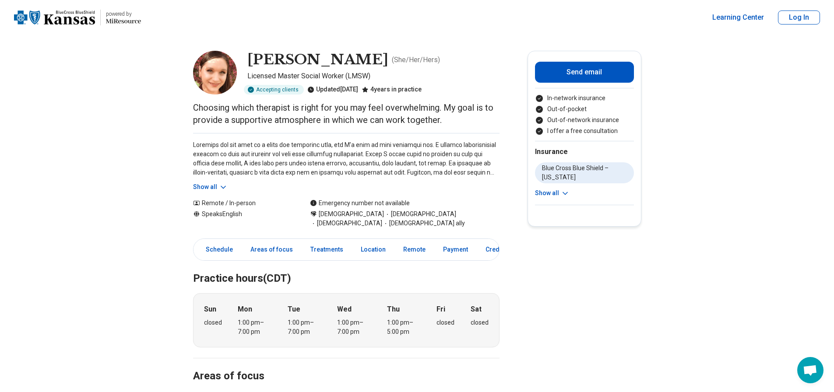
click at [214, 186] on button "Show all" at bounding box center [210, 187] width 35 height 9
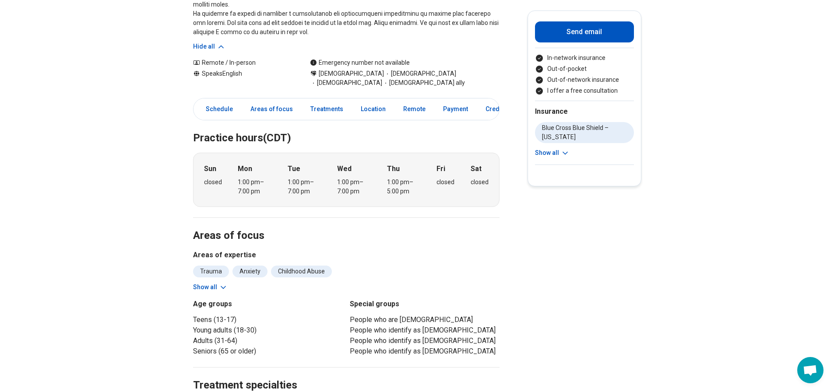
scroll to position [219, 0]
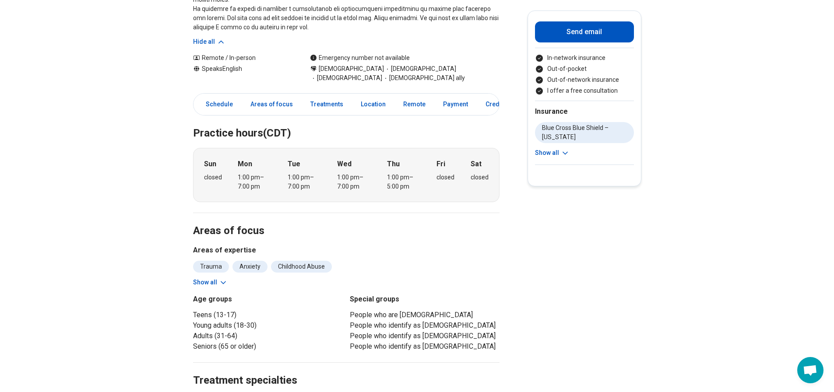
click at [204, 278] on button "Show all" at bounding box center [210, 282] width 35 height 9
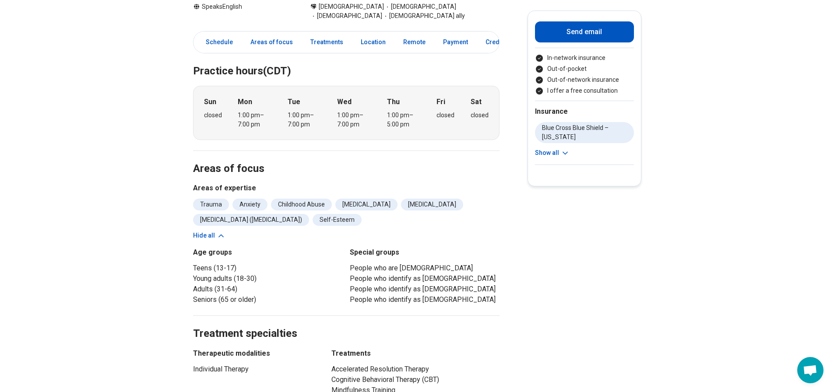
scroll to position [394, 0]
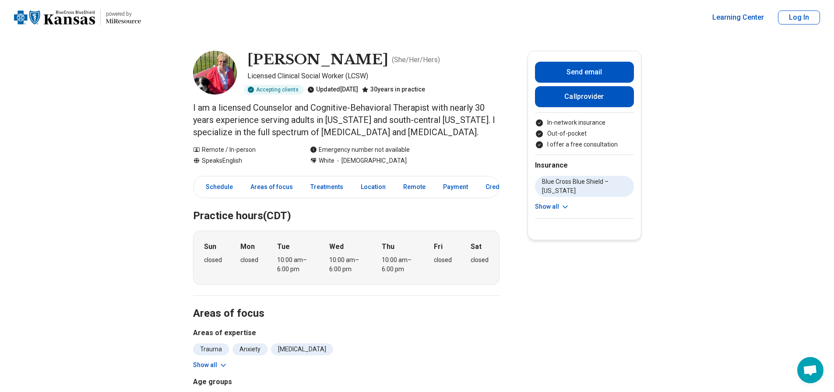
scroll to position [88, 0]
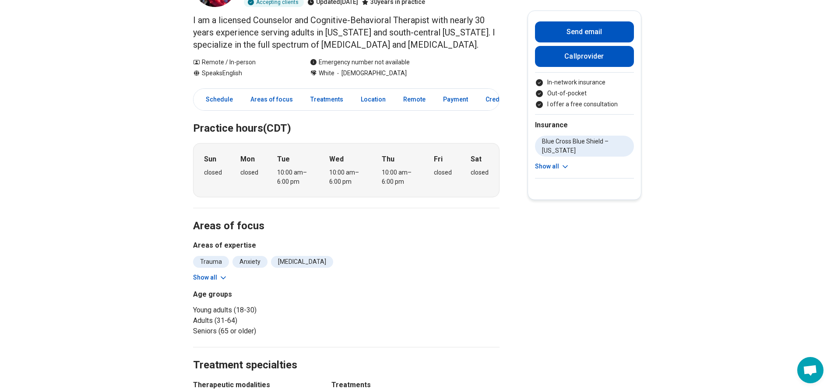
click at [218, 276] on button "Show all" at bounding box center [210, 277] width 35 height 9
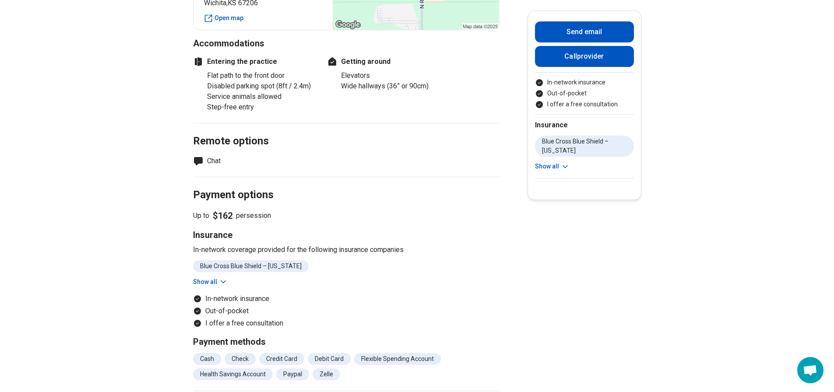
scroll to position [744, 0]
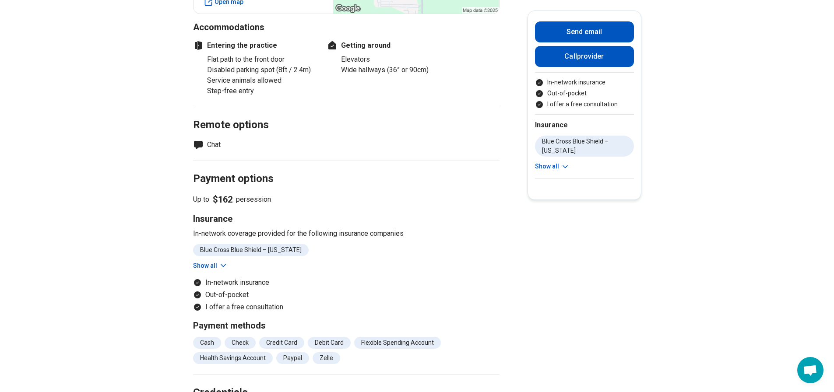
click at [429, 84] on div "Entering the practice Flat path to the front door Disabled parking spot (8ft / …" at bounding box center [323, 64] width 261 height 63
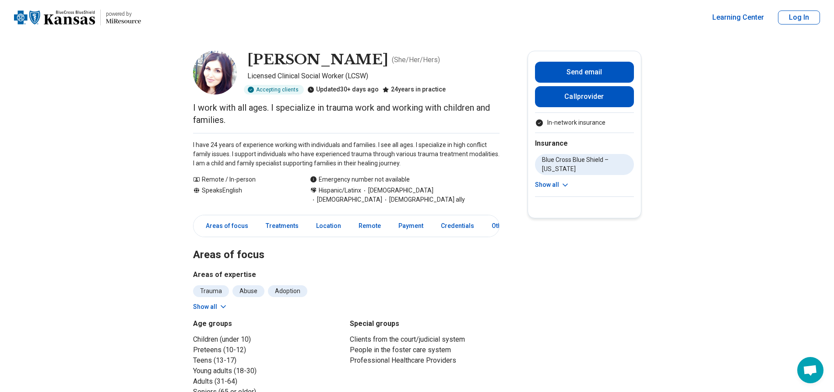
click at [217, 307] on button "Show all" at bounding box center [210, 307] width 35 height 9
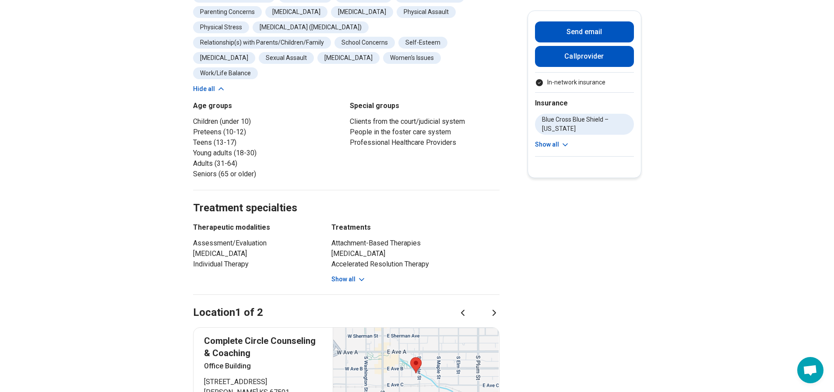
scroll to position [350, 0]
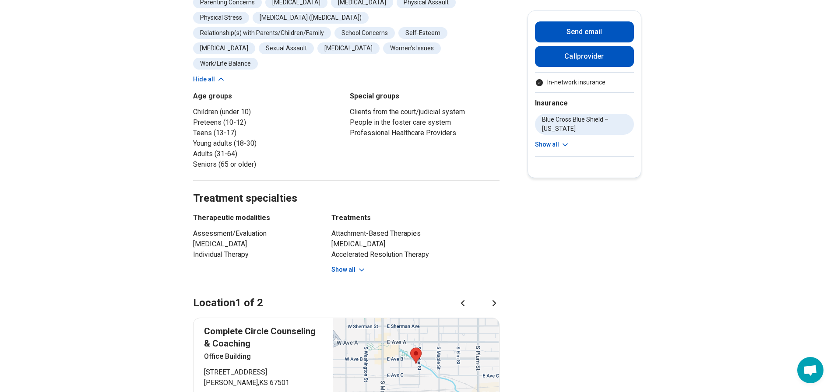
click at [356, 265] on button "Show all" at bounding box center [348, 269] width 35 height 9
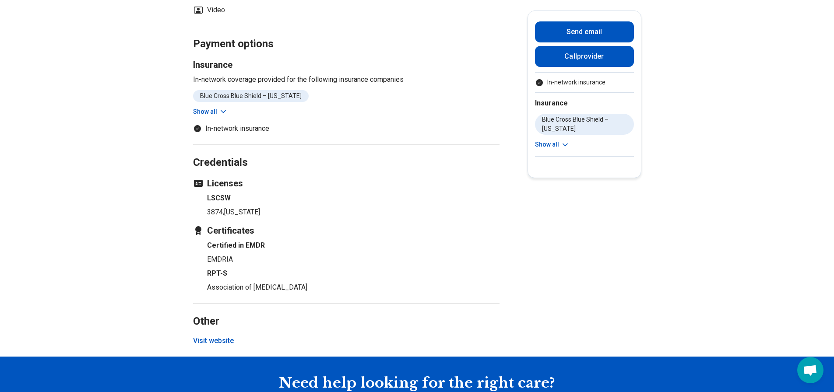
scroll to position [919, 0]
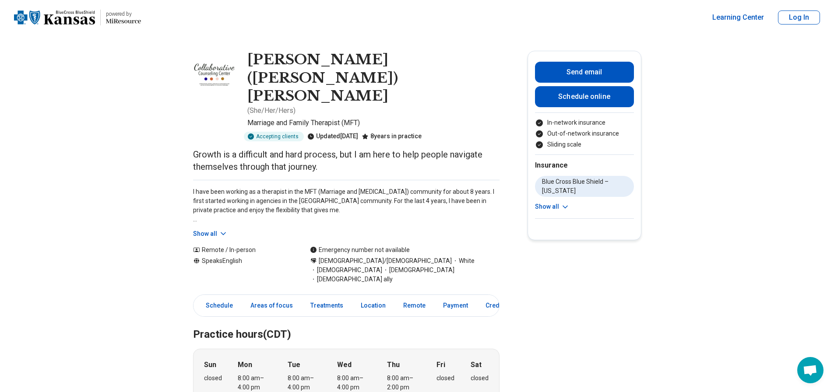
click at [212, 229] on button "Show all" at bounding box center [210, 233] width 35 height 9
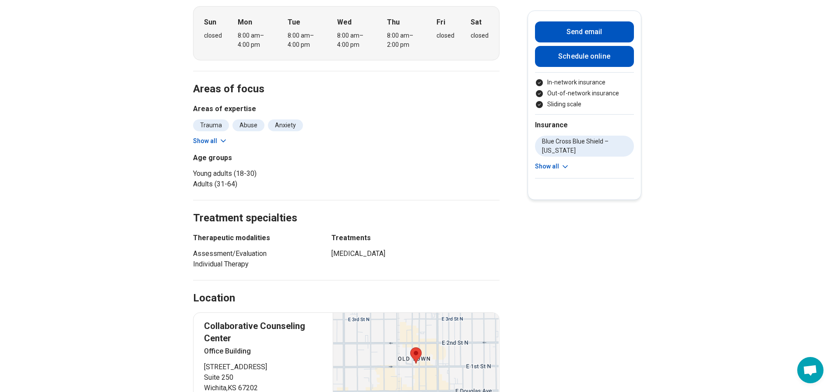
scroll to position [394, 0]
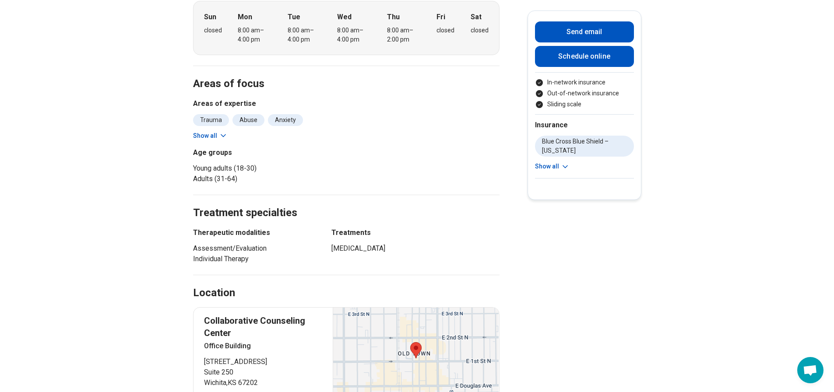
click at [217, 131] on button "Show all" at bounding box center [210, 135] width 35 height 9
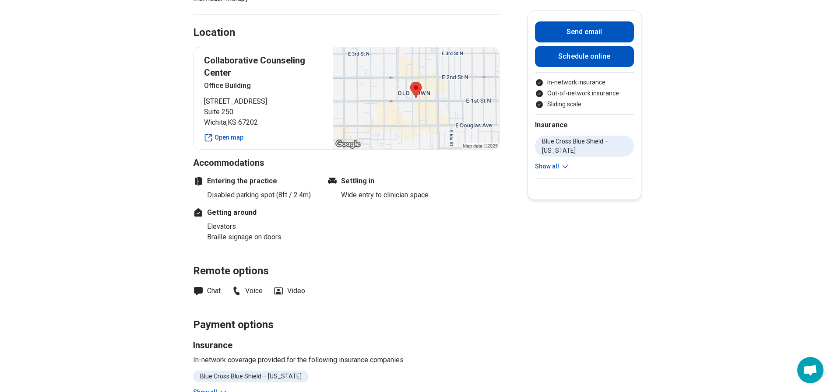
scroll to position [832, 0]
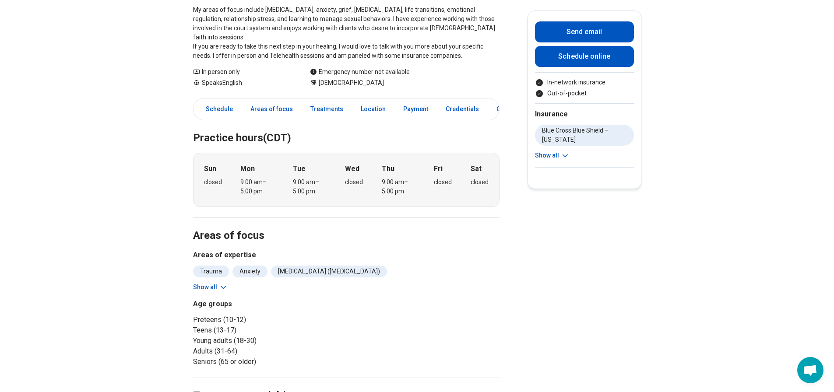
scroll to position [131, 0]
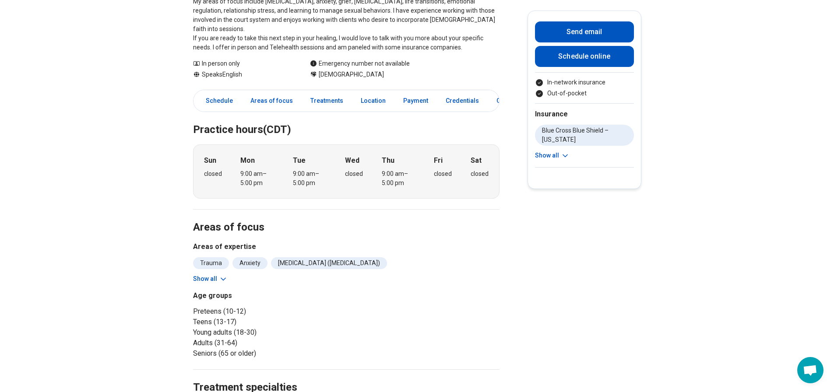
click at [218, 274] on button "Show all" at bounding box center [210, 278] width 35 height 9
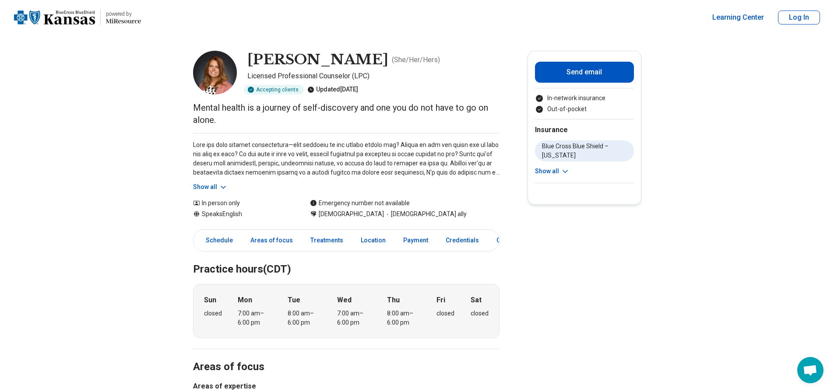
click at [218, 187] on button "Show all" at bounding box center [210, 187] width 35 height 9
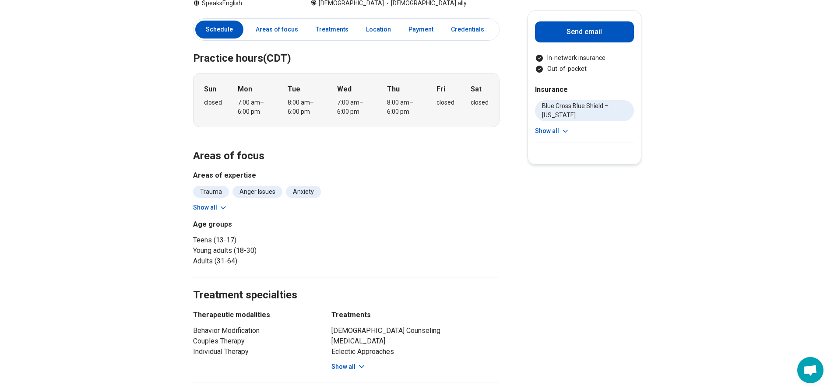
scroll to position [306, 0]
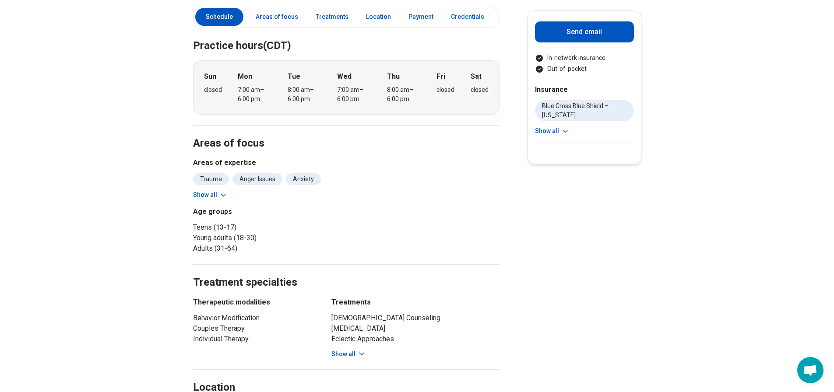
click at [216, 195] on button "Show all" at bounding box center [210, 194] width 35 height 9
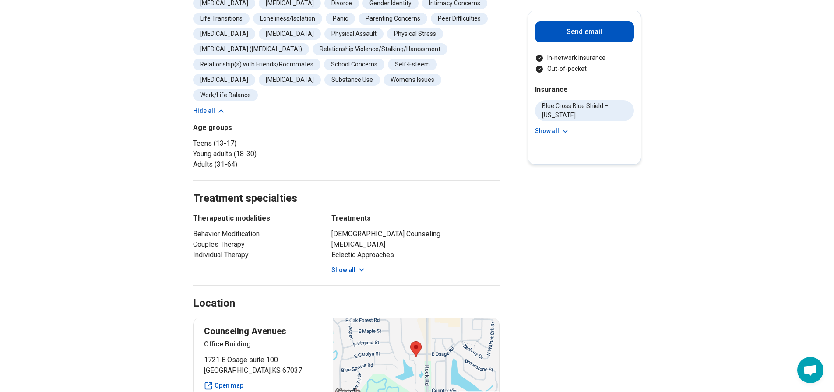
scroll to position [525, 0]
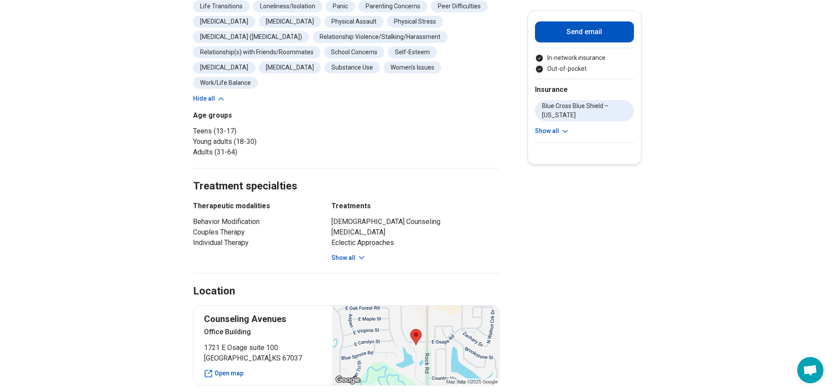
click at [351, 253] on button "Show all" at bounding box center [348, 257] width 35 height 9
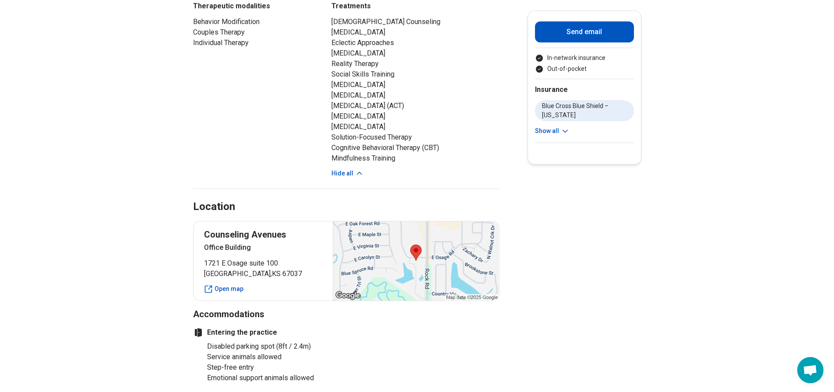
scroll to position [832, 0]
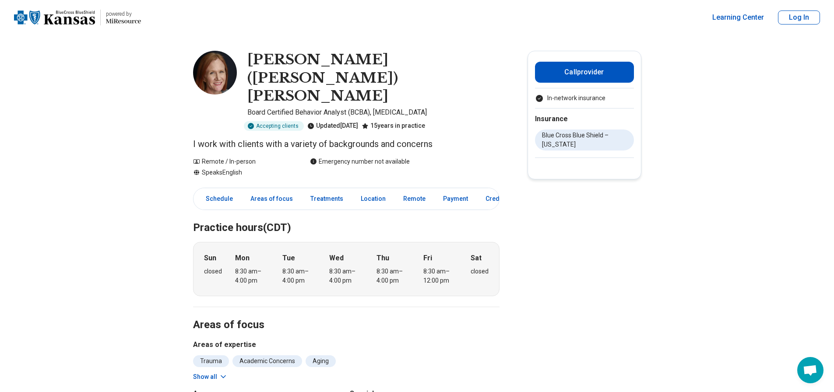
click at [209, 373] on button "Show all" at bounding box center [210, 377] width 35 height 9
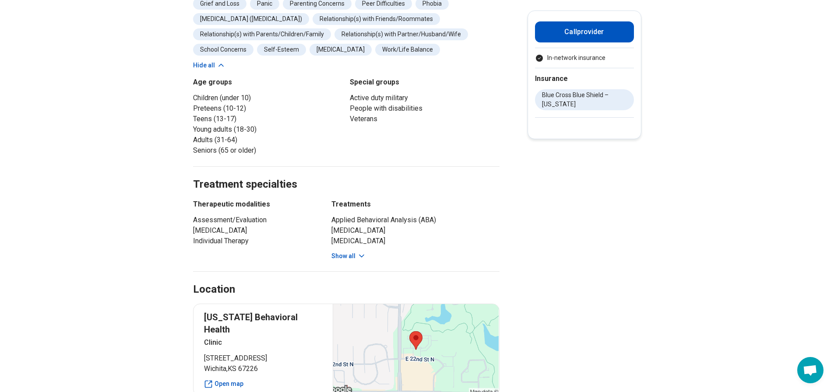
scroll to position [394, 0]
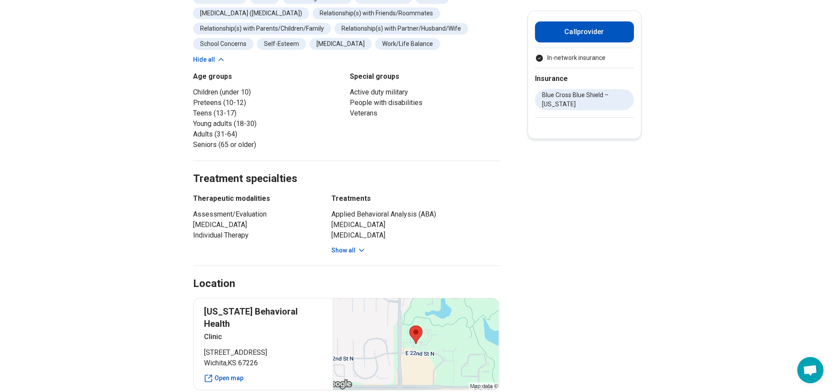
click at [357, 246] on button "Show all" at bounding box center [348, 250] width 35 height 9
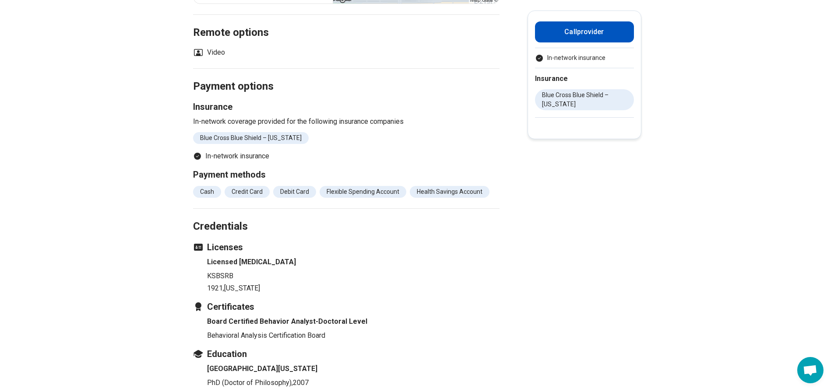
scroll to position [832, 0]
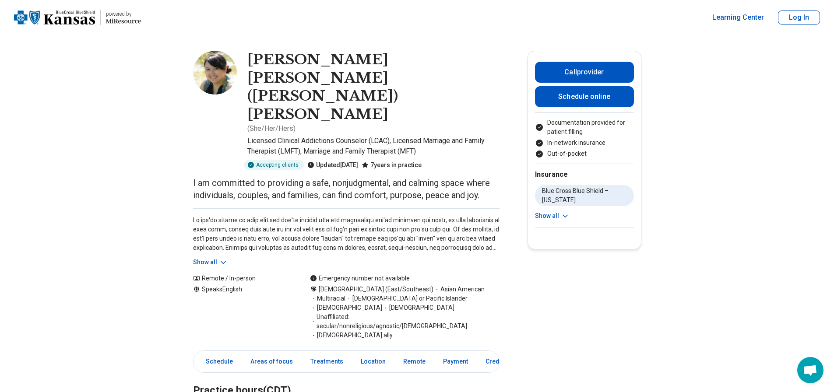
click at [217, 258] on button "Show all" at bounding box center [210, 262] width 35 height 9
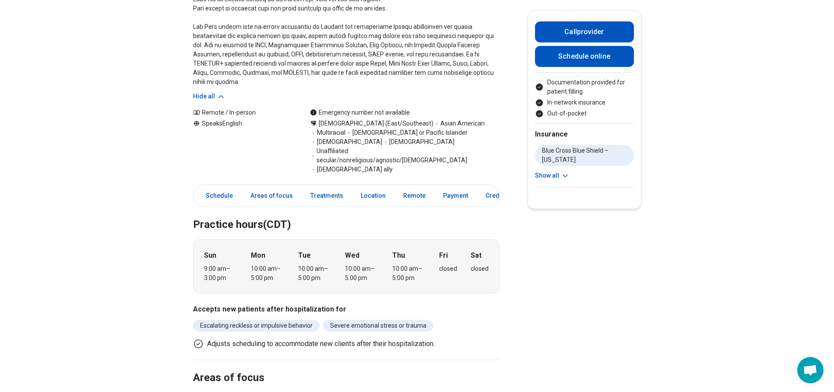
scroll to position [350, 0]
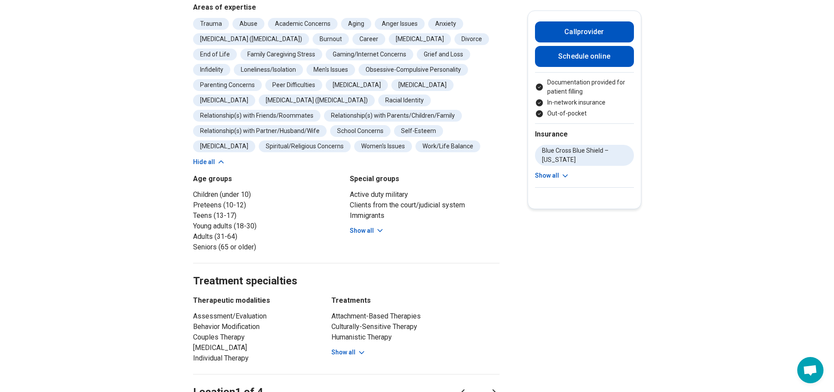
scroll to position [744, 0]
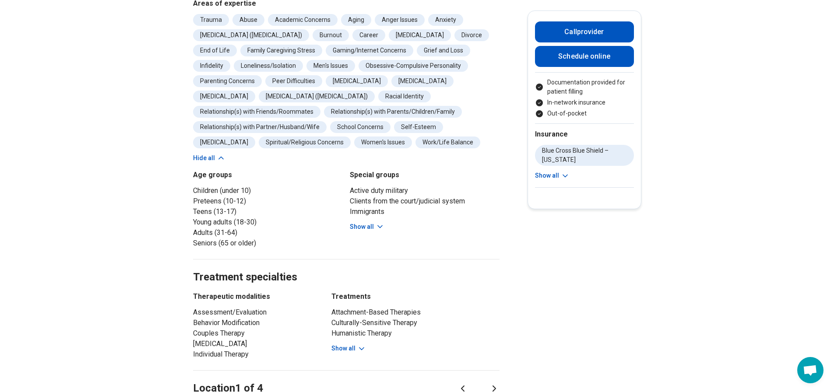
click at [341, 344] on button "Show all" at bounding box center [348, 348] width 35 height 9
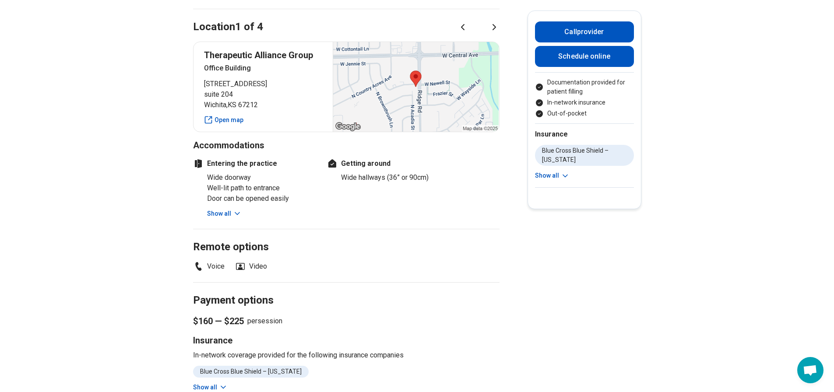
scroll to position [1313, 0]
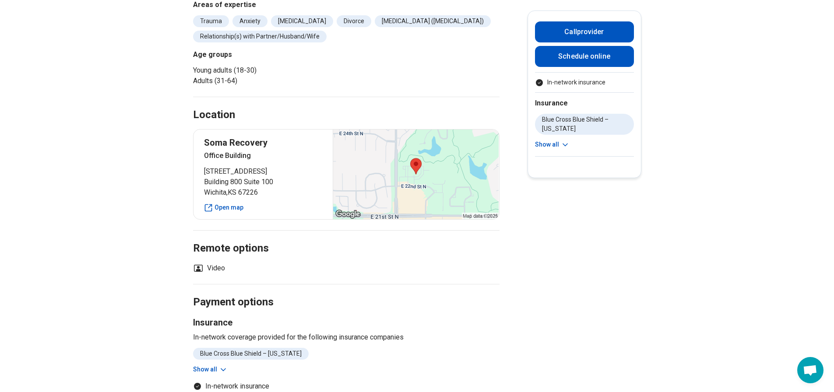
scroll to position [438, 0]
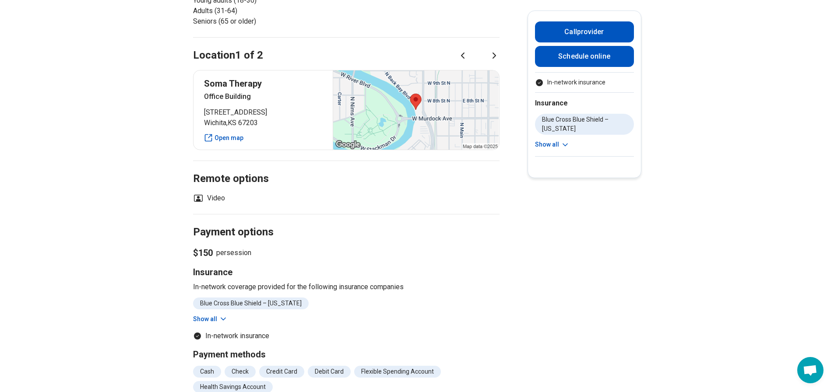
scroll to position [394, 0]
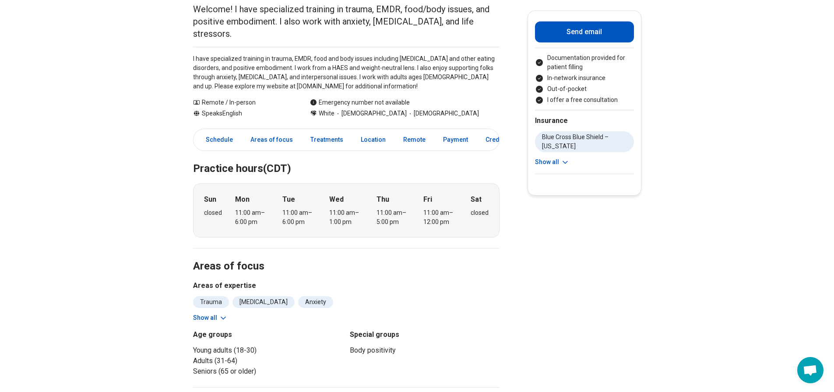
scroll to position [131, 0]
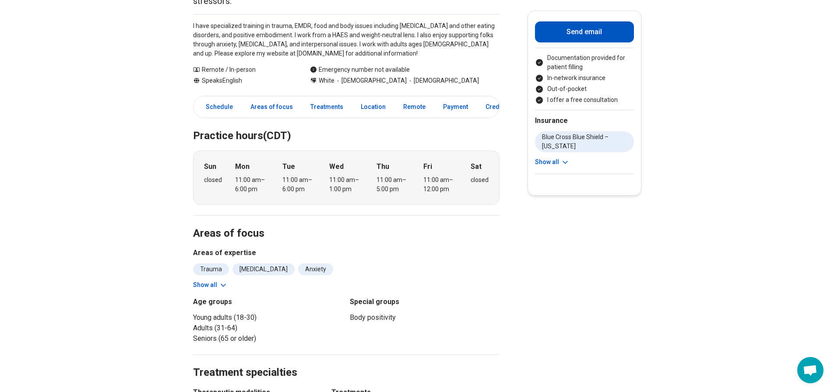
click at [215, 281] on button "Show all" at bounding box center [210, 285] width 35 height 9
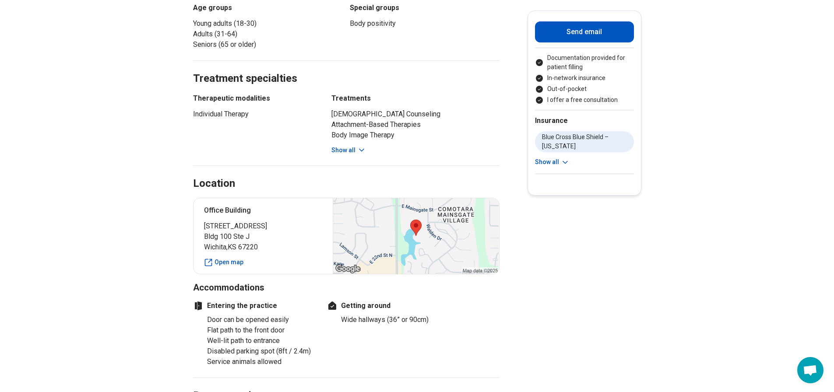
scroll to position [525, 0]
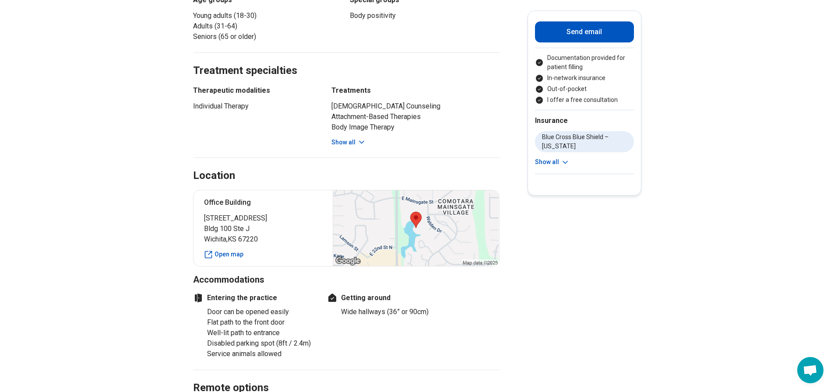
click at [345, 138] on button "Show all" at bounding box center [348, 142] width 35 height 9
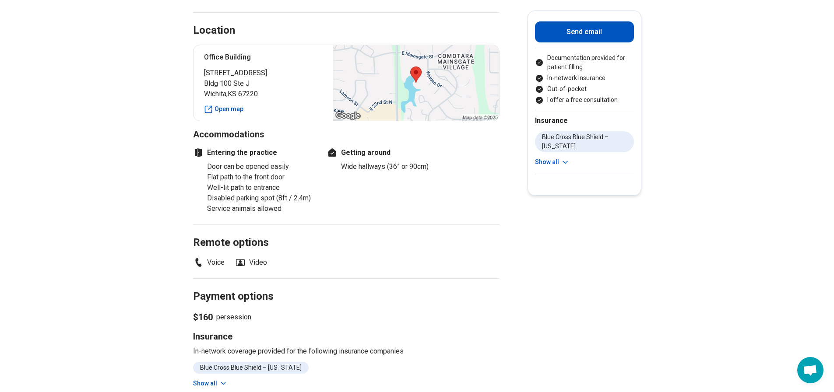
scroll to position [788, 0]
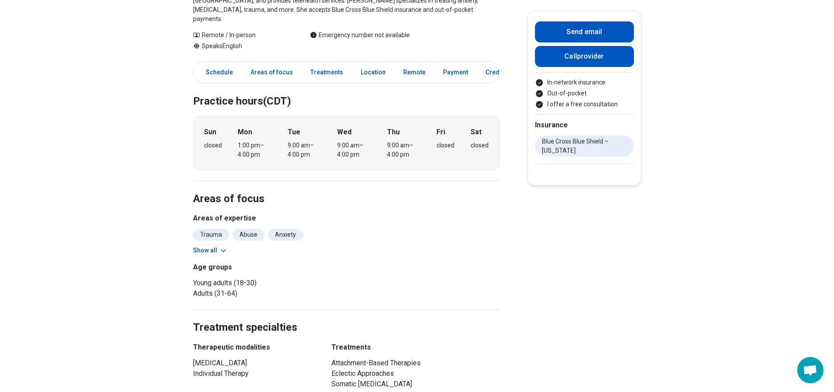
scroll to position [175, 0]
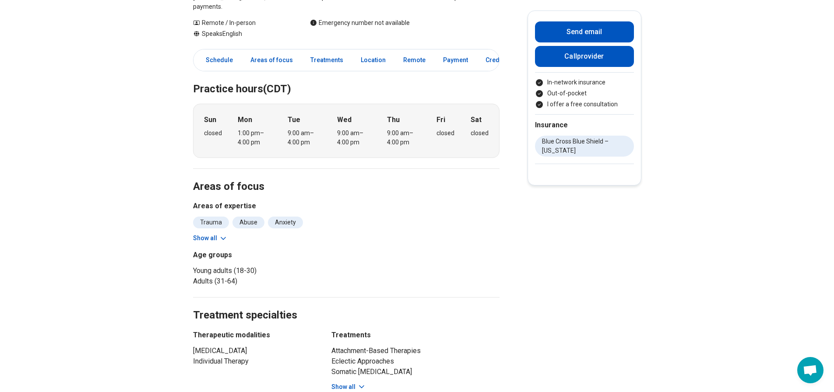
click at [222, 234] on icon at bounding box center [223, 238] width 9 height 9
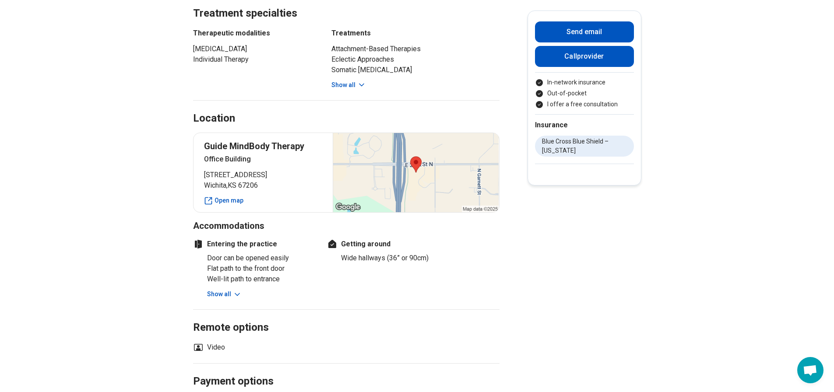
scroll to position [700, 0]
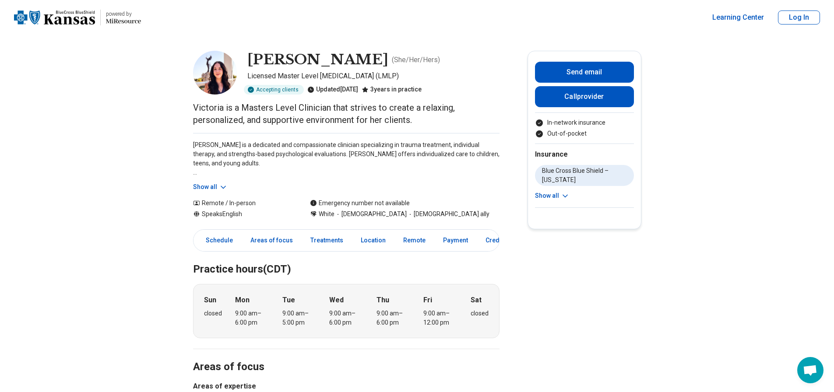
click at [207, 187] on button "Show all" at bounding box center [210, 187] width 35 height 9
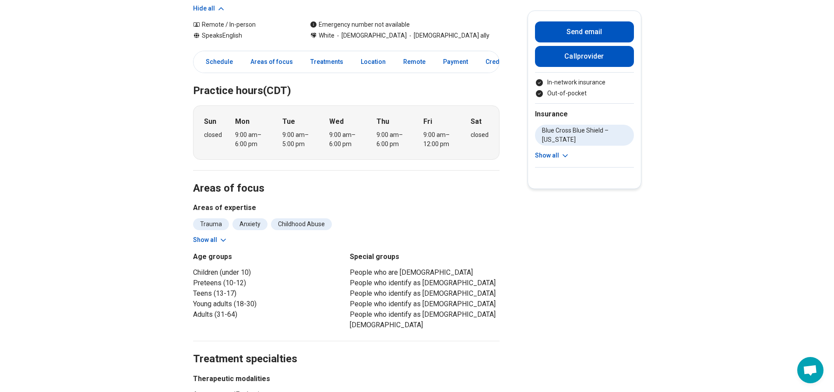
scroll to position [263, 0]
click at [218, 239] on button "Show all" at bounding box center [210, 238] width 35 height 9
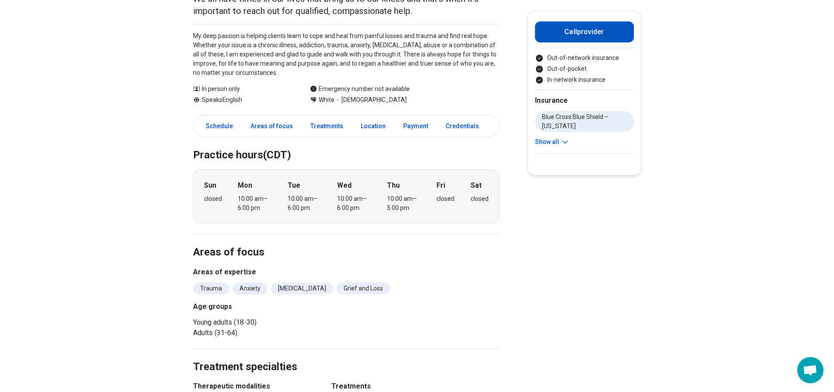
scroll to position [131, 0]
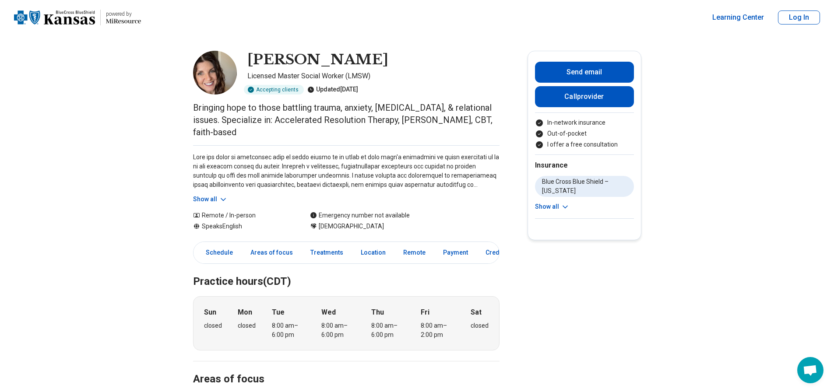
click at [206, 195] on button "Show all" at bounding box center [210, 199] width 35 height 9
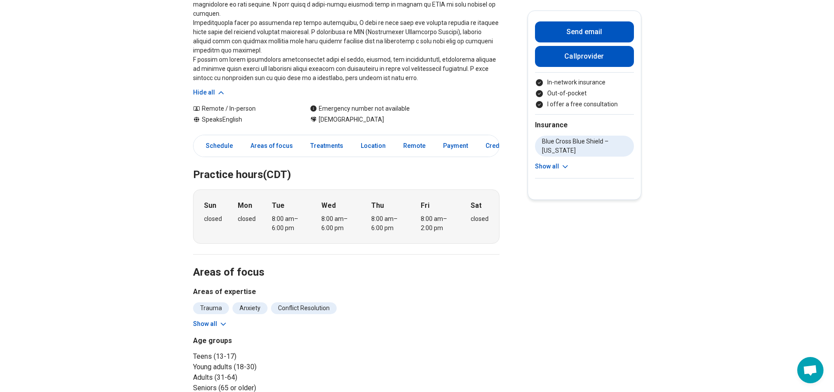
scroll to position [263, 0]
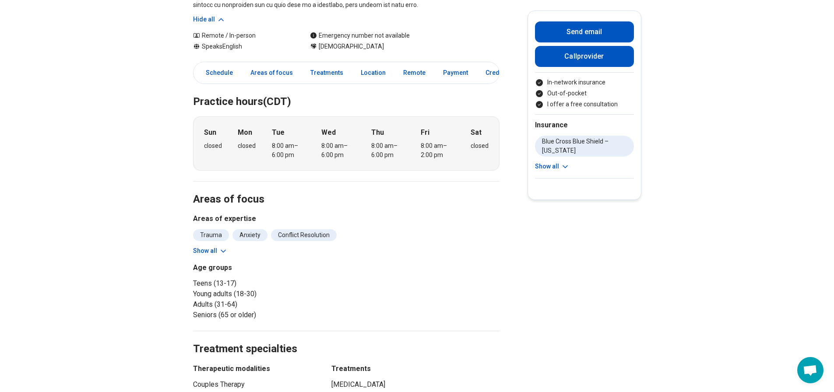
click at [202, 246] on button "Show all" at bounding box center [210, 250] width 35 height 9
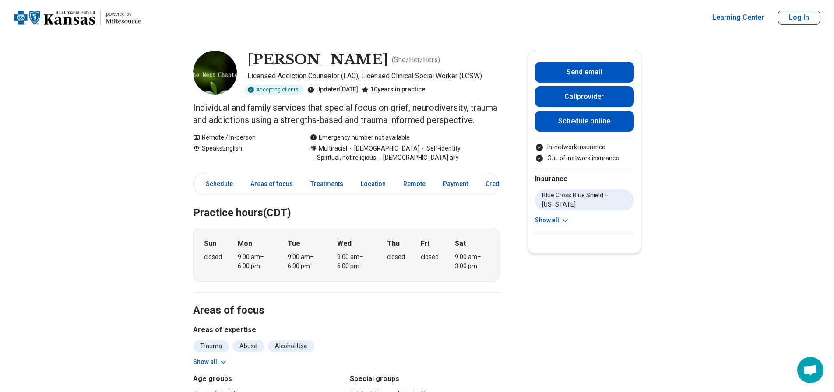
click at [206, 367] on button "Show all" at bounding box center [210, 362] width 35 height 9
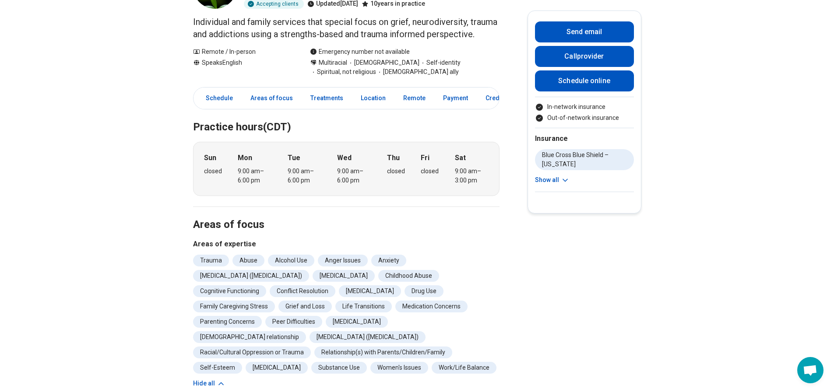
scroll to position [88, 0]
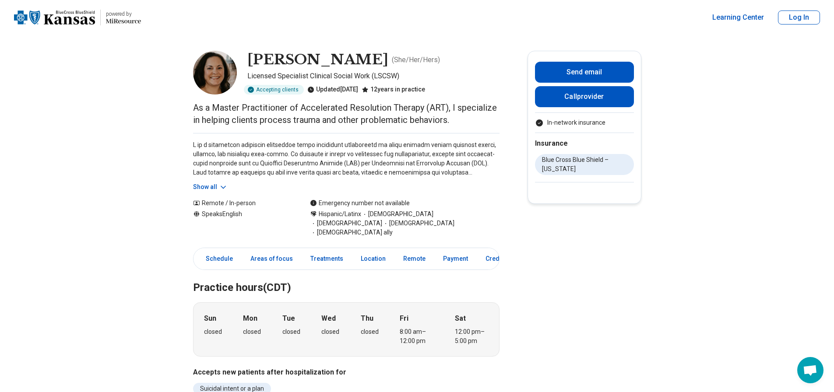
click at [209, 186] on button "Show all" at bounding box center [210, 187] width 35 height 9
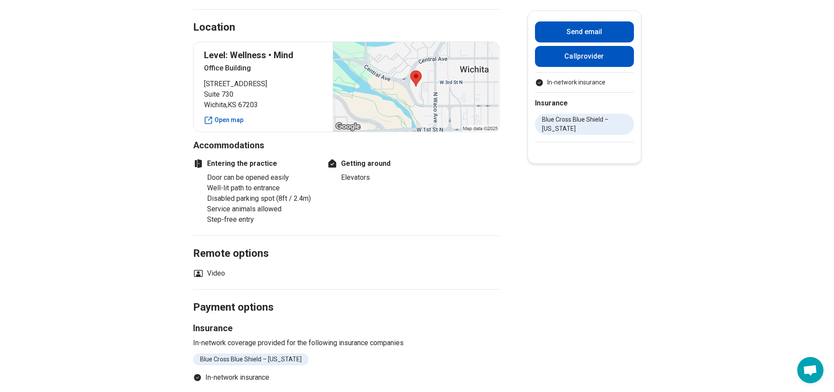
scroll to position [963, 0]
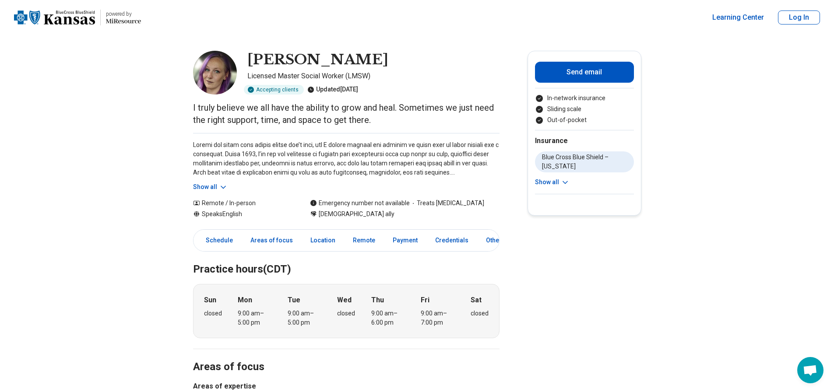
click at [214, 186] on button "Show all" at bounding box center [210, 187] width 35 height 9
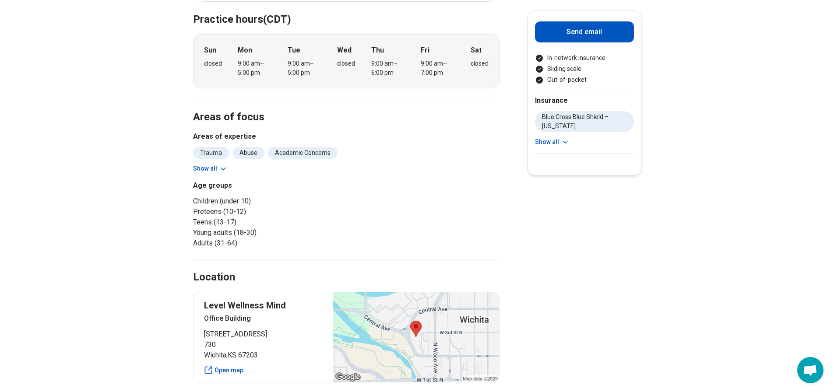
scroll to position [394, 0]
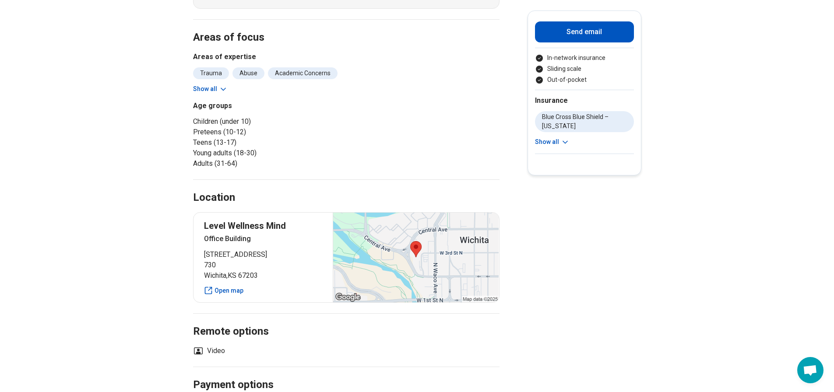
click at [215, 91] on button "Show all" at bounding box center [210, 88] width 35 height 9
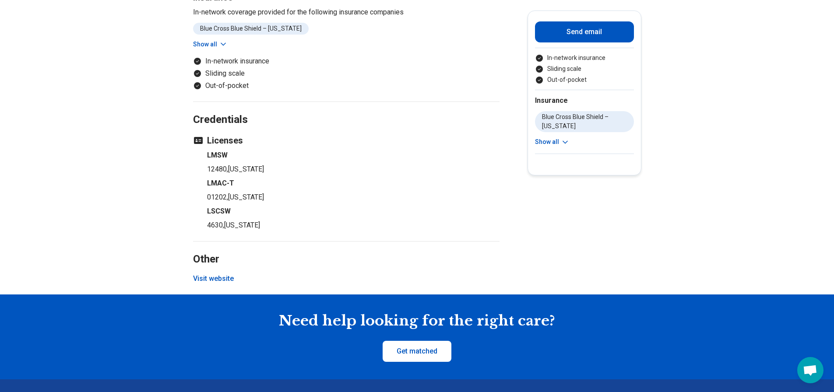
scroll to position [1094, 0]
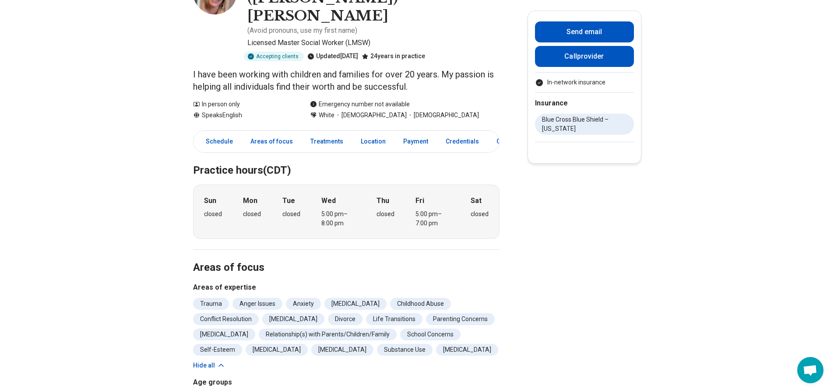
scroll to position [88, 0]
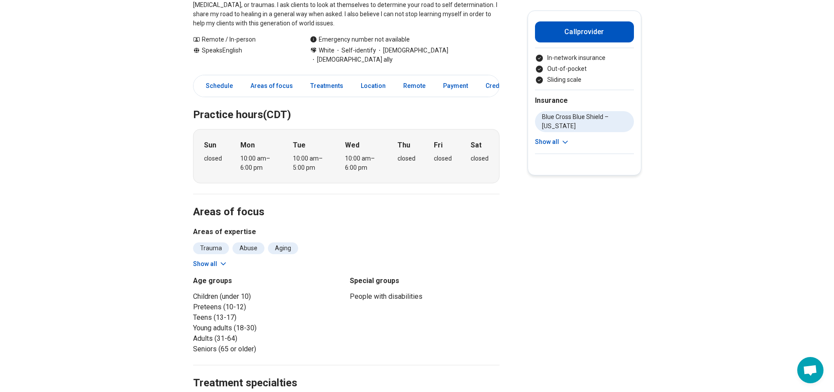
scroll to position [175, 0]
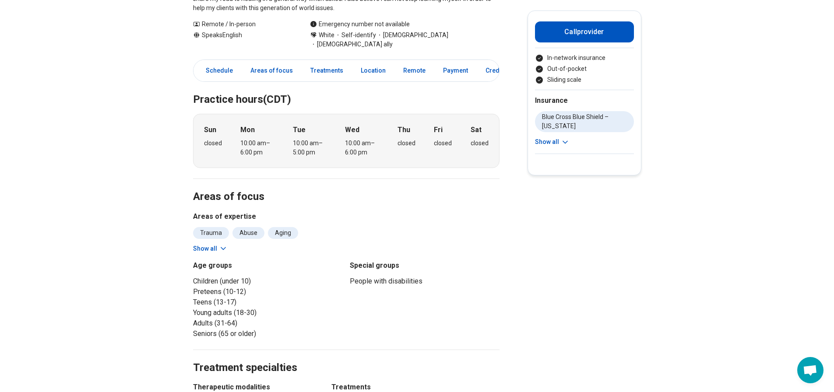
click at [200, 244] on button "Show all" at bounding box center [210, 248] width 35 height 9
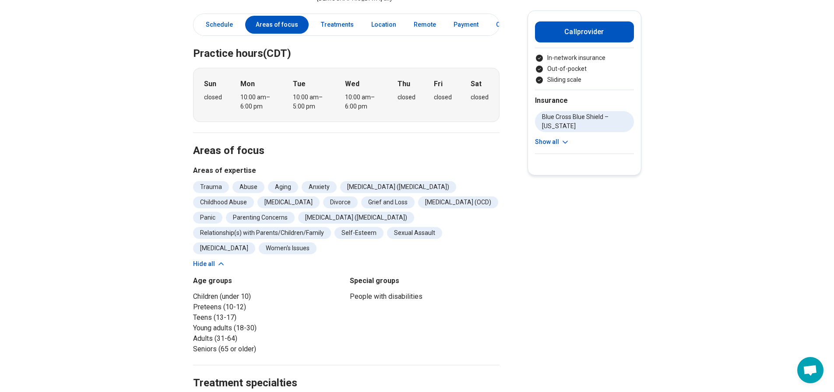
scroll to position [394, 0]
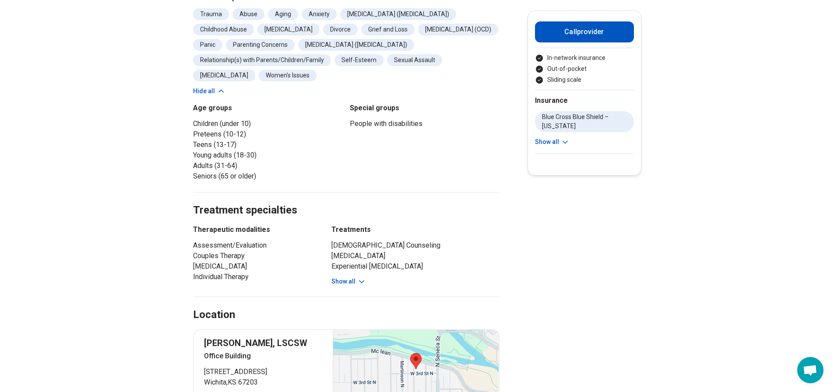
click at [348, 277] on button "Show all" at bounding box center [348, 281] width 35 height 9
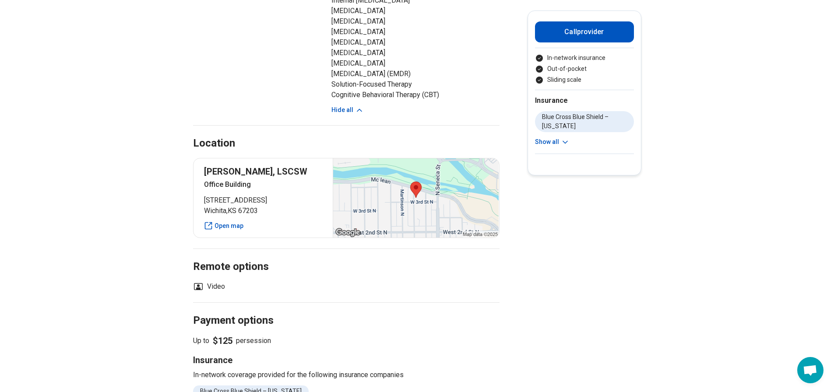
scroll to position [919, 0]
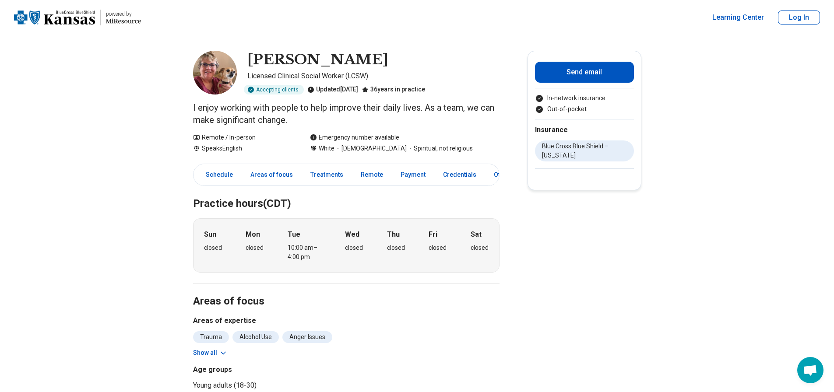
click at [214, 352] on button "Show all" at bounding box center [210, 352] width 35 height 9
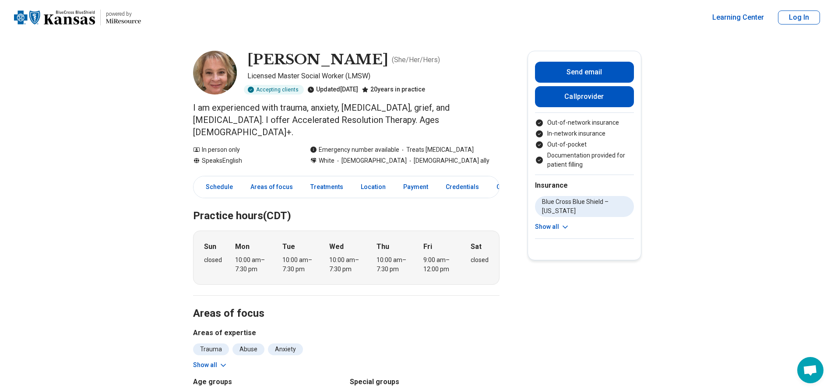
click at [221, 361] on icon at bounding box center [223, 365] width 9 height 9
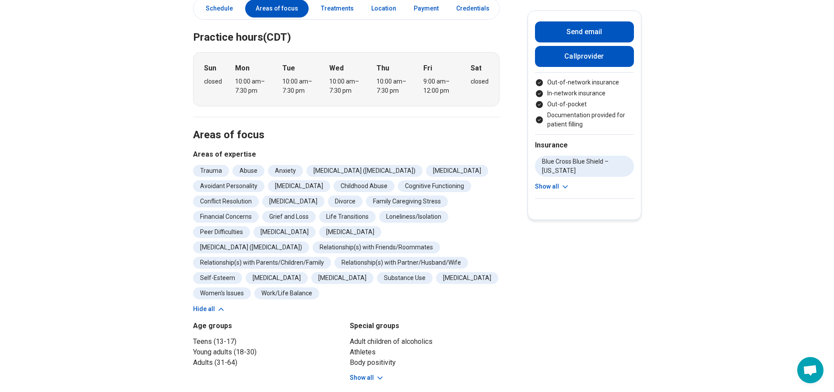
scroll to position [350, 0]
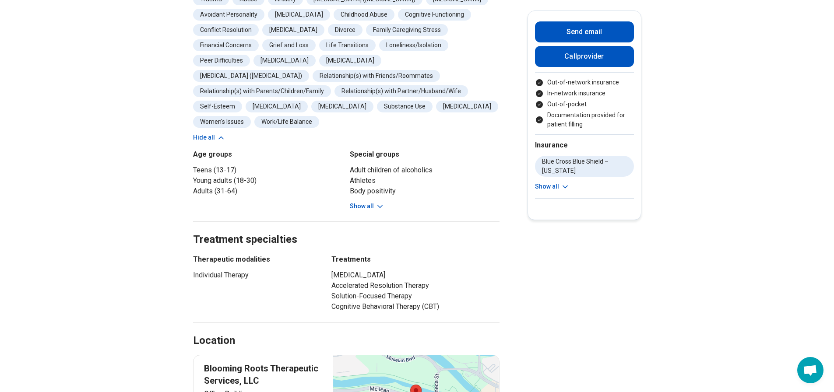
click at [370, 202] on button "Show all" at bounding box center [367, 206] width 35 height 9
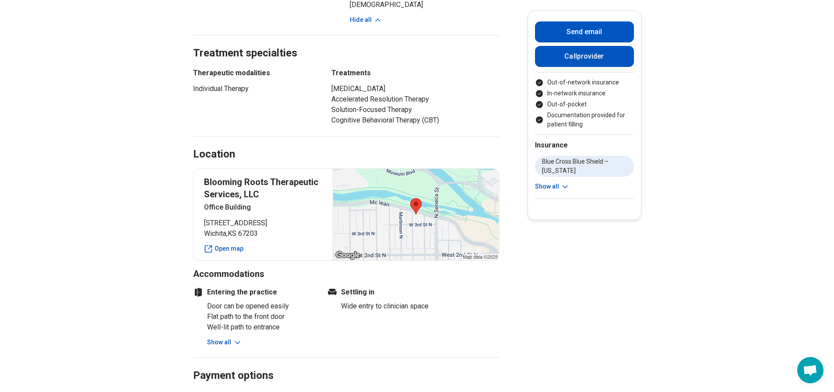
scroll to position [700, 0]
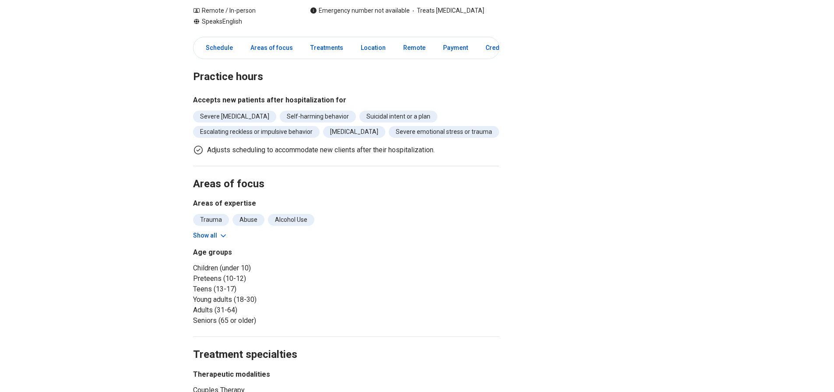
scroll to position [131, 0]
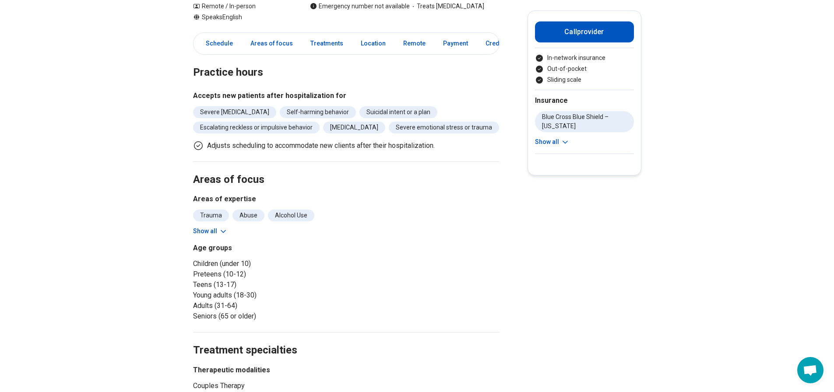
click at [215, 230] on button "Show all" at bounding box center [210, 231] width 35 height 9
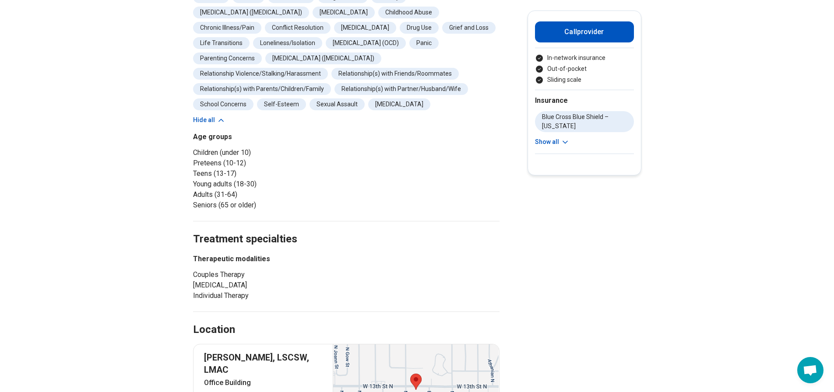
scroll to position [438, 0]
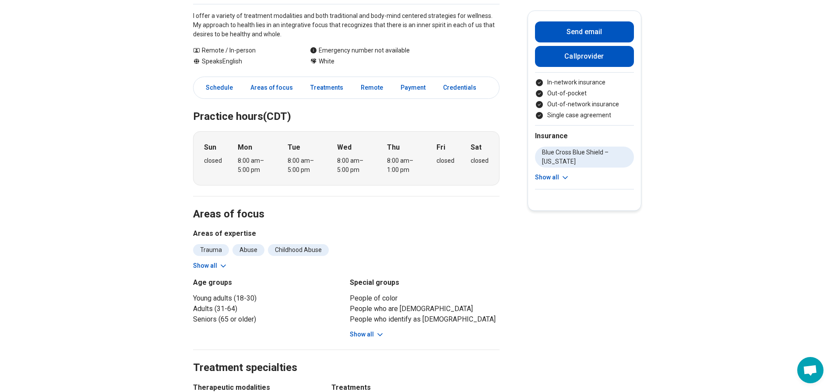
scroll to position [131, 0]
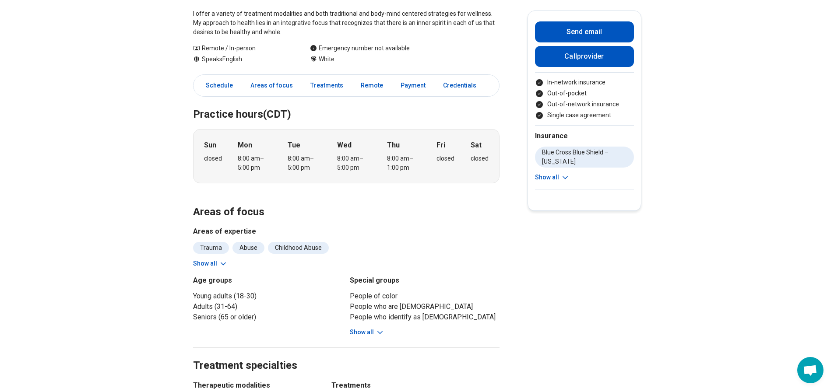
click at [222, 264] on icon at bounding box center [223, 264] width 9 height 9
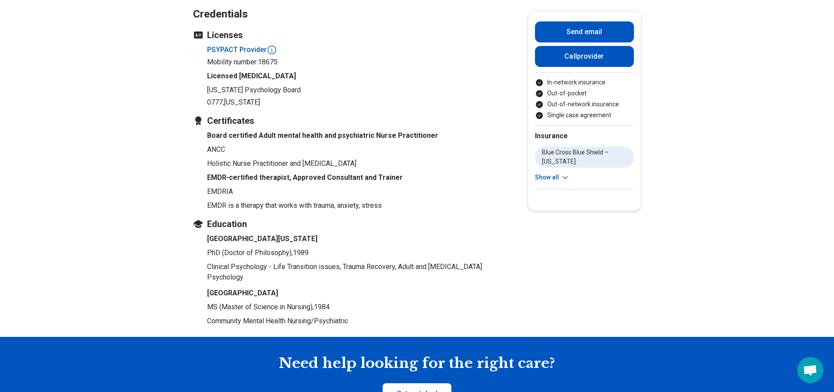
scroll to position [1007, 0]
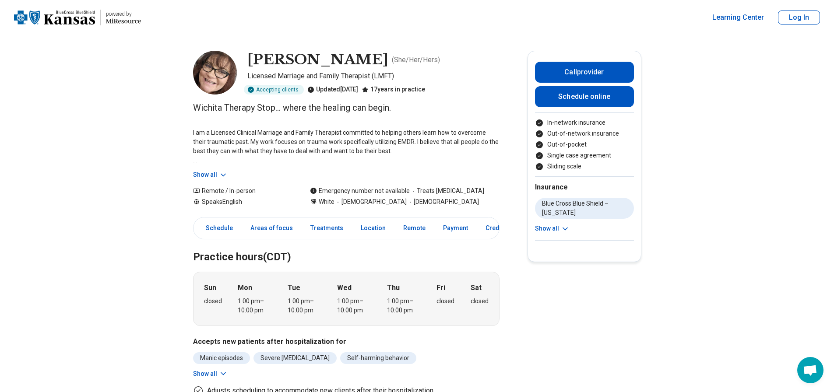
click at [208, 174] on button "Show all" at bounding box center [210, 174] width 35 height 9
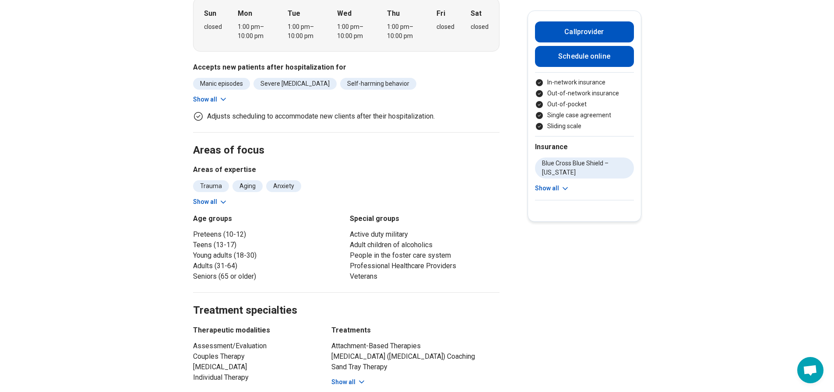
scroll to position [350, 0]
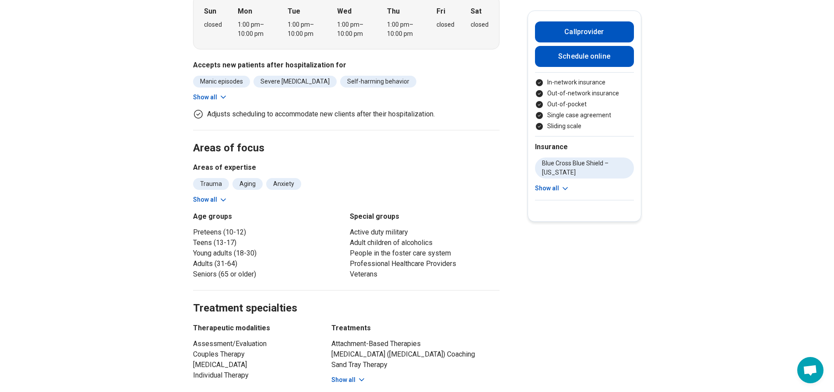
click at [211, 195] on button "Show all" at bounding box center [210, 199] width 35 height 9
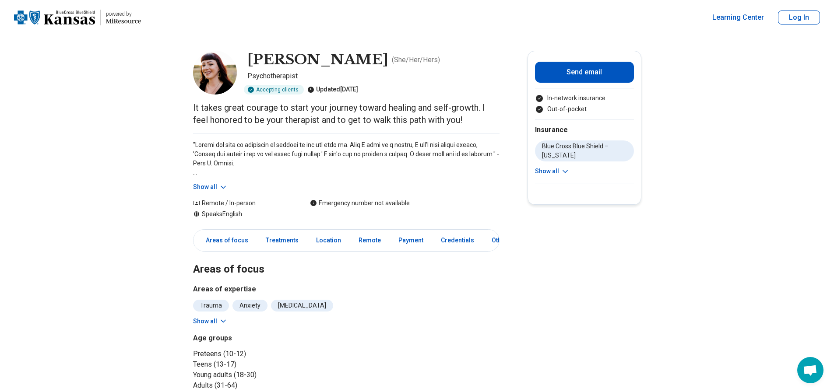
click at [208, 185] on button "Show all" at bounding box center [210, 187] width 35 height 9
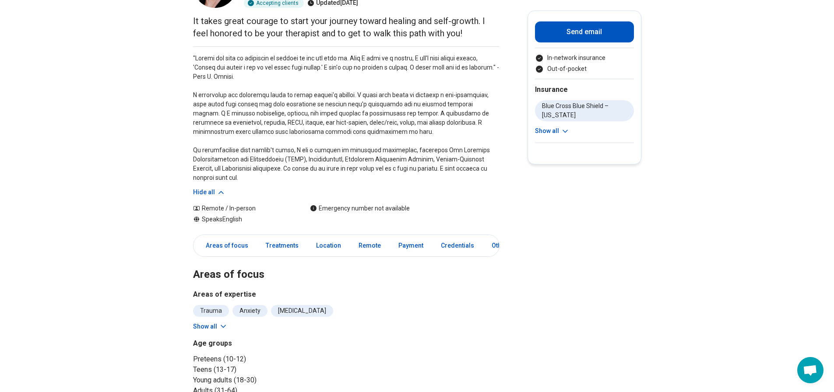
scroll to position [219, 0]
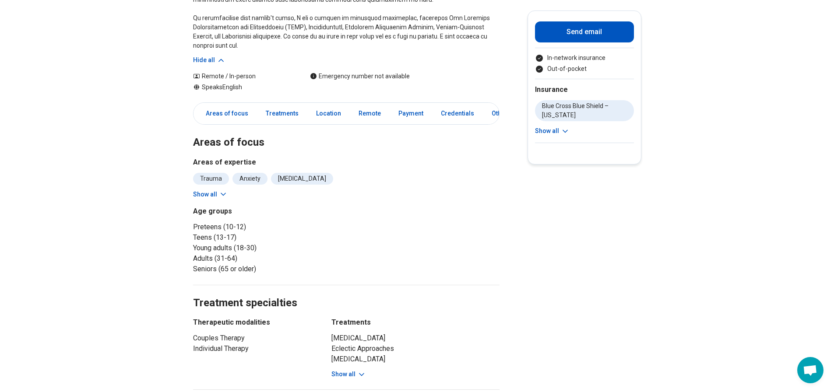
click at [208, 195] on button "Show all" at bounding box center [210, 194] width 35 height 9
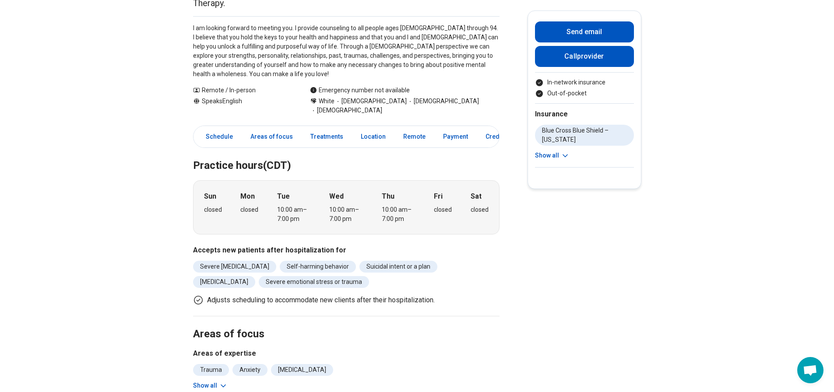
scroll to position [131, 0]
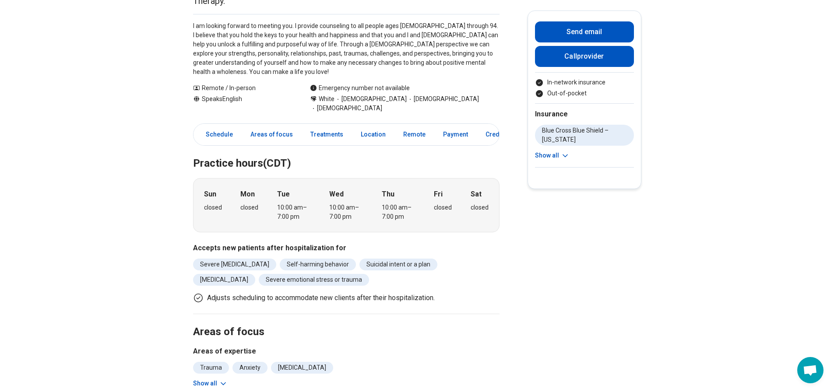
click at [221, 380] on icon at bounding box center [223, 384] width 9 height 9
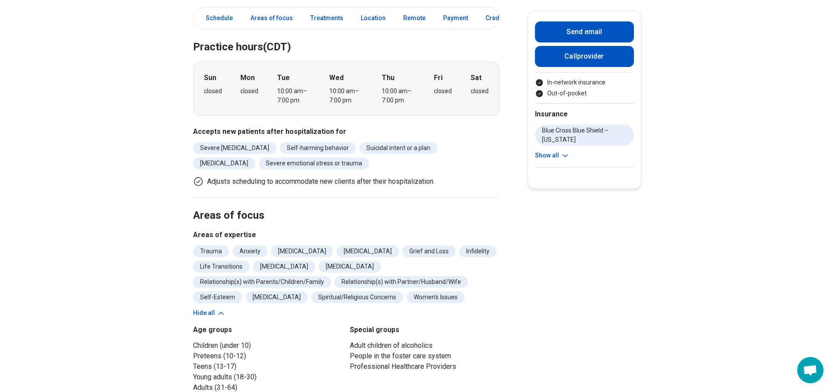
scroll to position [263, 0]
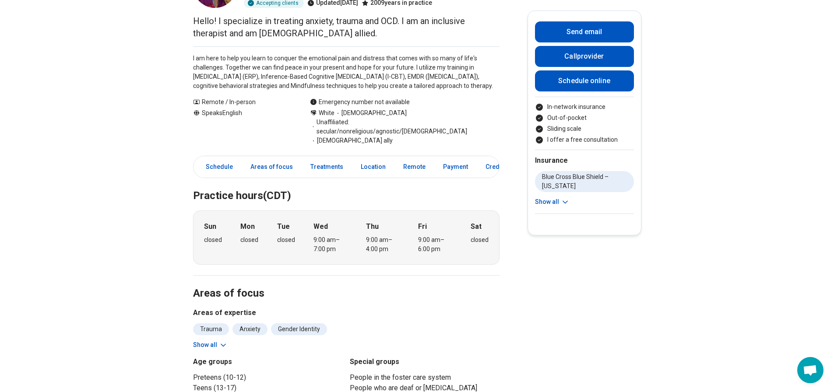
scroll to position [88, 0]
click at [218, 345] on button "Show all" at bounding box center [210, 344] width 35 height 9
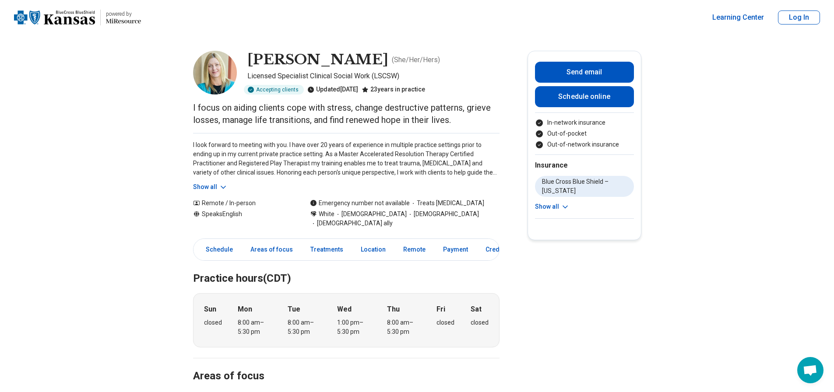
click at [208, 183] on button "Show all" at bounding box center [210, 187] width 35 height 9
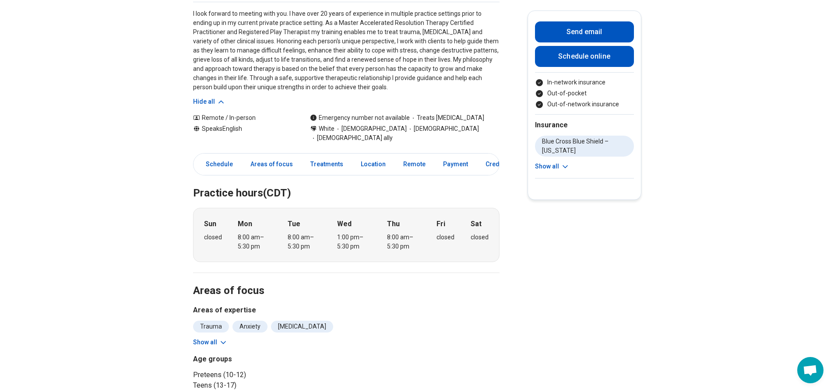
scroll to position [263, 0]
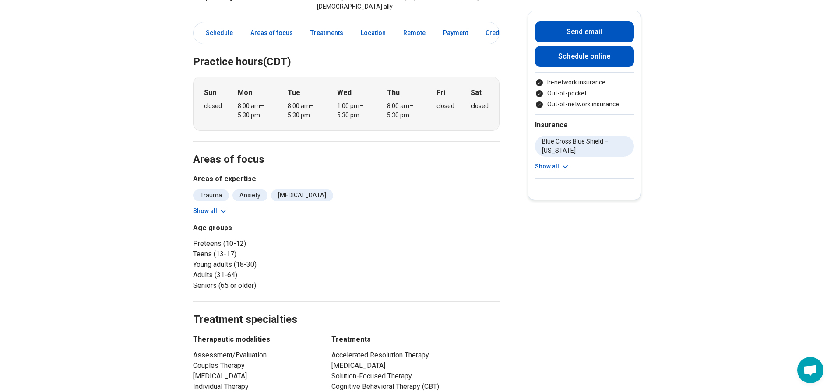
click at [209, 207] on button "Show all" at bounding box center [210, 211] width 35 height 9
